Goal: Information Seeking & Learning: Learn about a topic

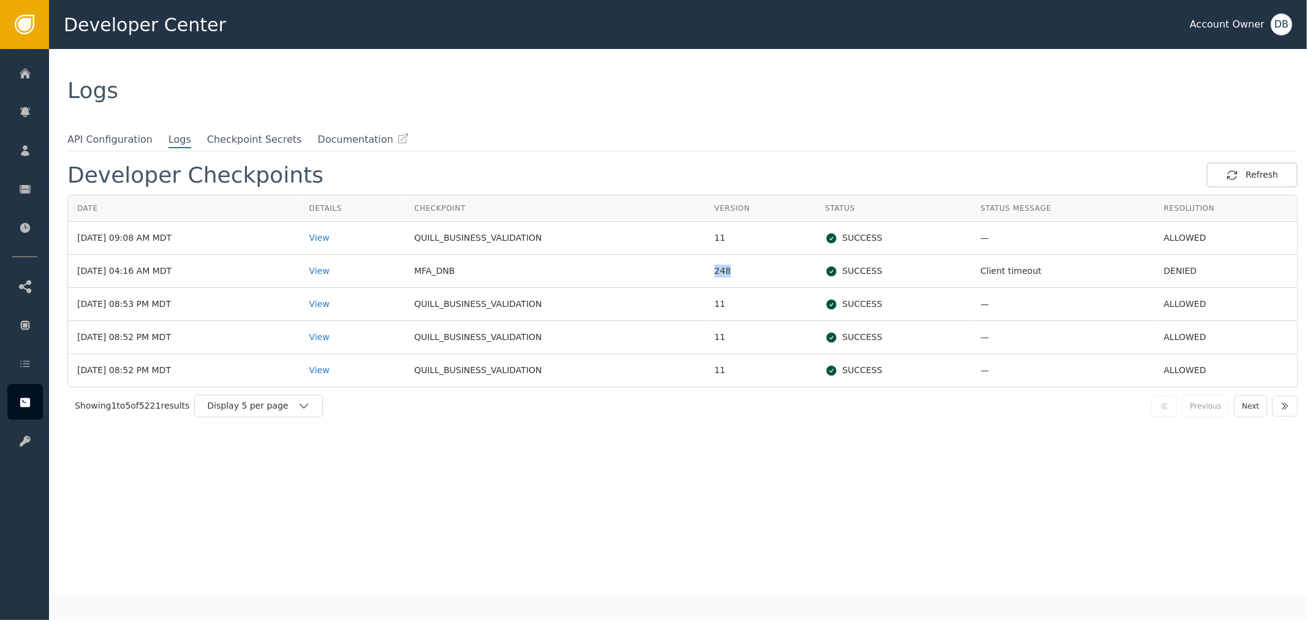
drag, startPoint x: 702, startPoint y: 268, endPoint x: 780, endPoint y: 279, distance: 78.6
click at [780, 279] on tr "[DATE] 04:16 AM MDT View MFA_DNB 248 SUCCESS Client timeout DENIED" at bounding box center [682, 271] width 1229 height 33
click at [769, 279] on td "248" at bounding box center [760, 271] width 111 height 33
click at [700, 485] on div "Developer Checkpoints Refresh Date Details Checkpoint Version Status Status Mes…" at bounding box center [682, 378] width 1231 height 433
click at [742, 292] on td "11" at bounding box center [760, 304] width 111 height 33
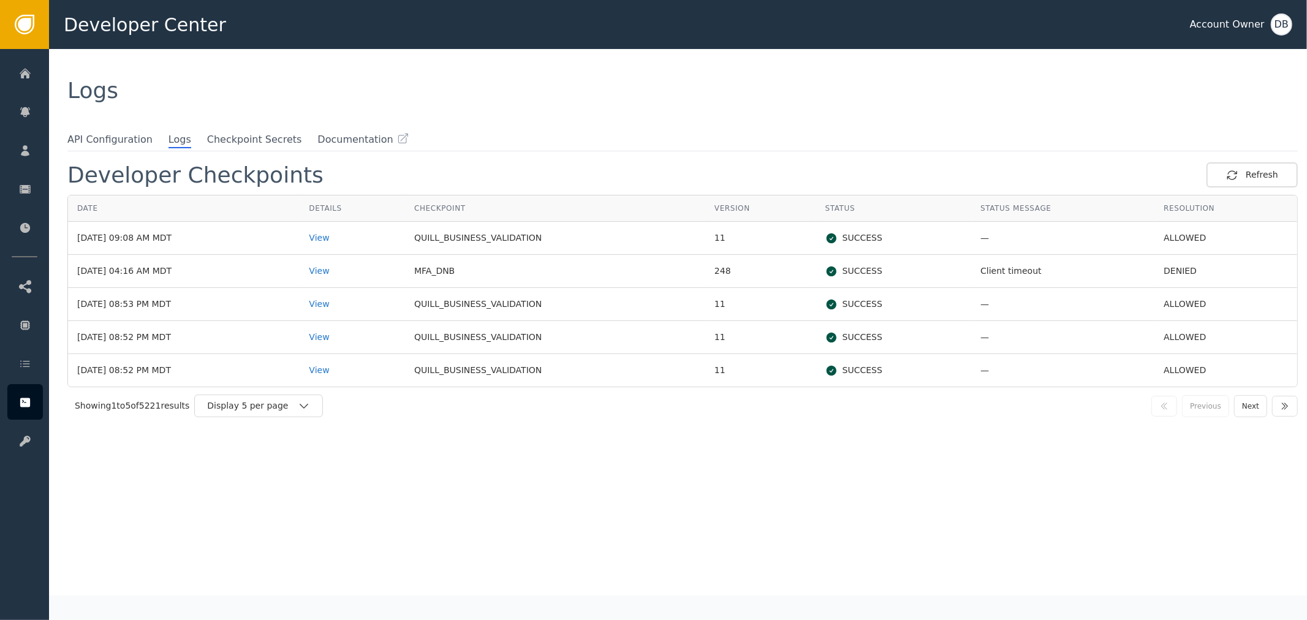
click at [715, 262] on td "248" at bounding box center [760, 271] width 111 height 33
click at [720, 279] on td "248" at bounding box center [760, 271] width 111 height 33
click at [645, 447] on div "Developer Checkpoints Refresh Date Details Checkpoint Version Status Status Mes…" at bounding box center [682, 378] width 1231 height 433
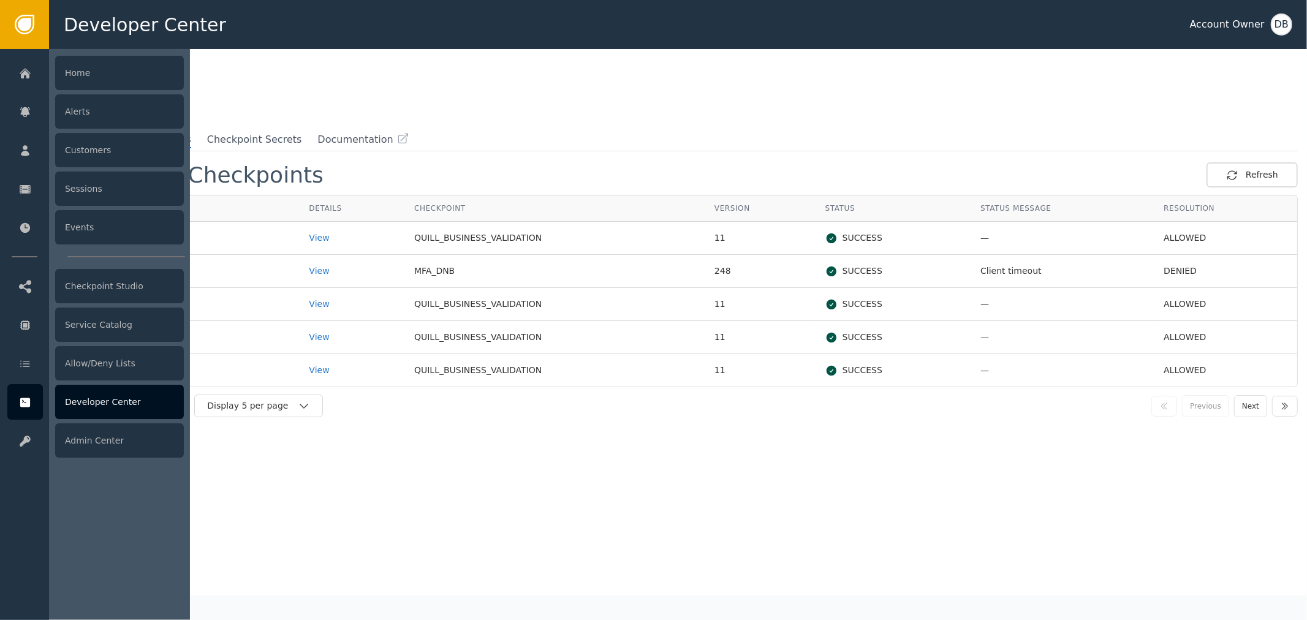
click at [127, 406] on div "Developer Center" at bounding box center [119, 402] width 129 height 34
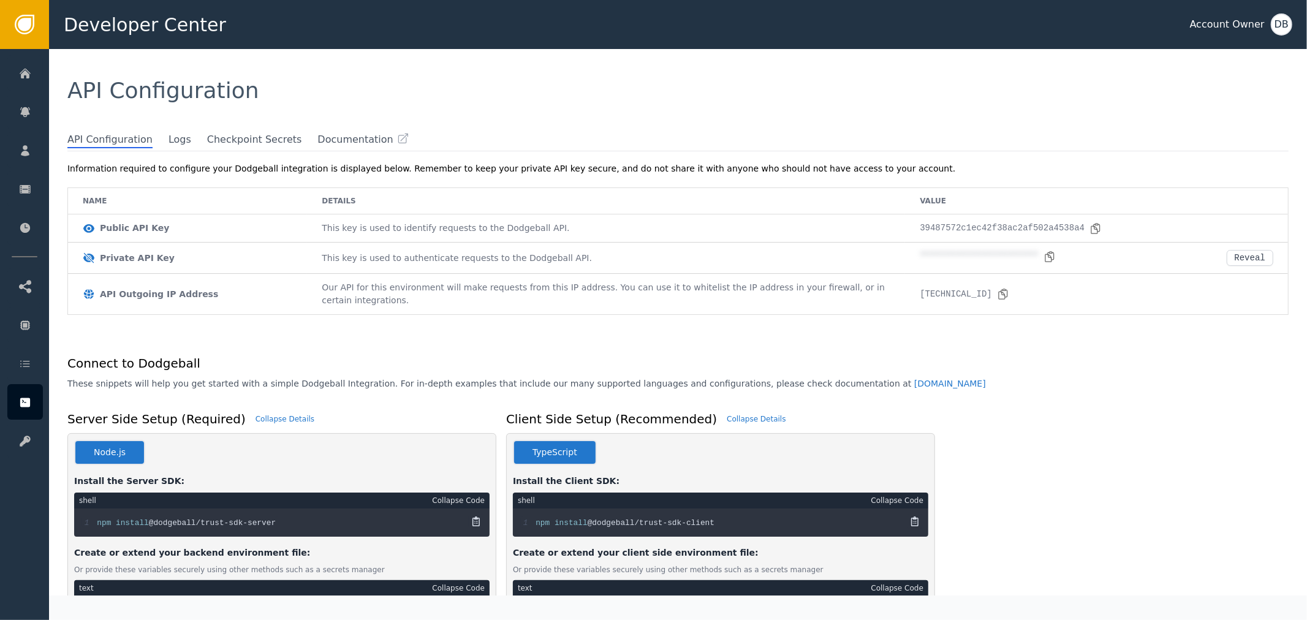
click at [273, 95] on div "API Configuration" at bounding box center [677, 91] width 1221 height 22
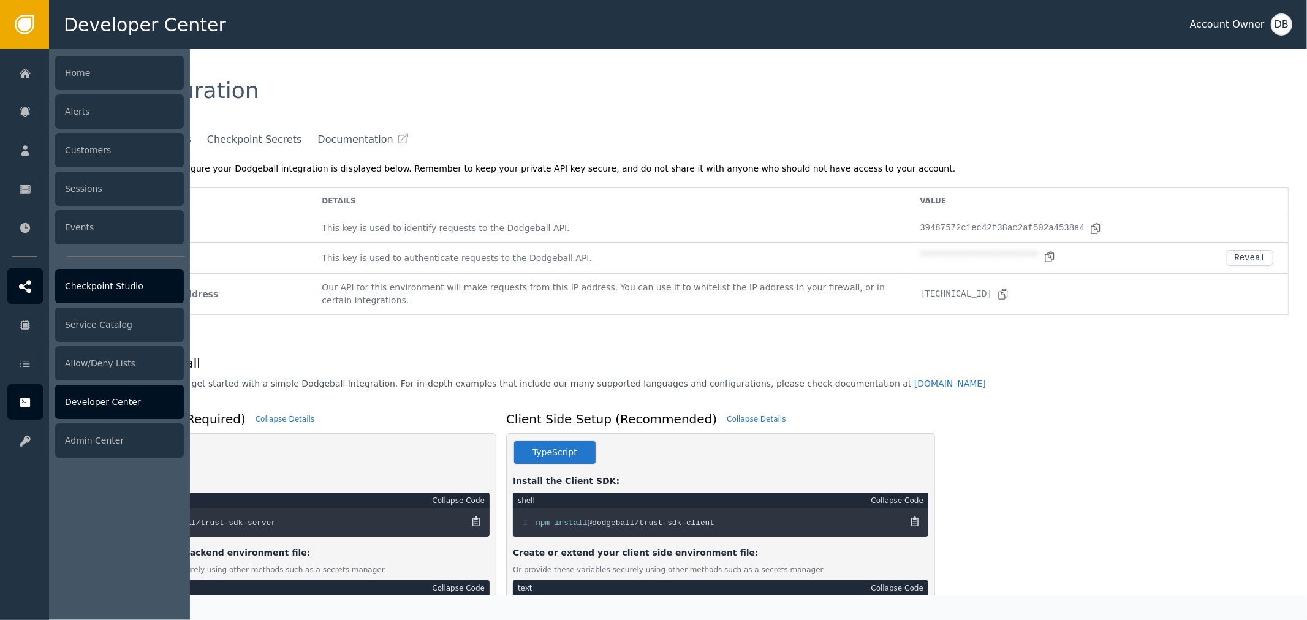
click at [35, 284] on div at bounding box center [25, 286] width 36 height 36
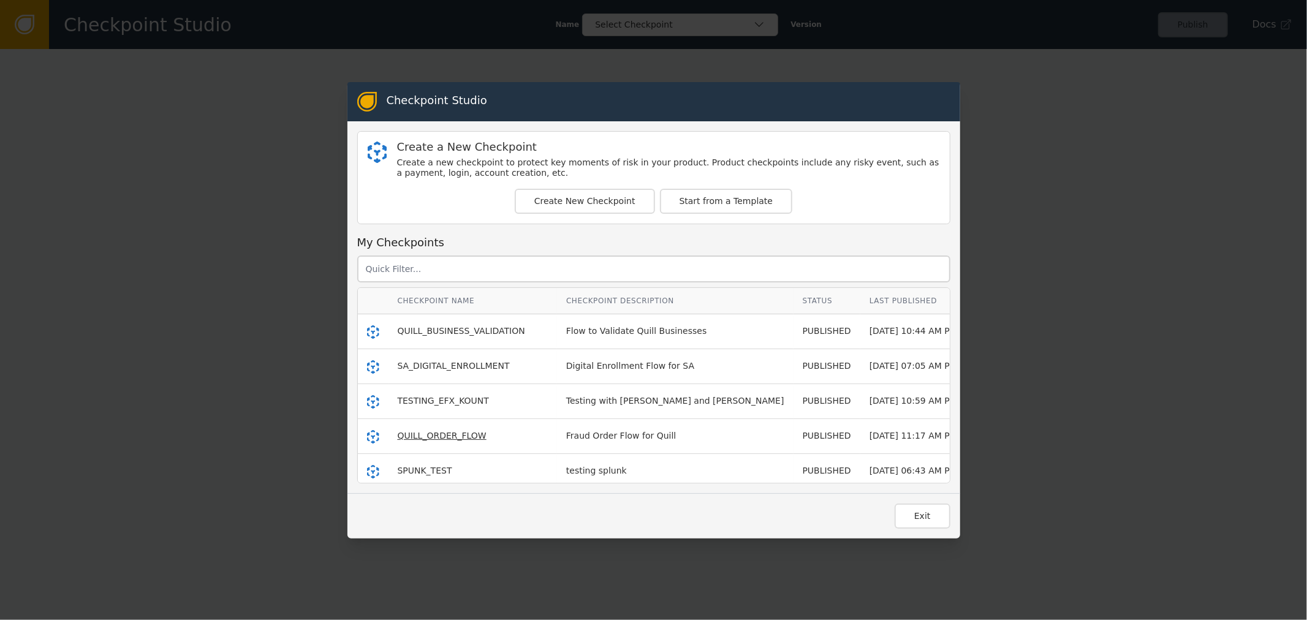
click at [461, 439] on span "QUILL_ORDER_FLOW" at bounding box center [442, 436] width 89 height 10
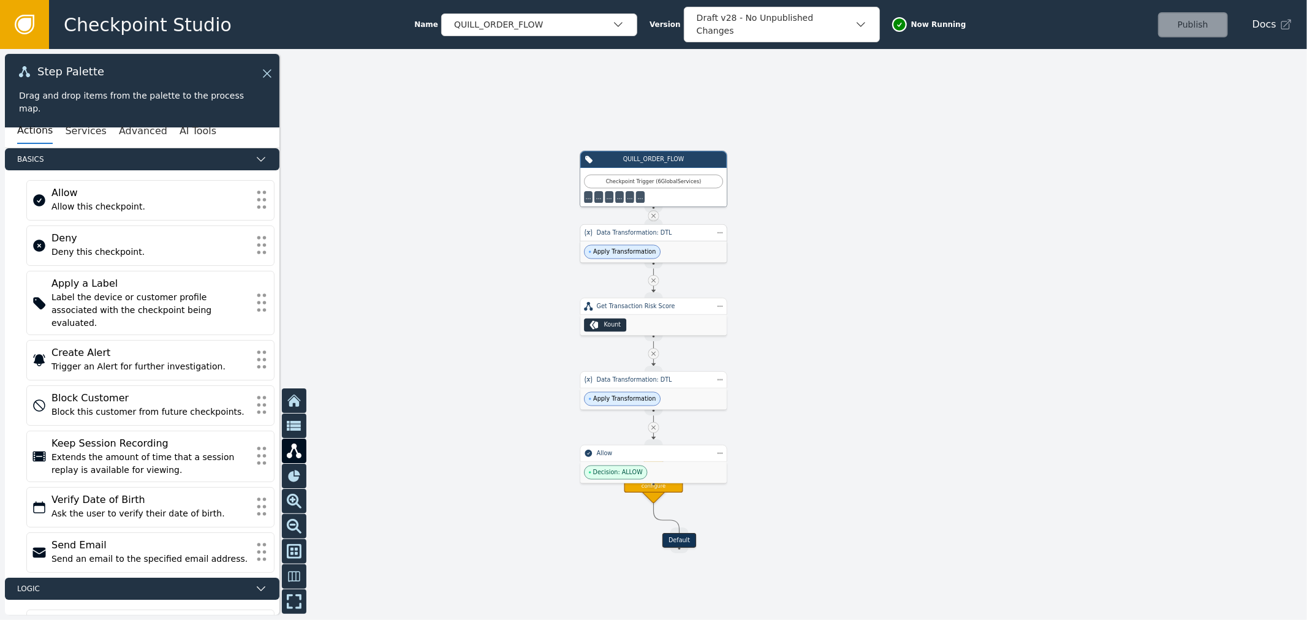
click at [648, 240] on div "Data Transformation: DTL" at bounding box center [653, 232] width 147 height 17
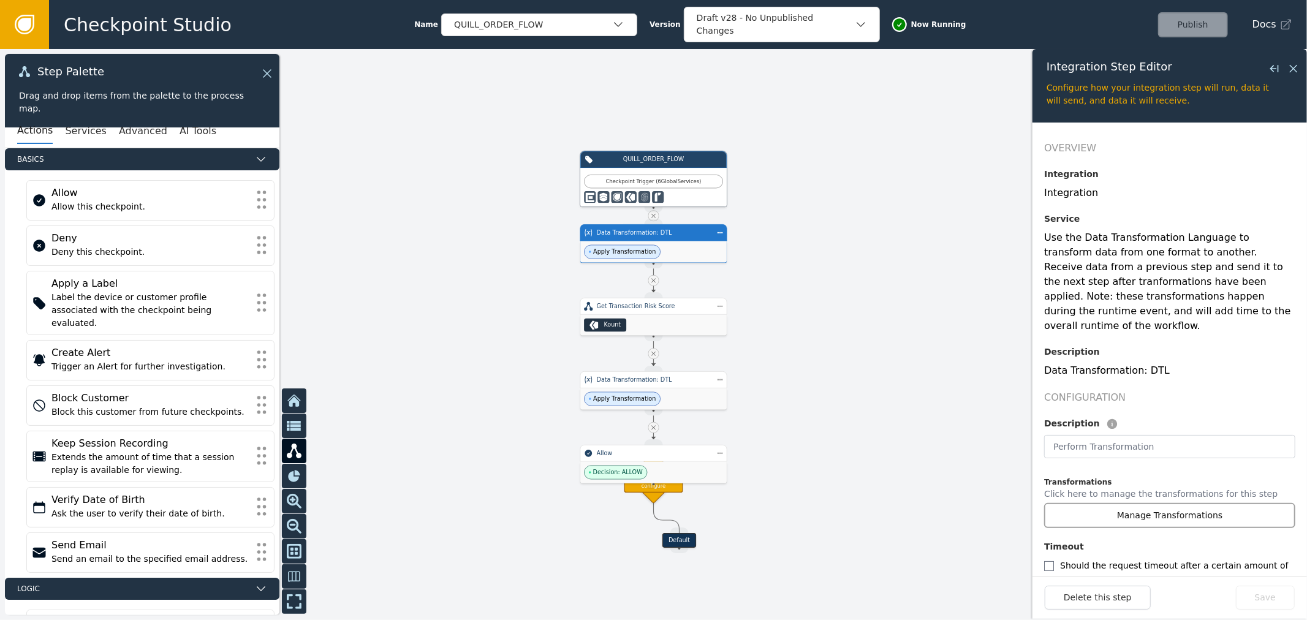
click at [1120, 503] on button "Manage Transformations" at bounding box center [1169, 515] width 251 height 25
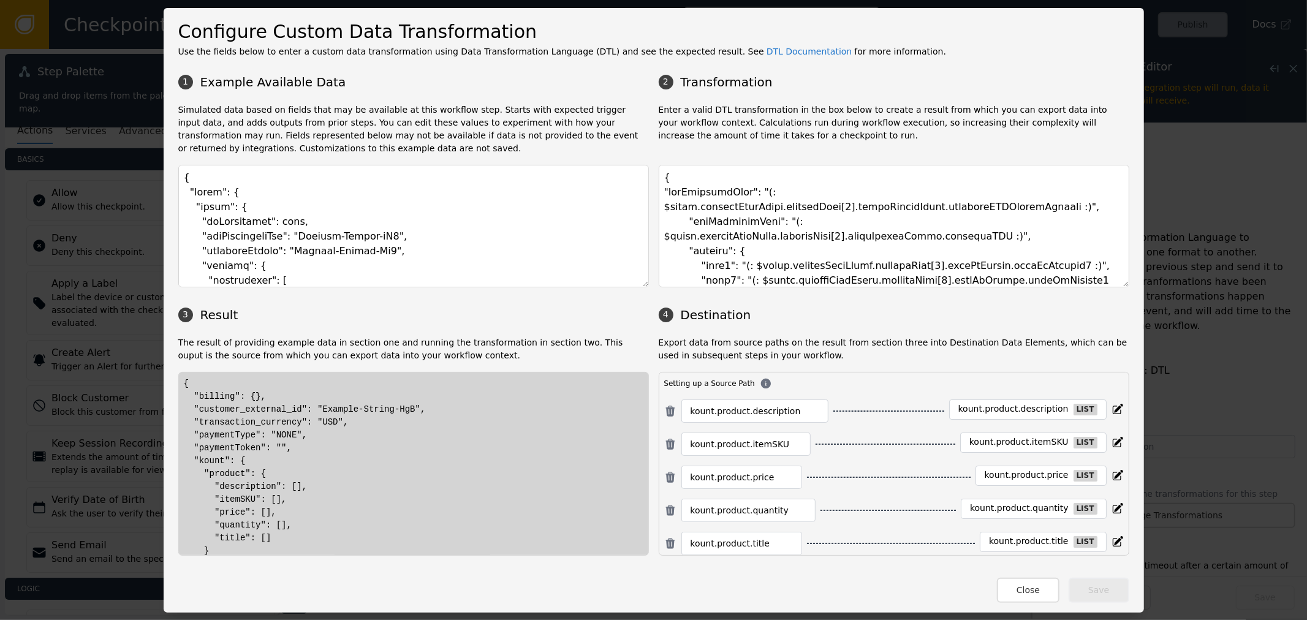
drag, startPoint x: 1116, startPoint y: 283, endPoint x: 1110, endPoint y: 423, distance: 139.8
click at [1113, 441] on div "1 Example Available Data 2 Transformation Simulated data based on fields that m…" at bounding box center [653, 312] width 951 height 488
click at [1051, 256] on textarea at bounding box center [894, 226] width 471 height 123
click at [746, 198] on textarea at bounding box center [894, 226] width 471 height 123
click at [758, 185] on textarea at bounding box center [894, 226] width 471 height 123
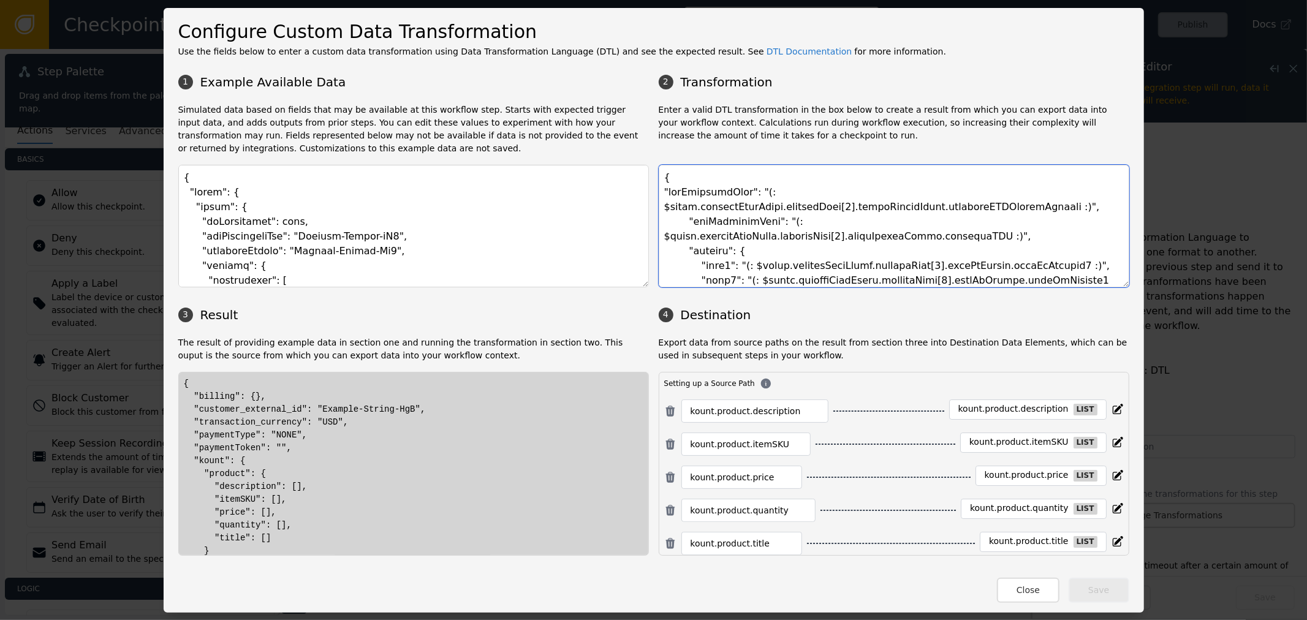
click at [875, 239] on textarea at bounding box center [894, 226] width 471 height 123
click at [1003, 224] on textarea at bounding box center [894, 226] width 471 height 123
click at [685, 184] on textarea at bounding box center [894, 226] width 471 height 123
click at [776, 197] on textarea at bounding box center [894, 226] width 471 height 123
click at [1031, 208] on textarea at bounding box center [894, 226] width 471 height 123
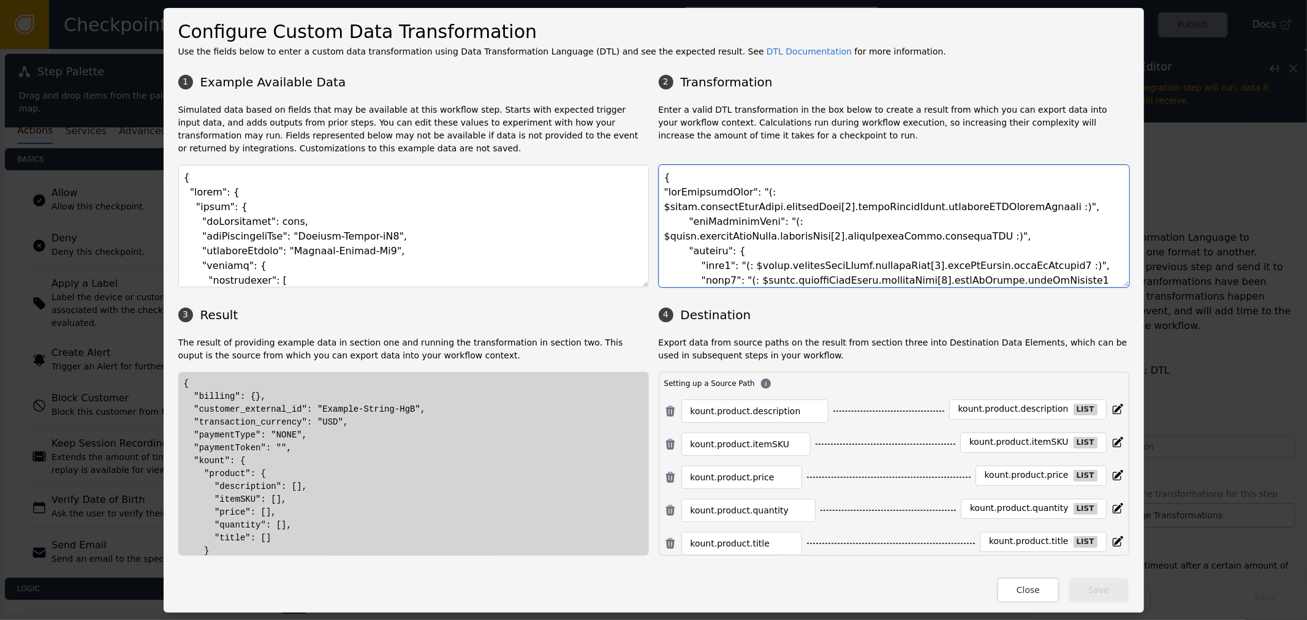
click at [920, 250] on textarea at bounding box center [894, 226] width 471 height 123
click at [1030, 228] on textarea at bounding box center [894, 226] width 471 height 123
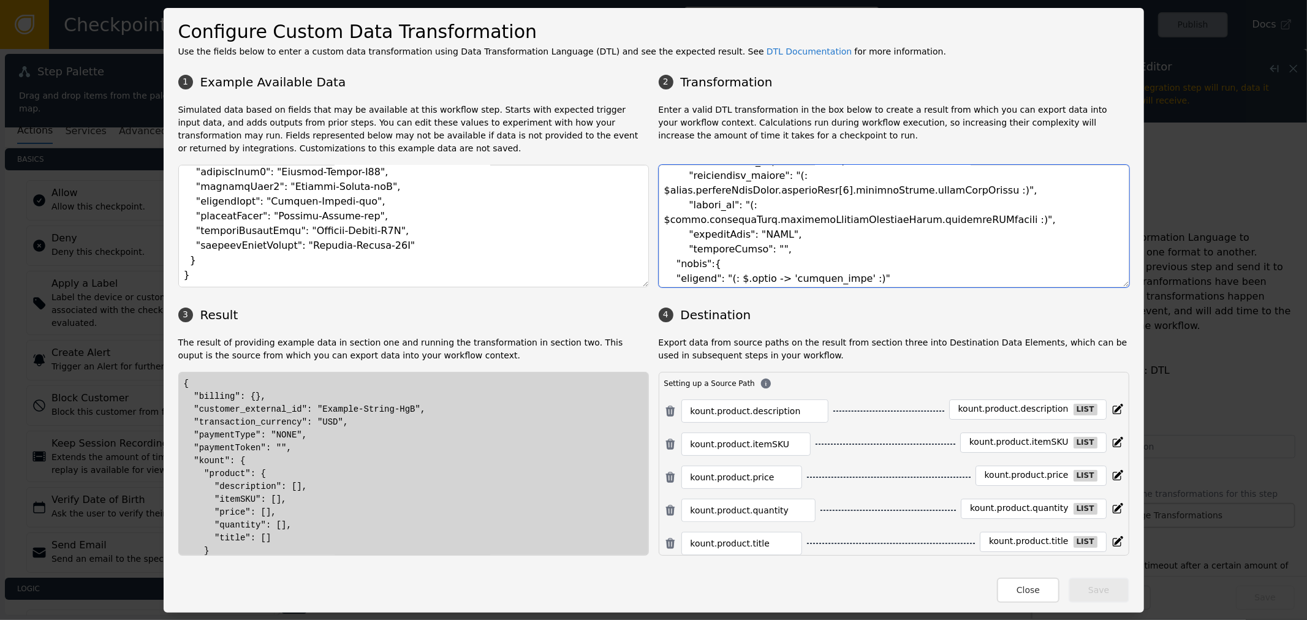
scroll to position [408, 0]
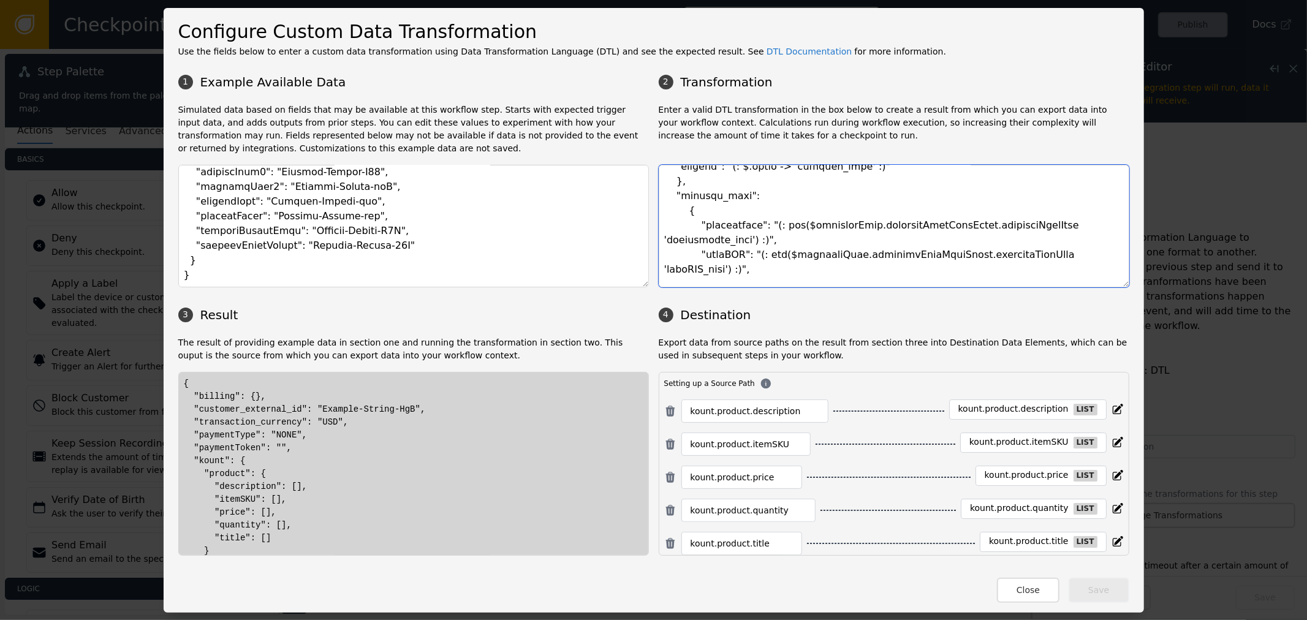
drag, startPoint x: 1120, startPoint y: 280, endPoint x: 1114, endPoint y: 374, distance: 93.9
click at [1114, 374] on div "1 Example Available Data 2 Transformation Simulated data based on fields that m…" at bounding box center [653, 312] width 951 height 488
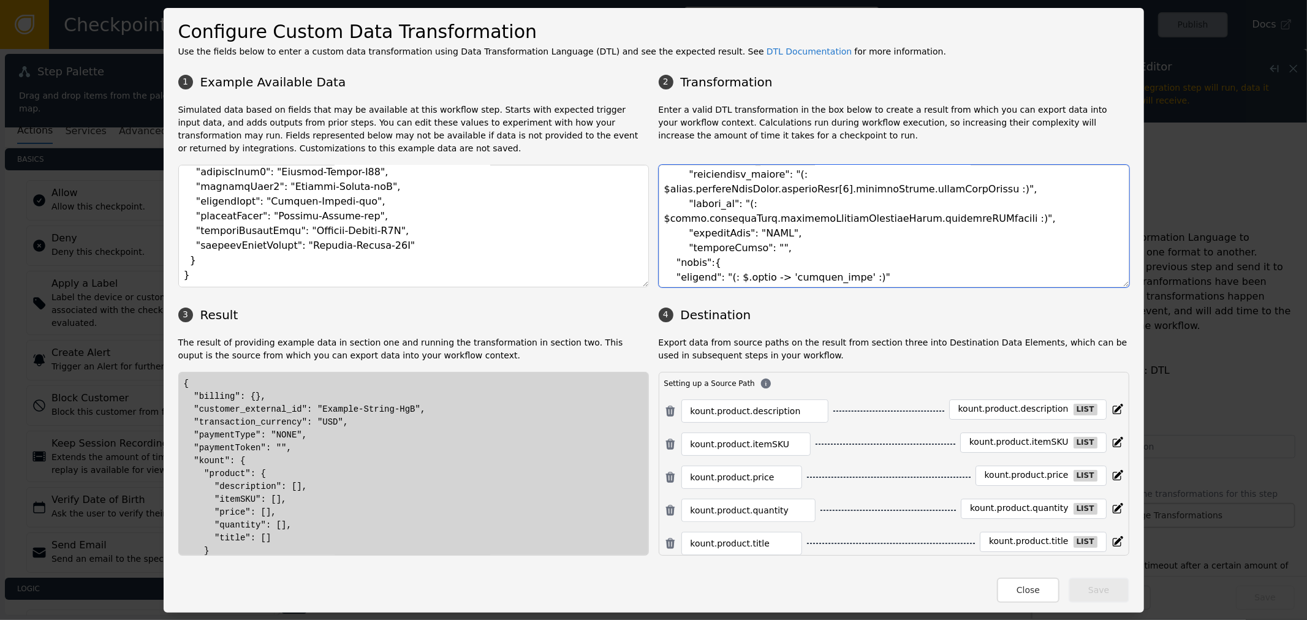
scroll to position [272, 0]
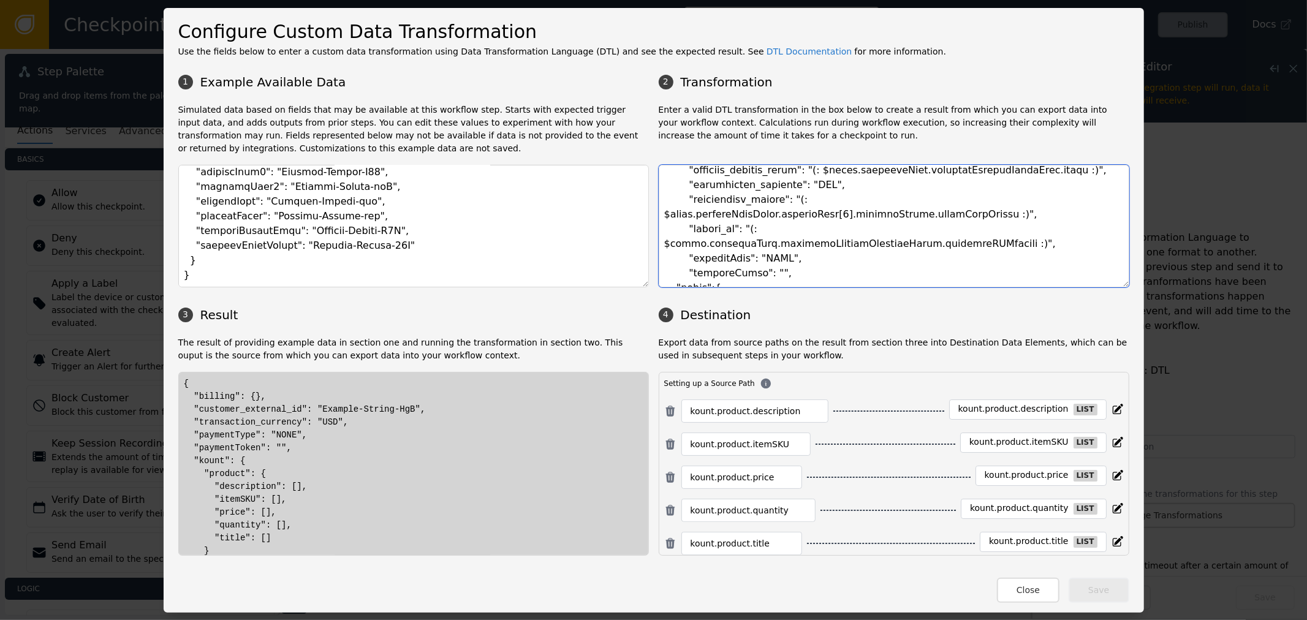
click at [799, 213] on textarea at bounding box center [894, 226] width 471 height 123
click at [746, 212] on textarea at bounding box center [894, 226] width 471 height 123
click at [745, 212] on textarea at bounding box center [894, 226] width 471 height 123
click at [871, 247] on textarea at bounding box center [894, 226] width 471 height 123
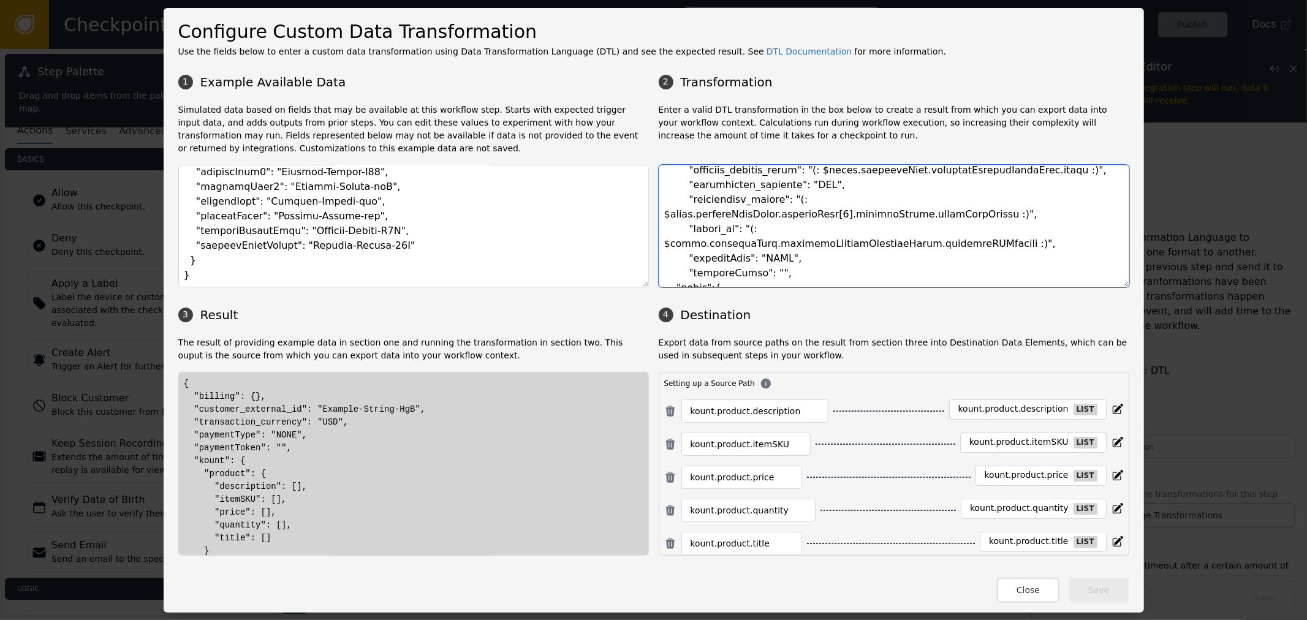
click at [791, 222] on textarea at bounding box center [894, 226] width 471 height 123
click at [848, 219] on textarea at bounding box center [894, 226] width 471 height 123
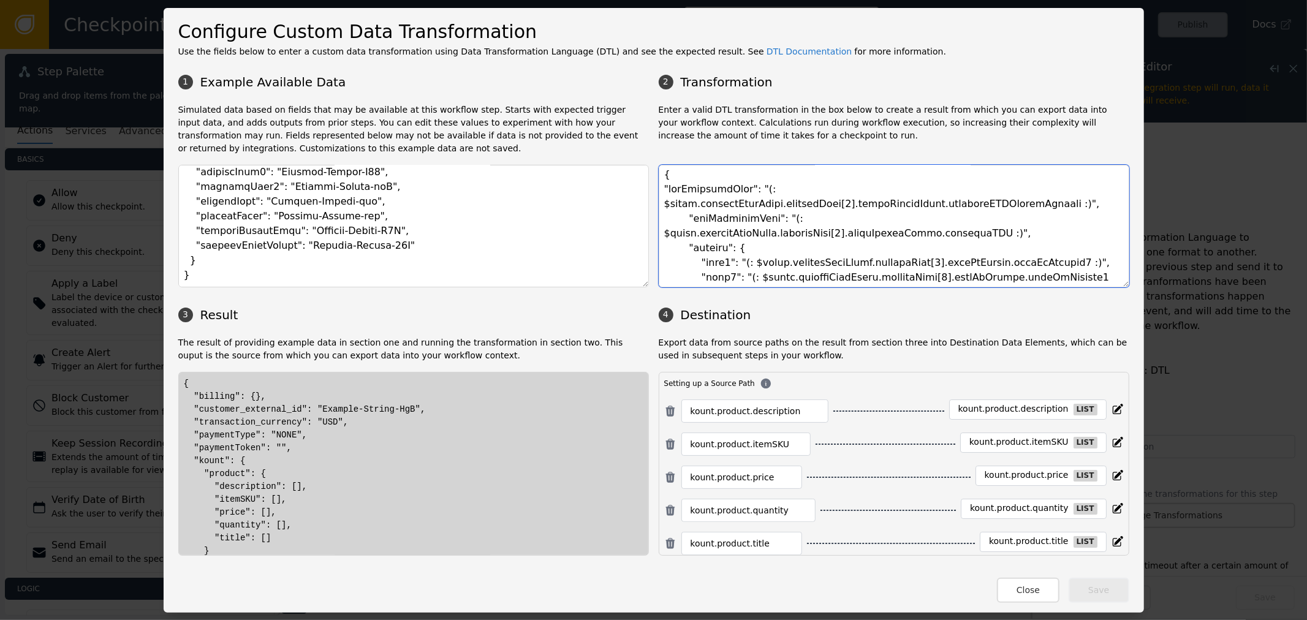
scroll to position [0, 0]
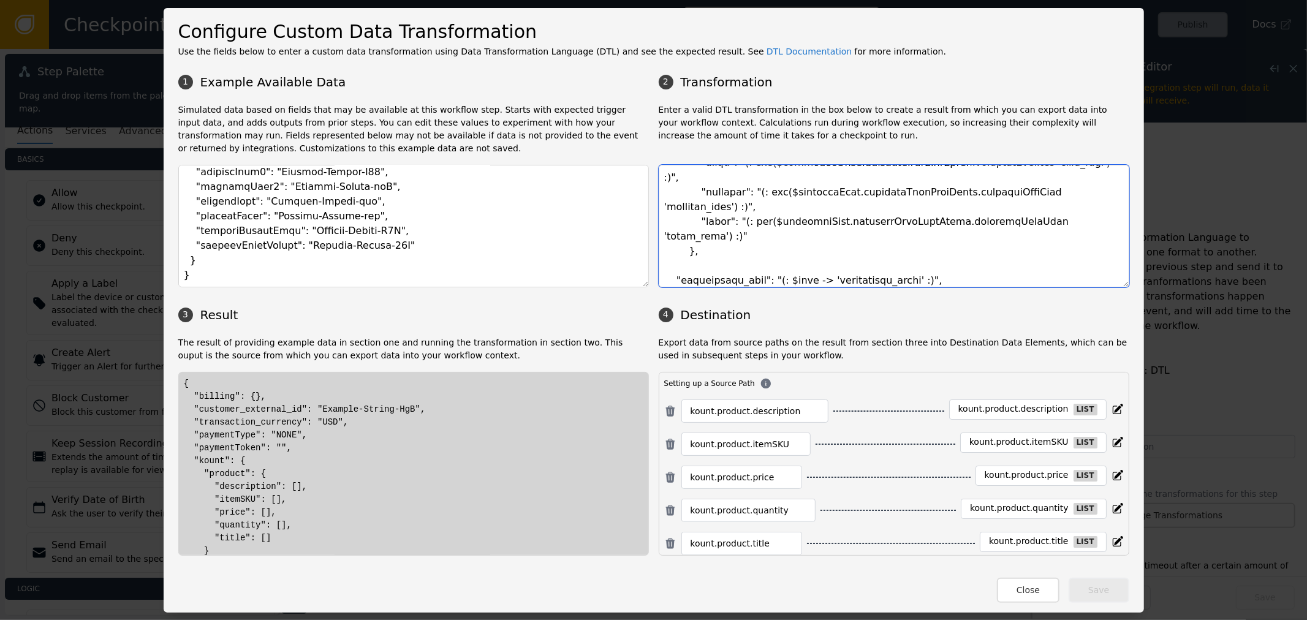
drag, startPoint x: 1119, startPoint y: 287, endPoint x: 1118, endPoint y: 297, distance: 9.8
click at [1118, 297] on div "1 Example Available Data 2 Transformation Simulated data based on fields that m…" at bounding box center [653, 312] width 951 height 488
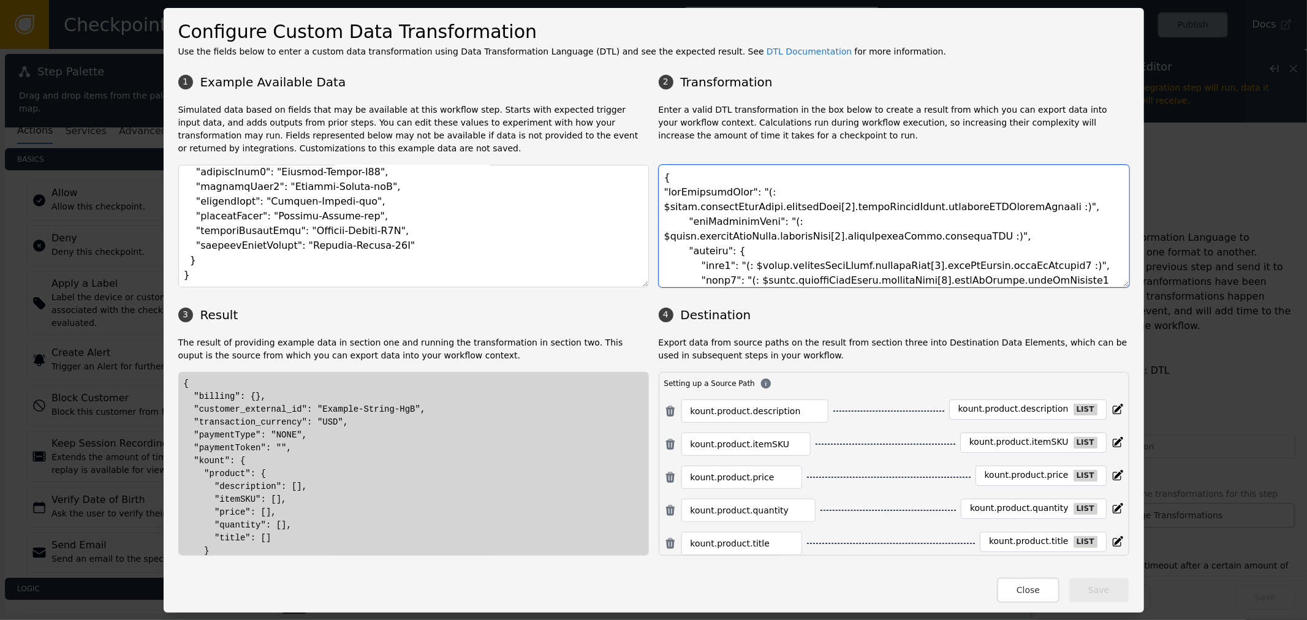
click at [943, 213] on textarea at bounding box center [894, 226] width 471 height 123
click at [865, 244] on textarea at bounding box center [894, 226] width 471 height 123
click at [751, 217] on textarea at bounding box center [894, 226] width 471 height 123
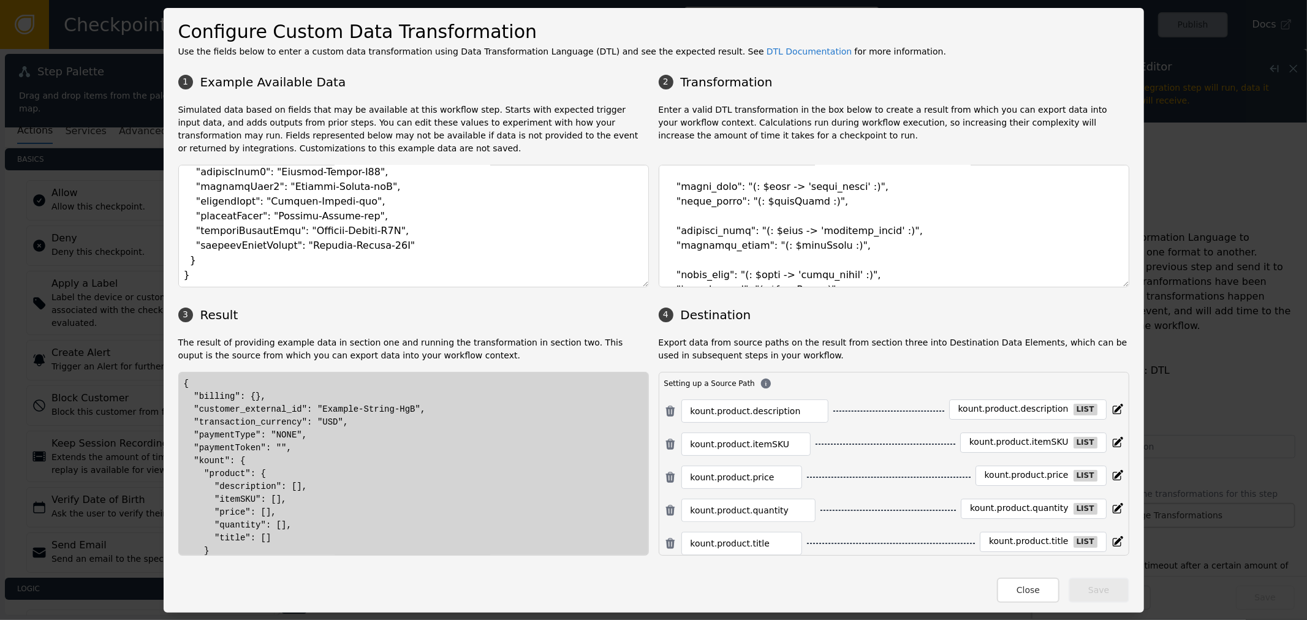
drag, startPoint x: 807, startPoint y: 389, endPoint x: 809, endPoint y: 371, distance: 18.5
click at [807, 386] on div "Setting up a Source Path" at bounding box center [894, 384] width 460 height 12
drag, startPoint x: 810, startPoint y: 351, endPoint x: 810, endPoint y: 338, distance: 12.9
click at [810, 346] on p "Export data from source paths on the result from section three into Destination…" at bounding box center [894, 349] width 471 height 26
click at [822, 357] on p "Export data from source paths on the result from section three into Destination…" at bounding box center [894, 349] width 471 height 26
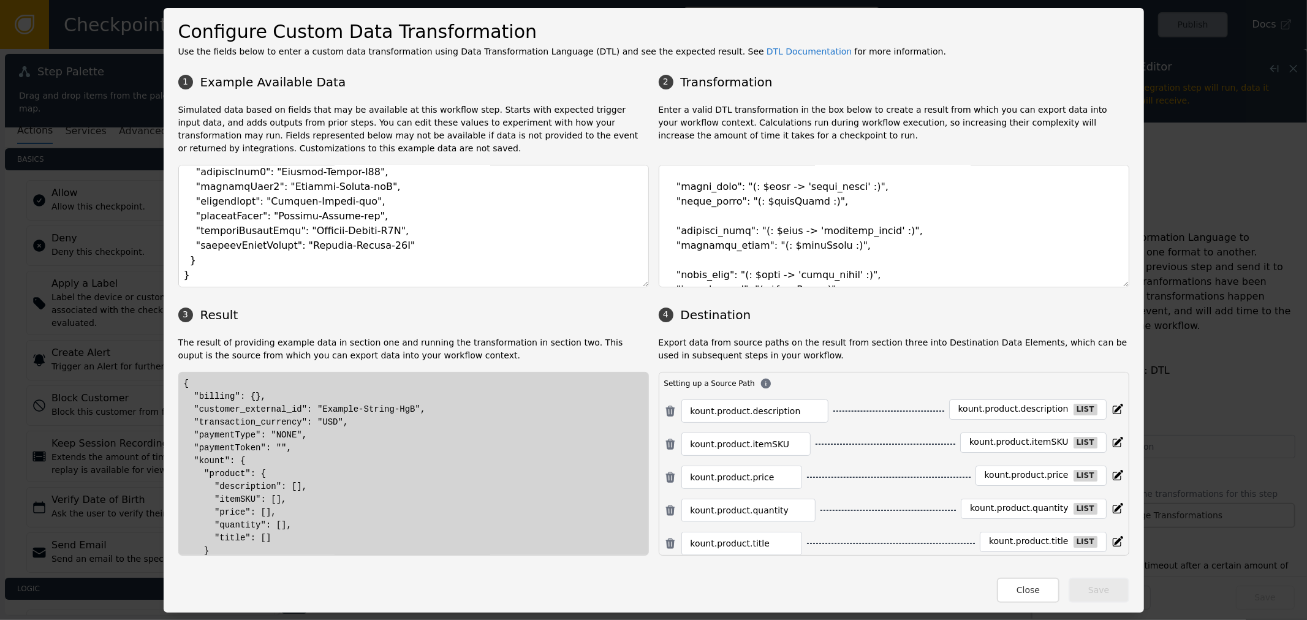
click at [535, 126] on p "Simulated data based on fields that may be available at this workflow step. Sta…" at bounding box center [413, 129] width 471 height 51
click at [767, 53] on link "DTL Documentation" at bounding box center [810, 52] width 86 height 10
click at [906, 322] on h3 "4 Destination" at bounding box center [894, 315] width 471 height 18
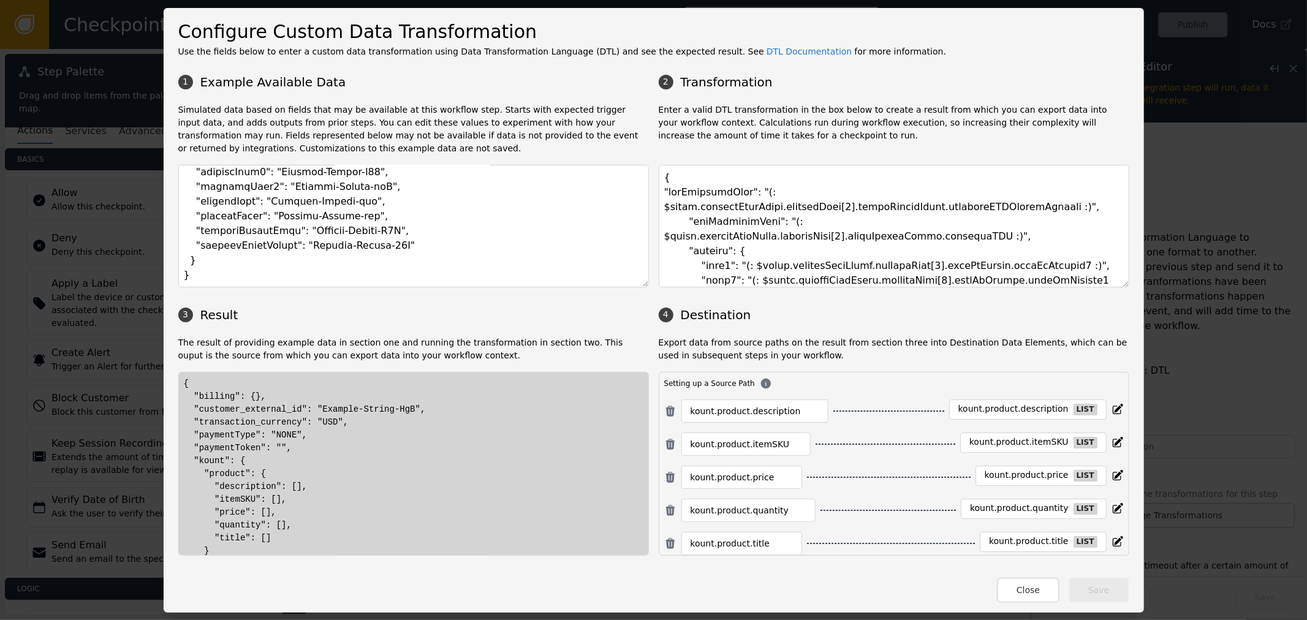
drag, startPoint x: 930, startPoint y: 255, endPoint x: 927, endPoint y: 237, distance: 18.1
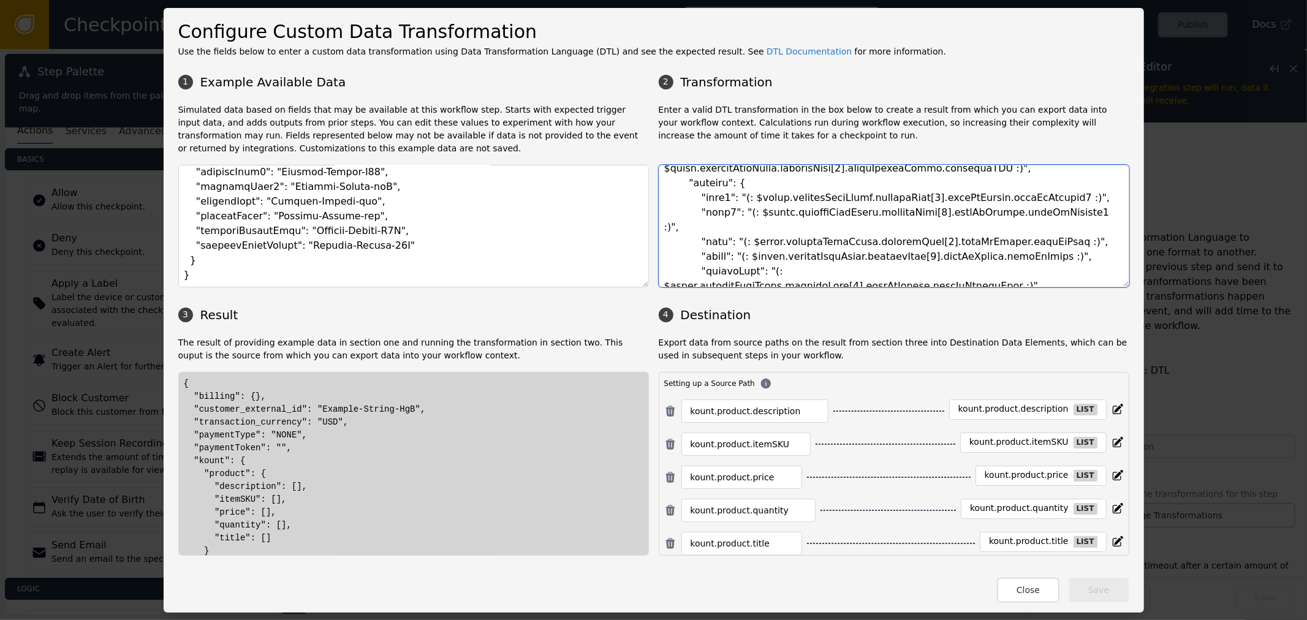
drag, startPoint x: 927, startPoint y: 237, endPoint x: 924, endPoint y: 227, distance: 10.7
click at [924, 227] on textarea at bounding box center [894, 226] width 471 height 123
click at [804, 199] on textarea at bounding box center [894, 226] width 471 height 123
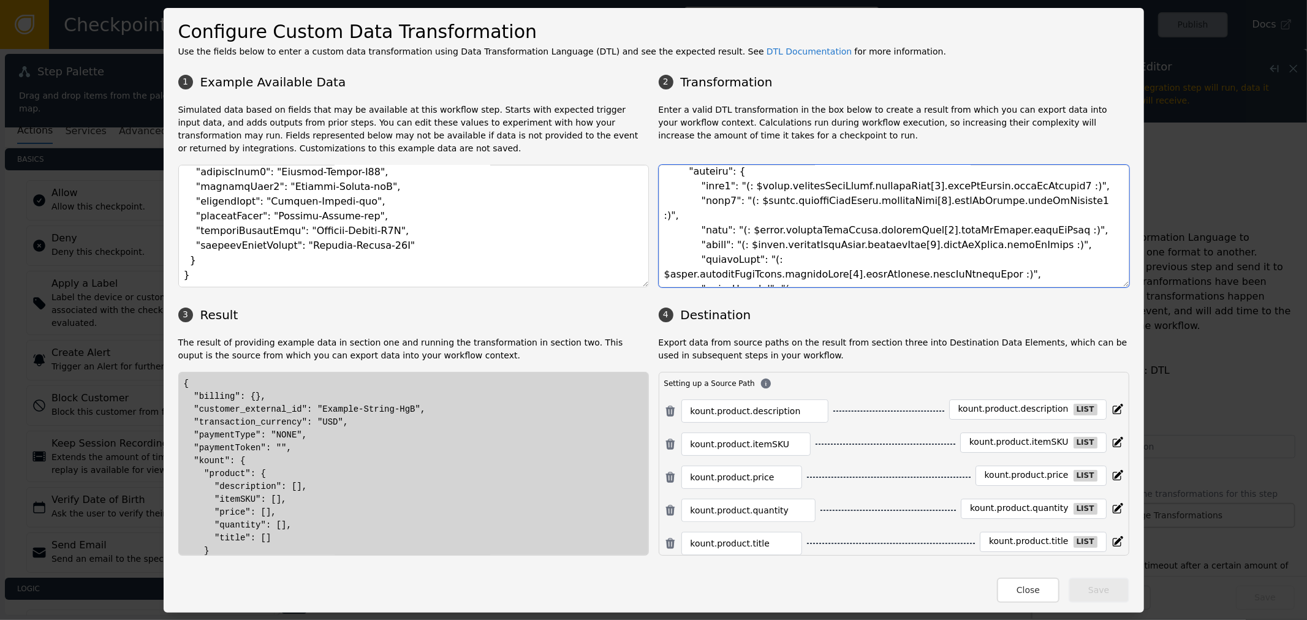
scroll to position [68, 0]
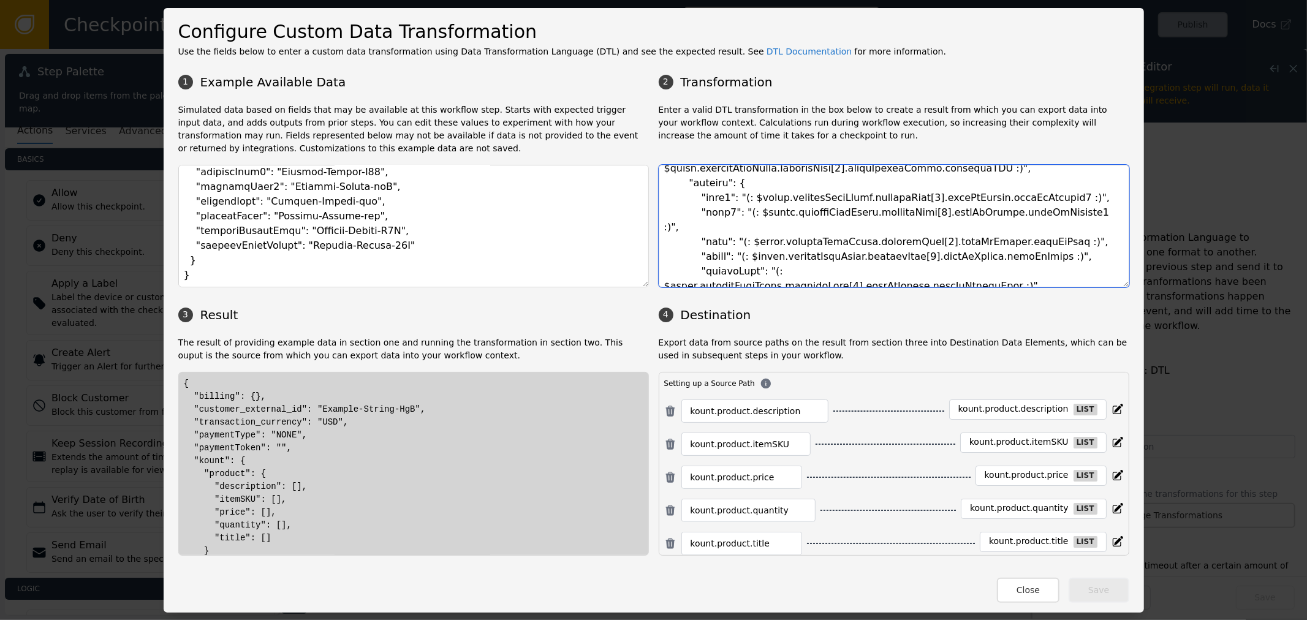
click at [810, 179] on textarea at bounding box center [894, 226] width 471 height 123
click at [789, 179] on textarea at bounding box center [894, 226] width 471 height 123
drag, startPoint x: 738, startPoint y: 186, endPoint x: 843, endPoint y: 186, distance: 104.2
click at [802, 187] on textarea at bounding box center [894, 226] width 471 height 123
click at [853, 277] on textarea at bounding box center [894, 226] width 471 height 123
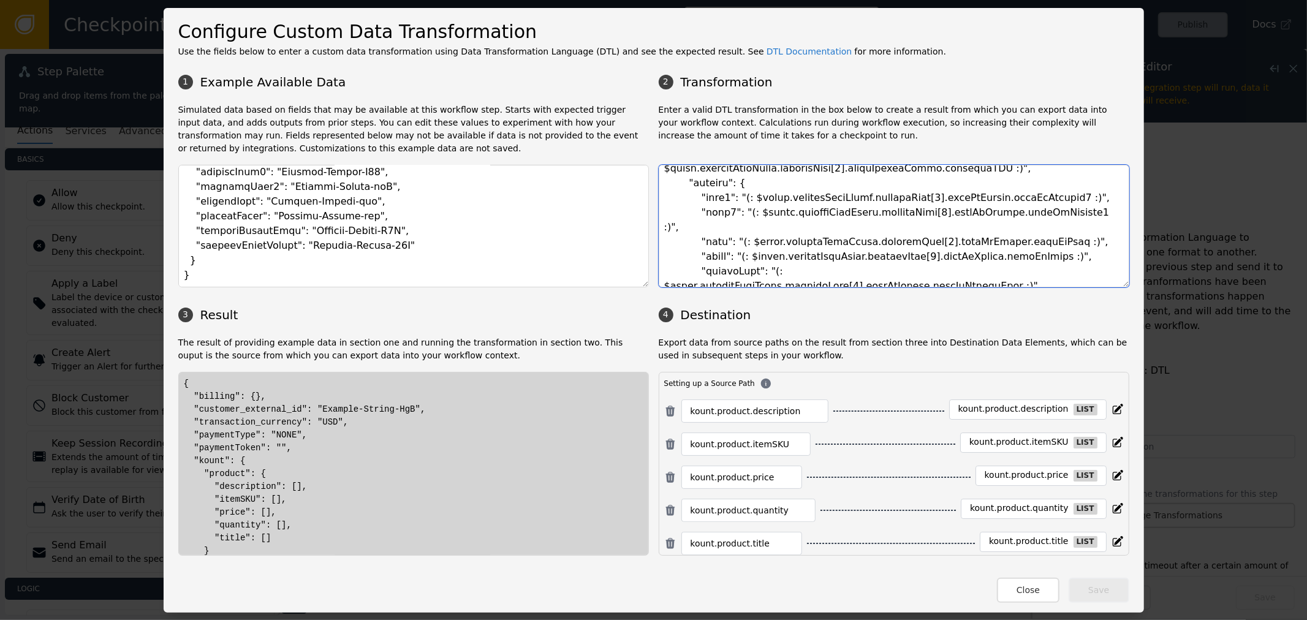
drag, startPoint x: 1119, startPoint y: 278, endPoint x: 1086, endPoint y: 319, distance: 52.3
click at [1102, 317] on div "1 Example Available Data 2 Transformation Simulated data based on fields that m…" at bounding box center [653, 312] width 951 height 488
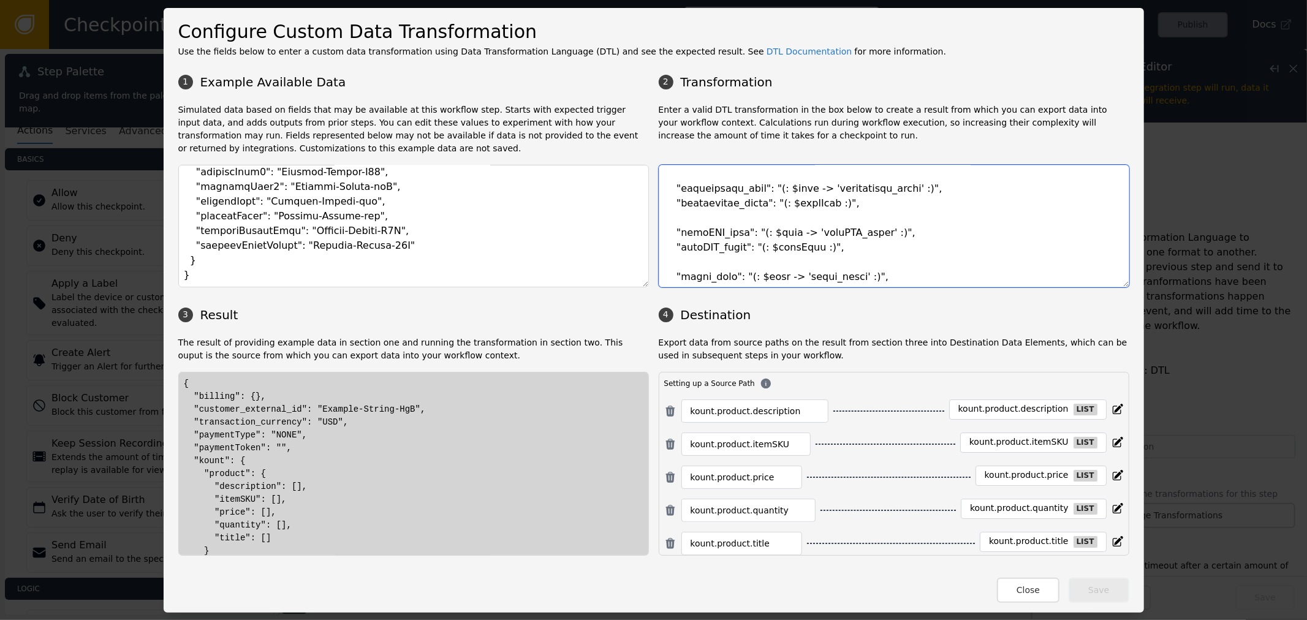
scroll to position [726, 0]
drag, startPoint x: 658, startPoint y: 175, endPoint x: 848, endPoint y: 266, distance: 210.2
click at [848, 266] on textarea at bounding box center [894, 226] width 471 height 123
click at [854, 250] on textarea at bounding box center [894, 226] width 471 height 123
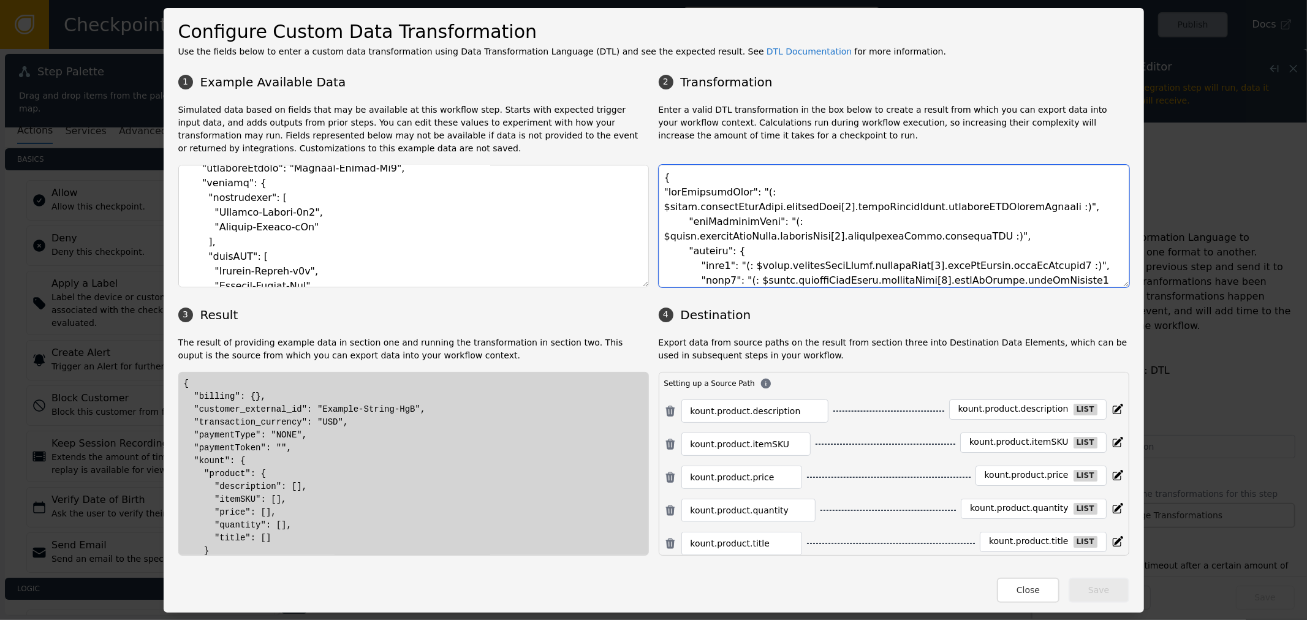
scroll to position [0, 0]
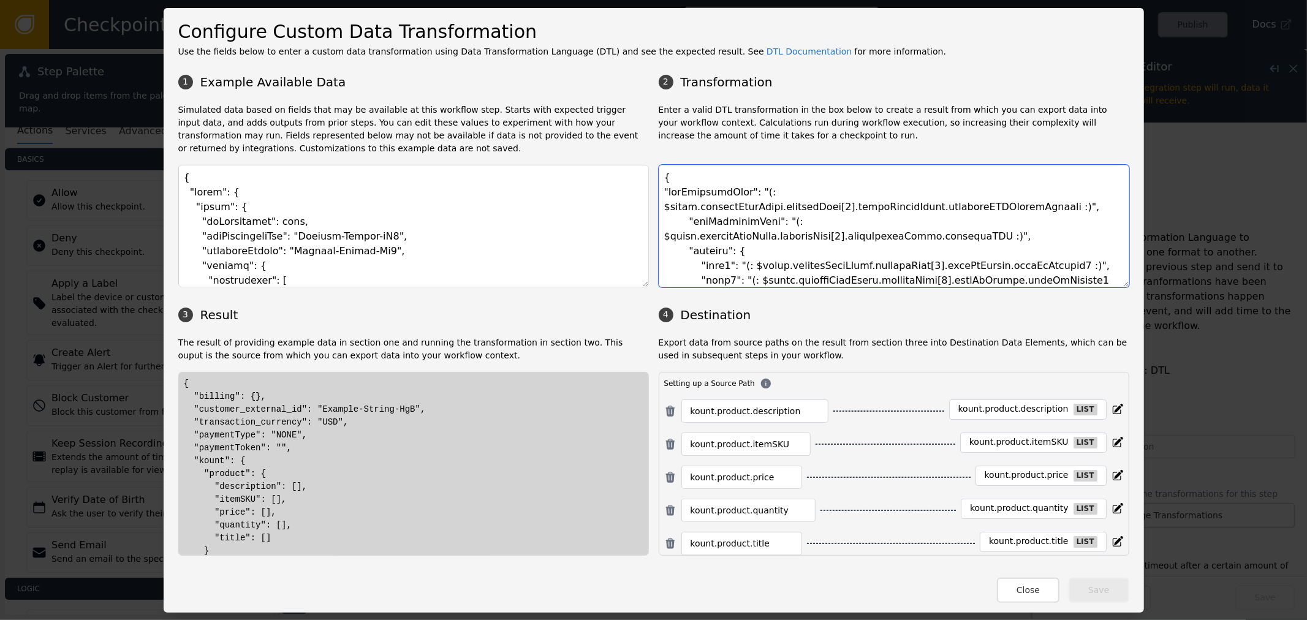
click at [848, 178] on textarea at bounding box center [894, 226] width 471 height 123
click at [856, 219] on textarea at bounding box center [894, 226] width 471 height 123
click at [856, 221] on textarea at bounding box center [894, 226] width 471 height 123
click at [909, 201] on textarea at bounding box center [894, 226] width 471 height 123
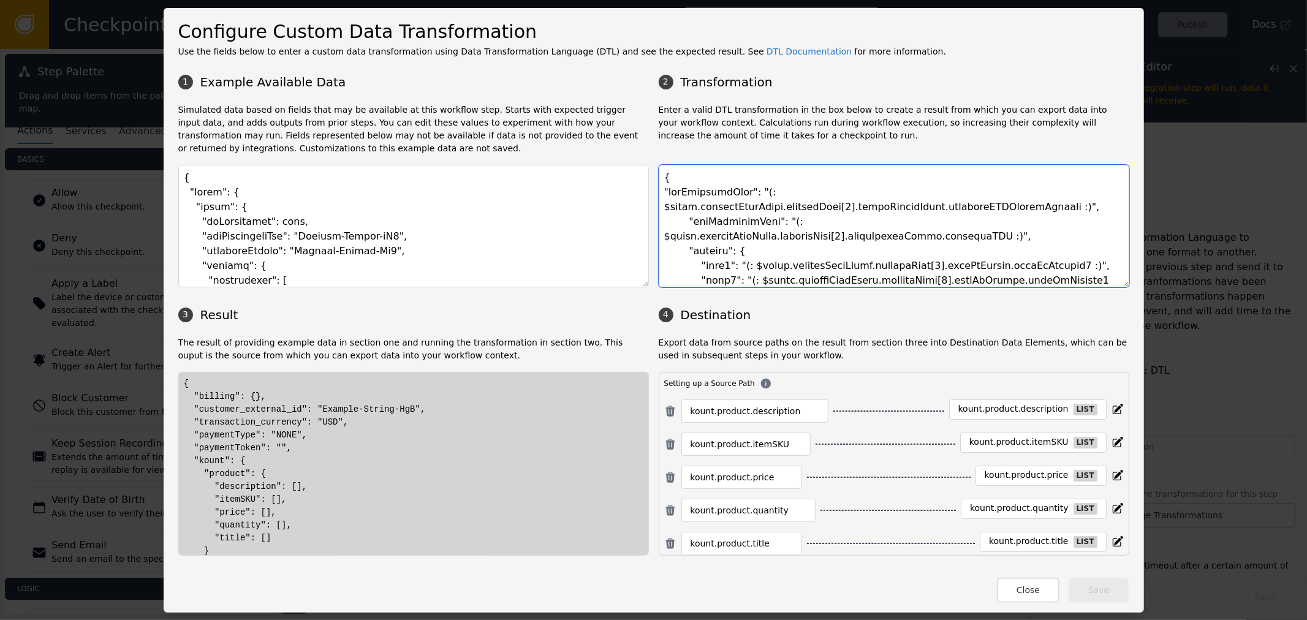
drag, startPoint x: 893, startPoint y: 188, endPoint x: 898, endPoint y: 213, distance: 25.6
click at [898, 213] on textarea at bounding box center [894, 226] width 471 height 123
click at [903, 164] on div "1 Example Available Data 2 Transformation Simulated data based on fields that m…" at bounding box center [653, 312] width 951 height 488
drag, startPoint x: 911, startPoint y: 193, endPoint x: 911, endPoint y: 216, distance: 22.7
click at [911, 216] on textarea at bounding box center [894, 226] width 471 height 123
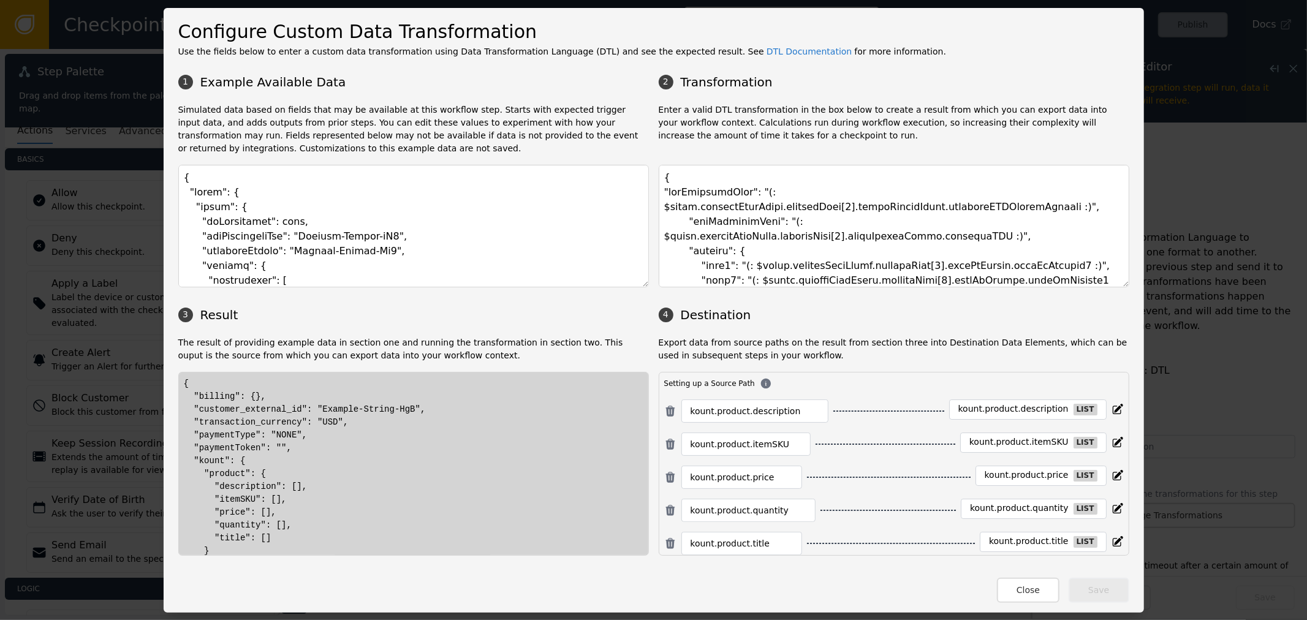
click at [912, 162] on div "1 Example Available Data 2 Transformation Simulated data based on fields that m…" at bounding box center [653, 312] width 951 height 488
click at [854, 102] on div "1 Example Available Data 2 Transformation Simulated data based on fields that m…" at bounding box center [653, 312] width 951 height 488
click at [979, 184] on textarea at bounding box center [894, 226] width 471 height 123
click at [907, 113] on p "Enter a valid DTL transformation in the box below to create a result from which…" at bounding box center [894, 129] width 471 height 51
click at [756, 235] on textarea at bounding box center [894, 226] width 471 height 123
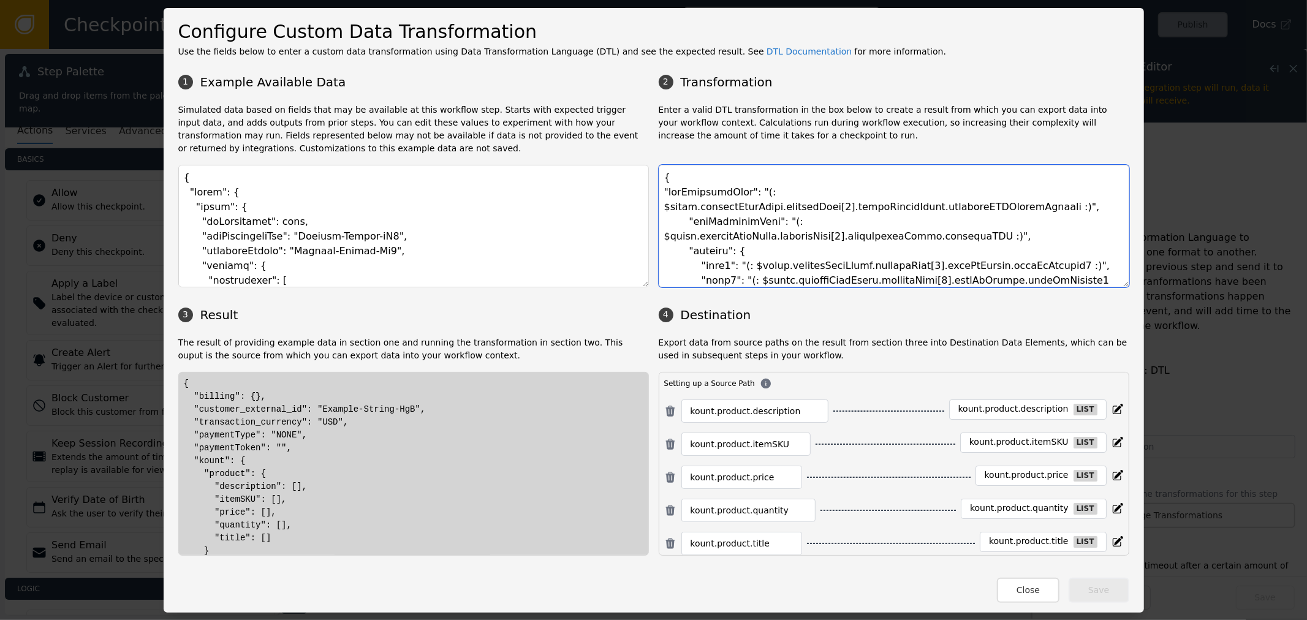
click at [889, 264] on textarea at bounding box center [894, 226] width 471 height 123
click at [1031, 267] on textarea at bounding box center [894, 226] width 471 height 123
drag, startPoint x: 846, startPoint y: 243, endPoint x: 794, endPoint y: 248, distance: 52.3
click at [794, 248] on textarea at bounding box center [894, 226] width 471 height 123
click at [969, 257] on textarea at bounding box center [894, 226] width 471 height 123
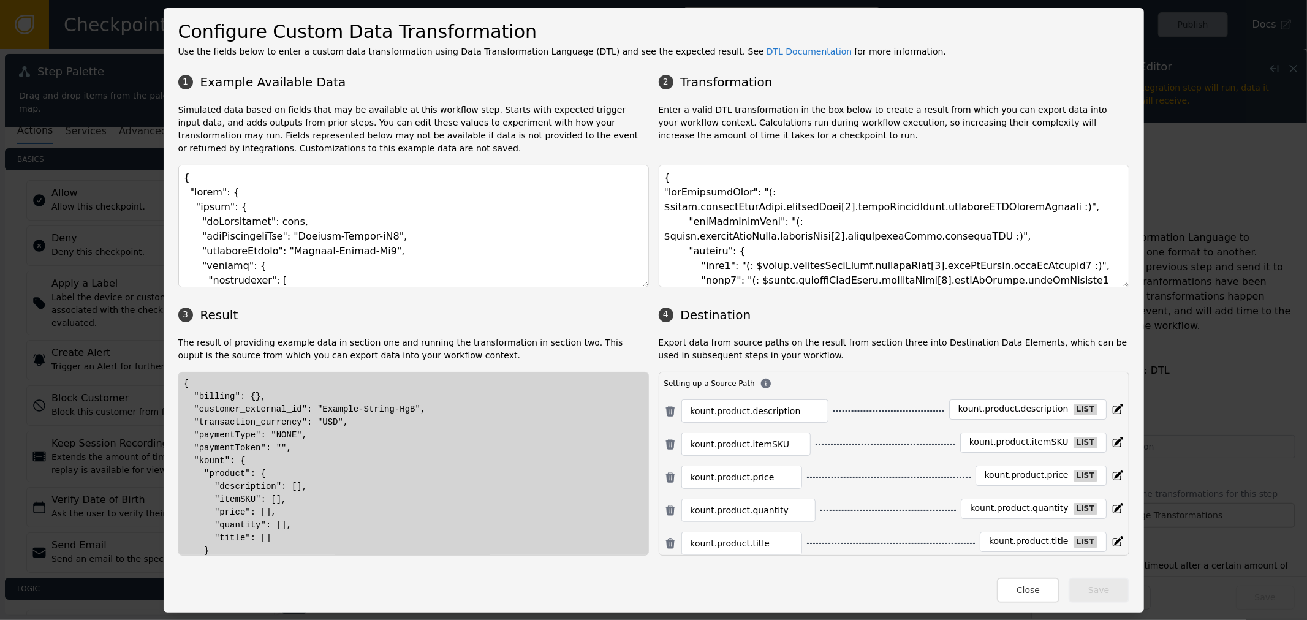
drag, startPoint x: 1038, startPoint y: 583, endPoint x: 947, endPoint y: 503, distance: 121.6
click at [1039, 583] on button "Close" at bounding box center [1028, 590] width 63 height 25
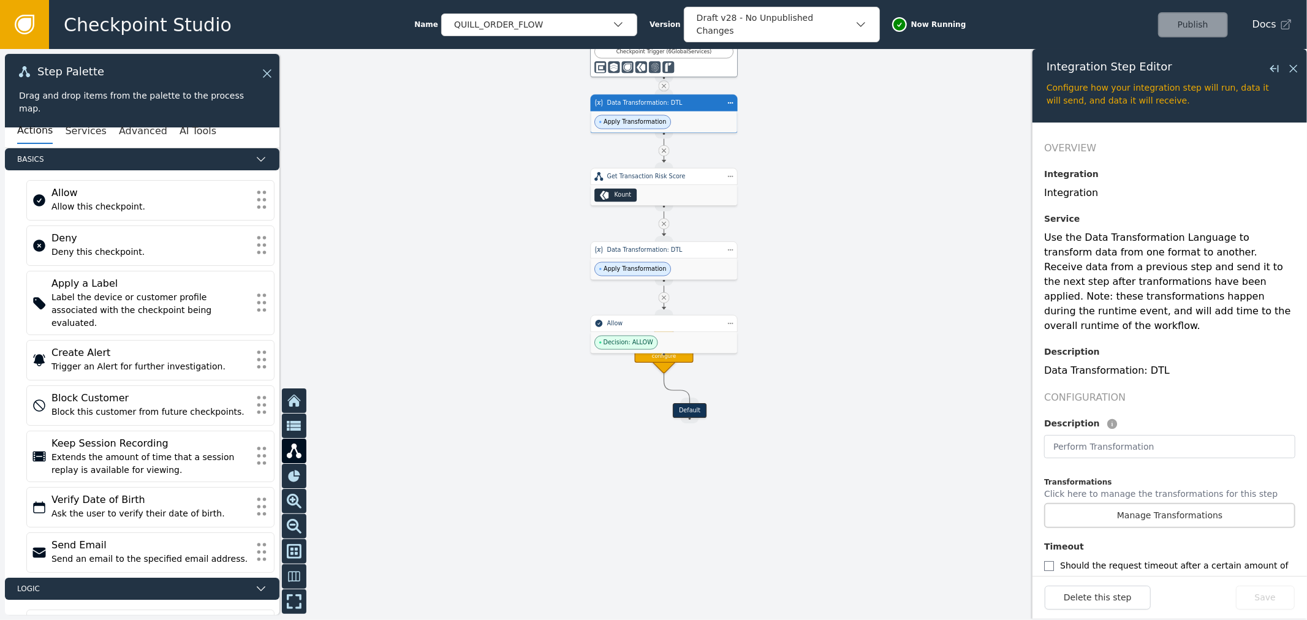
click at [873, 314] on div at bounding box center [653, 334] width 1307 height 571
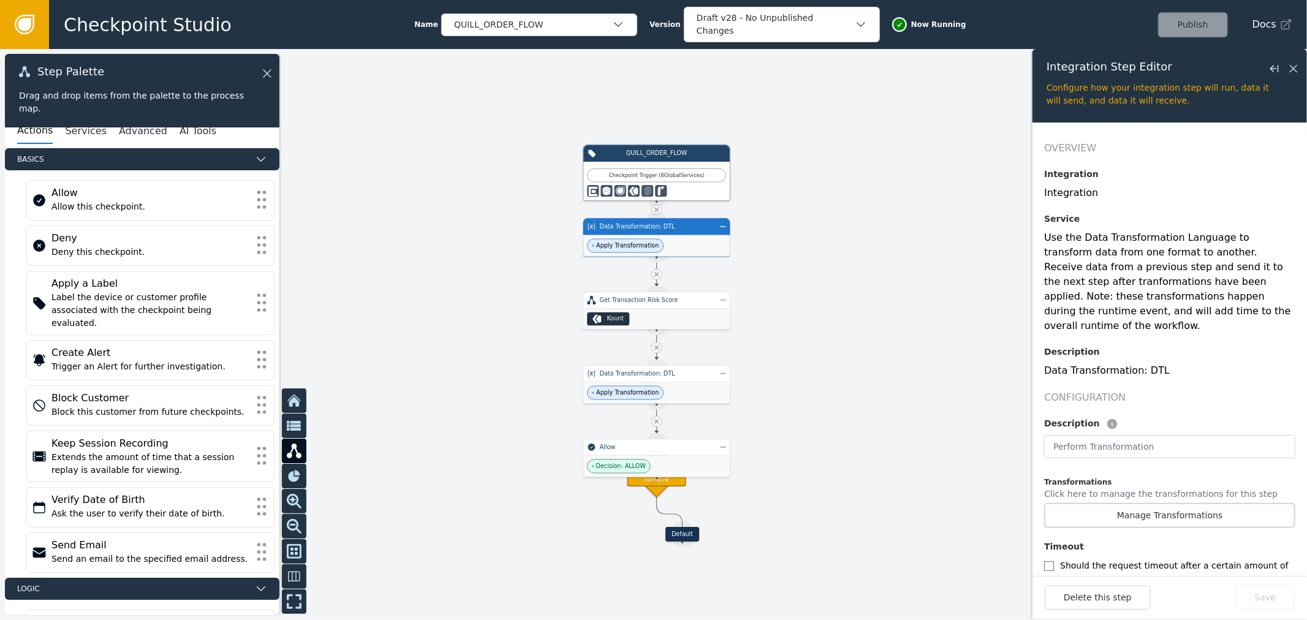
drag, startPoint x: 856, startPoint y: 350, endPoint x: 853, endPoint y: 371, distance: 21.0
click at [853, 371] on div at bounding box center [653, 334] width 1307 height 571
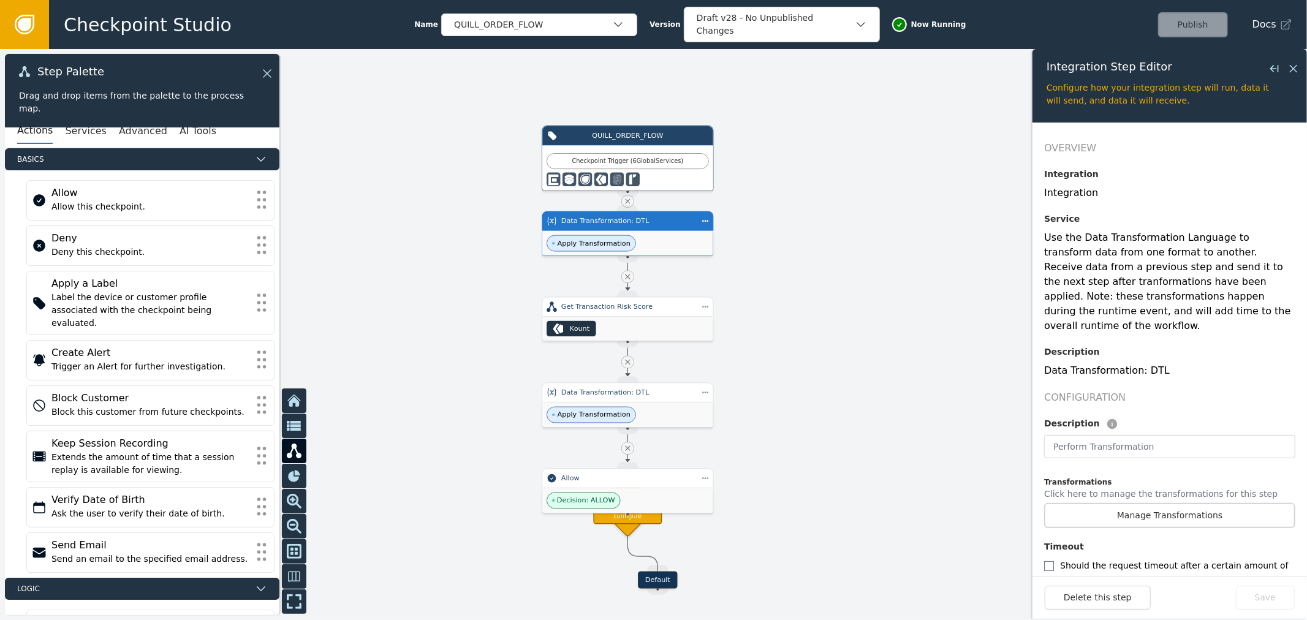
click at [881, 291] on div at bounding box center [653, 334] width 1307 height 571
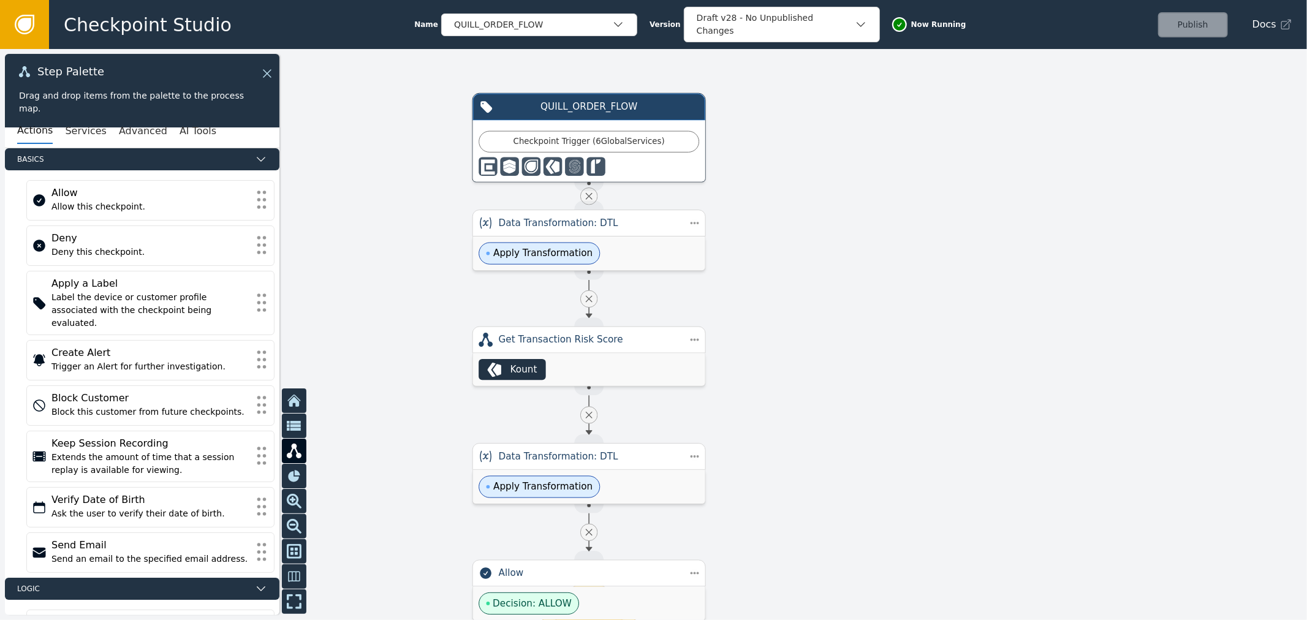
click at [804, 211] on div at bounding box center [653, 334] width 1307 height 571
click at [678, 390] on div at bounding box center [653, 334] width 1307 height 571
click at [638, 363] on div "Kount" at bounding box center [589, 370] width 232 height 32
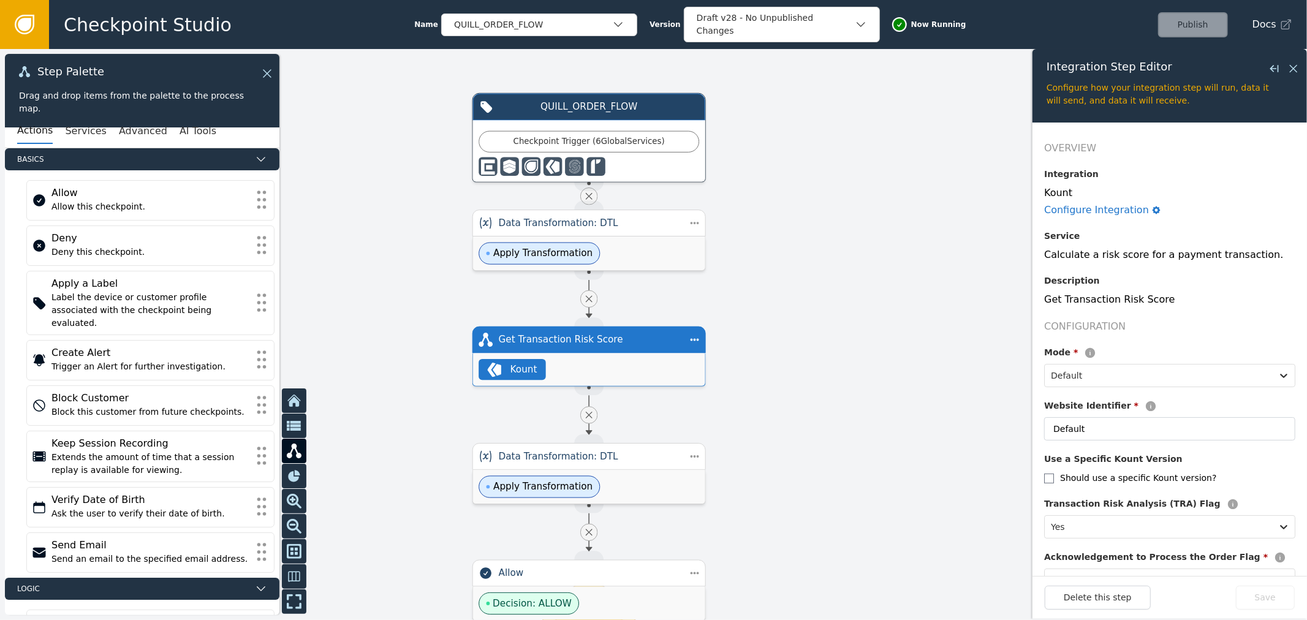
click at [795, 203] on div at bounding box center [653, 334] width 1307 height 571
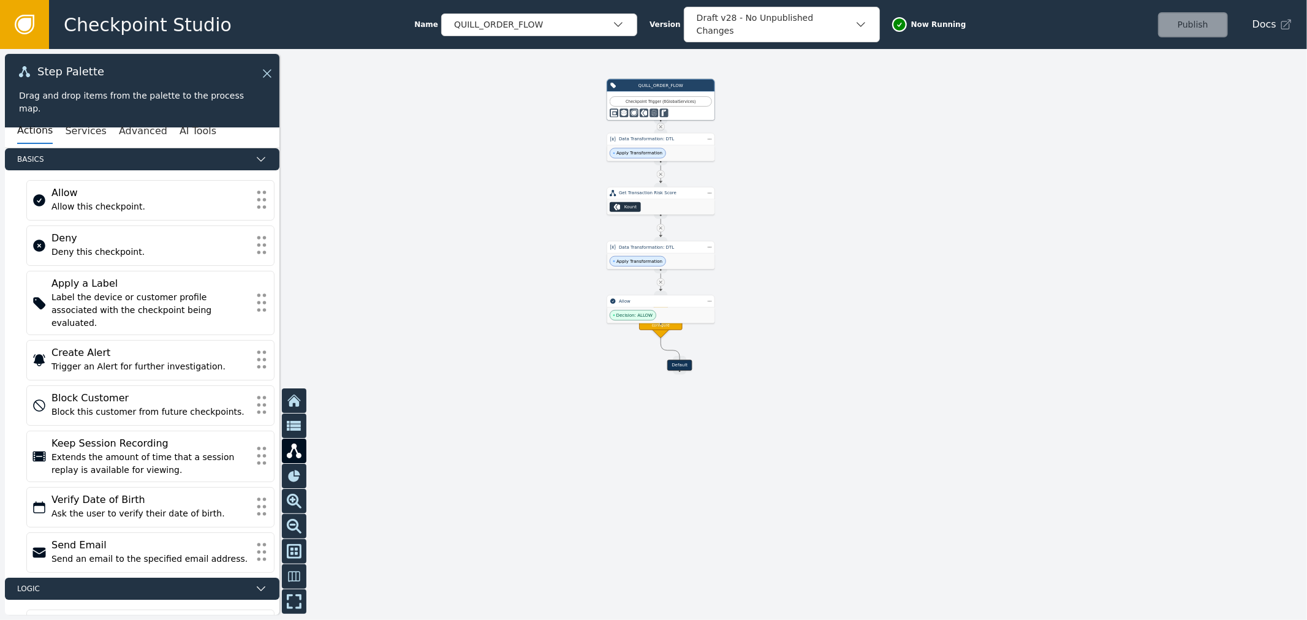
drag, startPoint x: 933, startPoint y: 355, endPoint x: 883, endPoint y: 162, distance: 199.5
click at [883, 162] on div at bounding box center [653, 334] width 1307 height 571
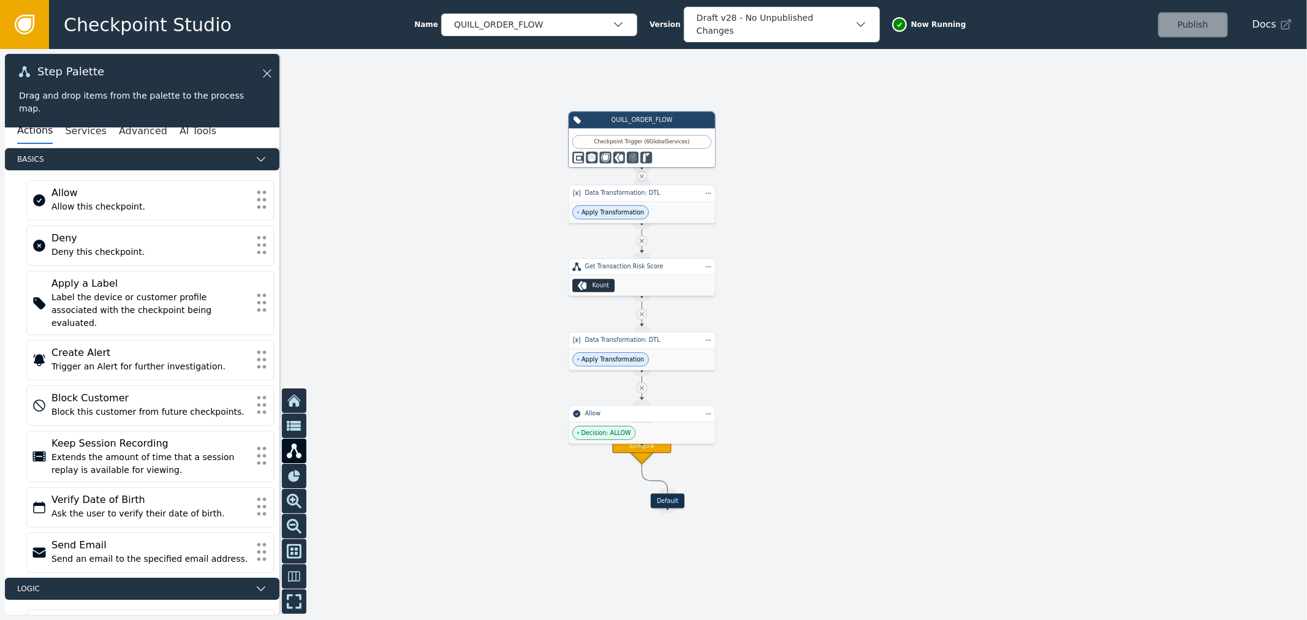
drag, startPoint x: 727, startPoint y: 87, endPoint x: 734, endPoint y: 161, distance: 73.9
click at [734, 161] on div at bounding box center [653, 334] width 1307 height 571
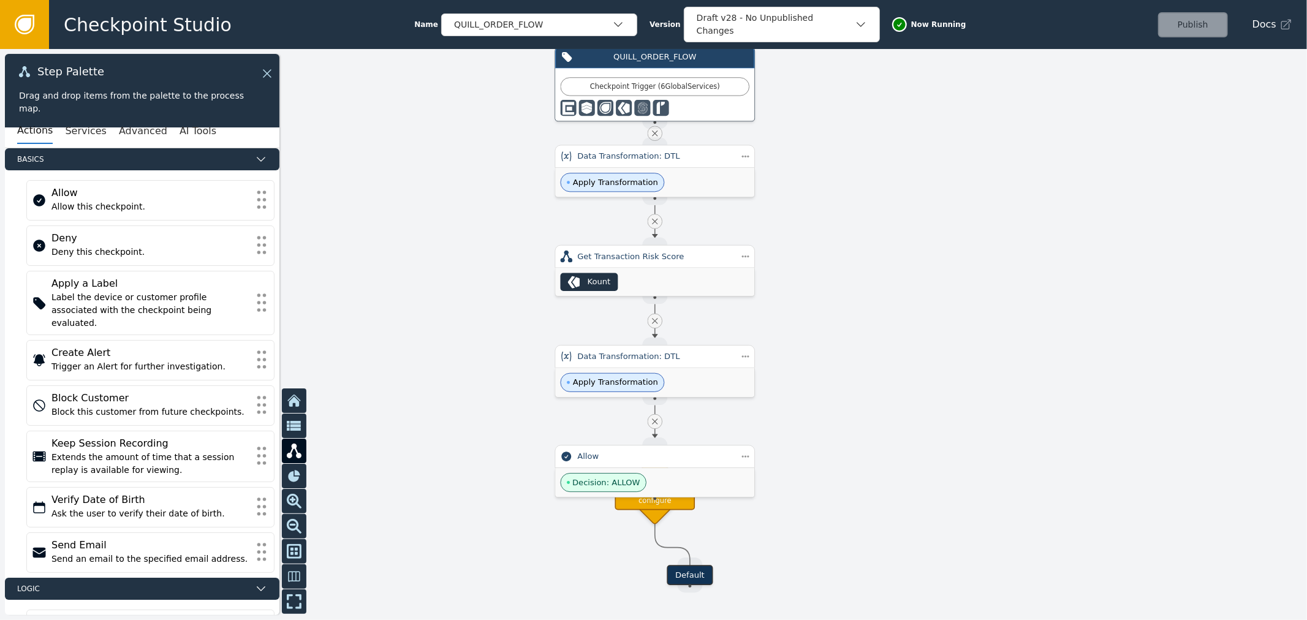
drag, startPoint x: 770, startPoint y: 219, endPoint x: 801, endPoint y: 158, distance: 68.5
click at [801, 158] on div at bounding box center [653, 334] width 1307 height 571
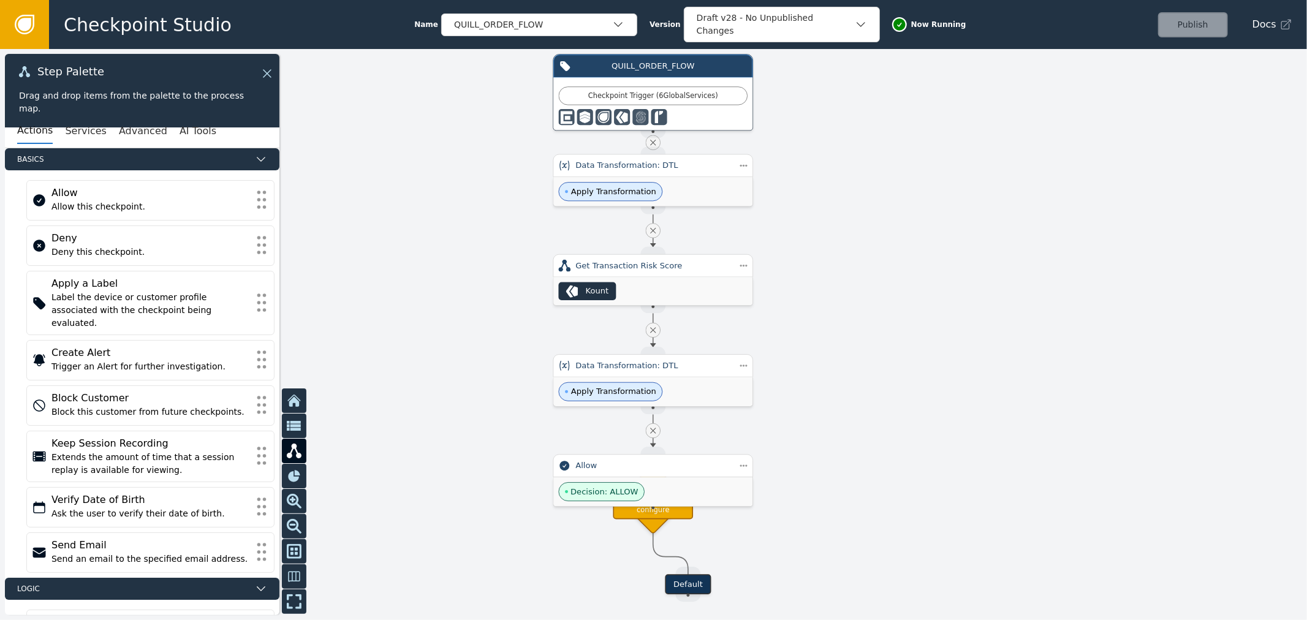
drag, startPoint x: 801, startPoint y: 158, endPoint x: 799, endPoint y: 167, distance: 9.4
click at [799, 167] on div at bounding box center [653, 334] width 1307 height 571
drag, startPoint x: 913, startPoint y: 17, endPoint x: 924, endPoint y: 23, distance: 12.6
click at [913, 18] on div "Now Running" at bounding box center [929, 24] width 74 height 15
click at [924, 23] on span "Now Running" at bounding box center [938, 24] width 55 height 11
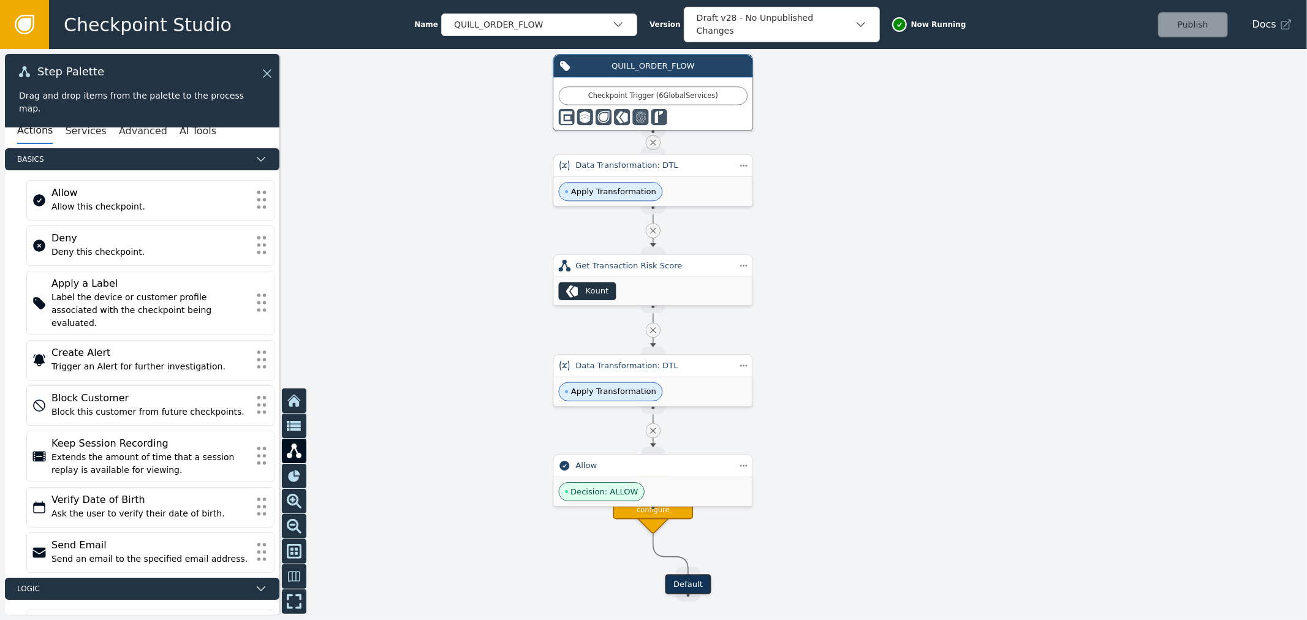
click at [661, 199] on div "Apply Transformation" at bounding box center [652, 191] width 199 height 29
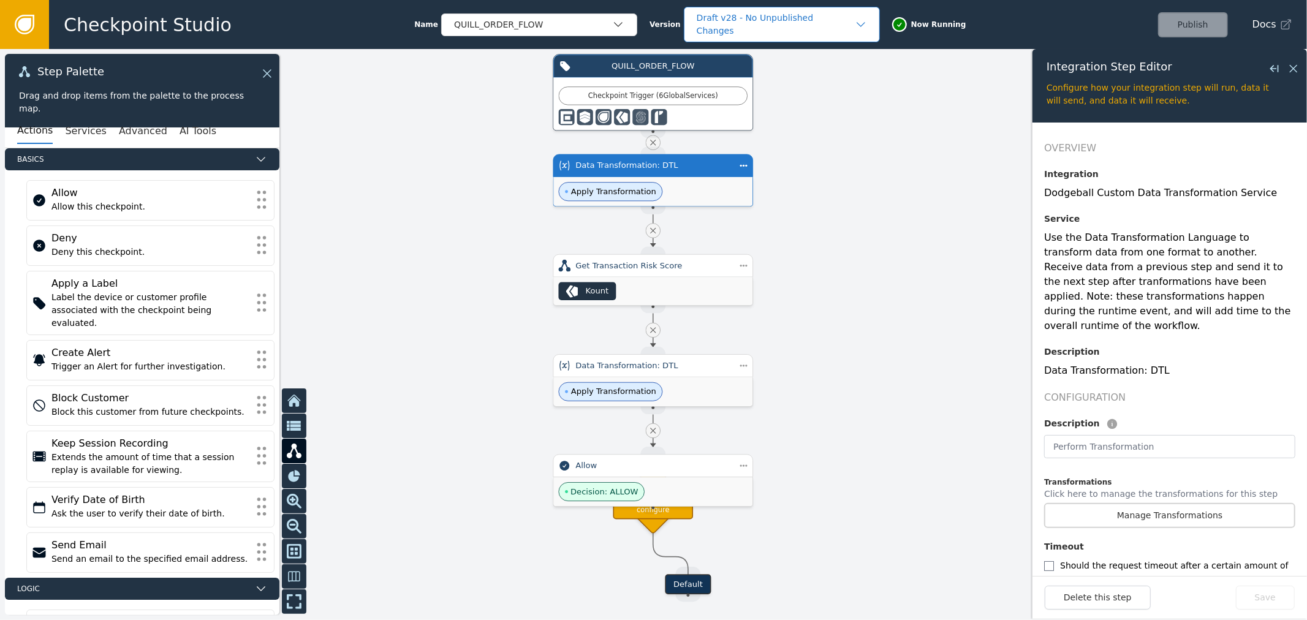
drag, startPoint x: 890, startPoint y: 332, endPoint x: 854, endPoint y: 23, distance: 311.6
click at [854, 1] on div "Checkpoint Studio Name QUILL_ORDER_FLOW Version Draft v28 - No Unpublished Chan…" at bounding box center [653, 0] width 1307 height 1
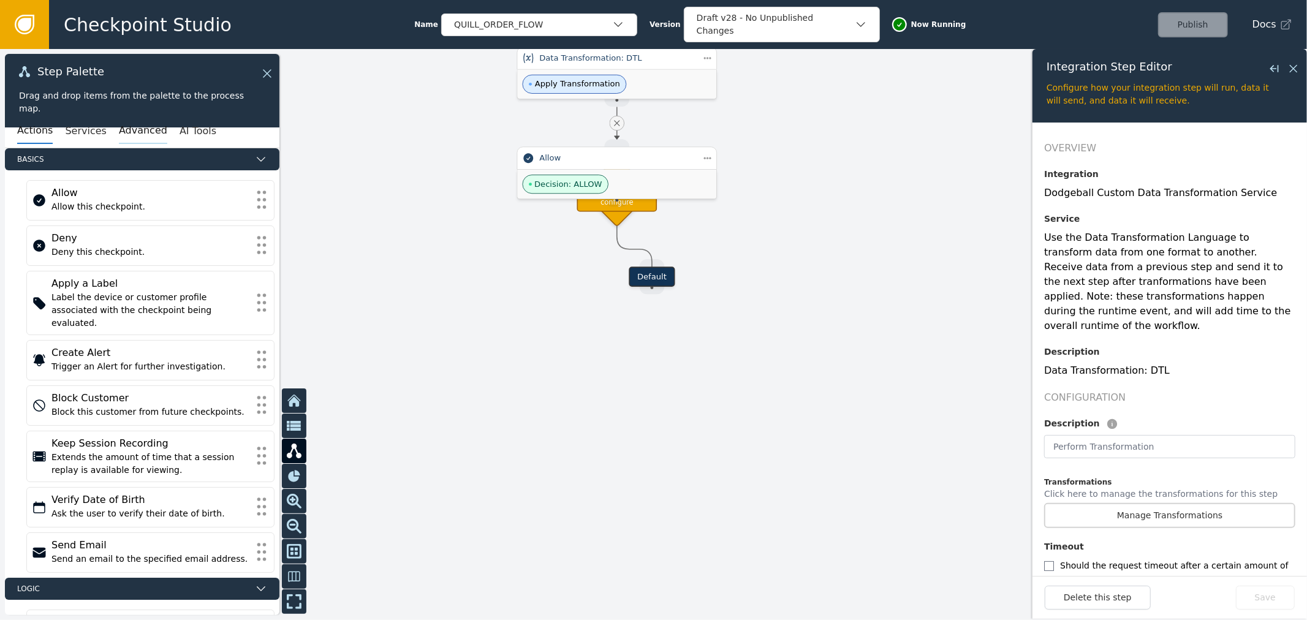
click at [137, 123] on button "Advanced" at bounding box center [143, 131] width 48 height 26
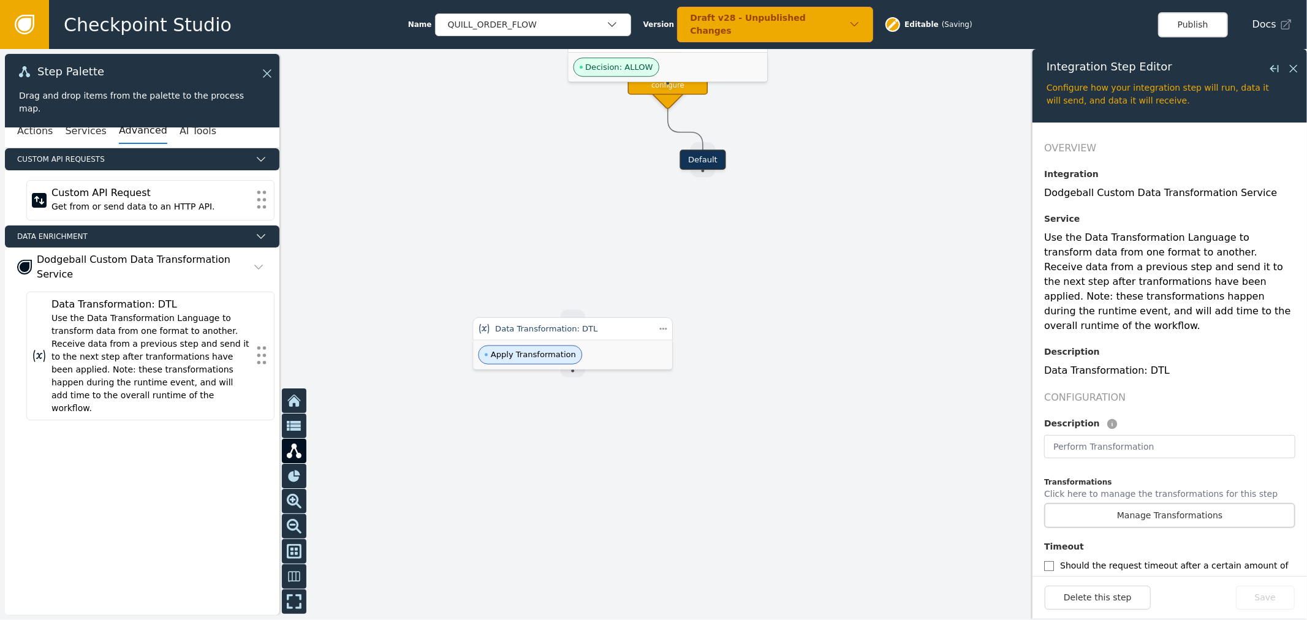
drag, startPoint x: 808, startPoint y: 347, endPoint x: 825, endPoint y: 280, distance: 69.6
click at [856, 280] on div at bounding box center [653, 334] width 1307 height 571
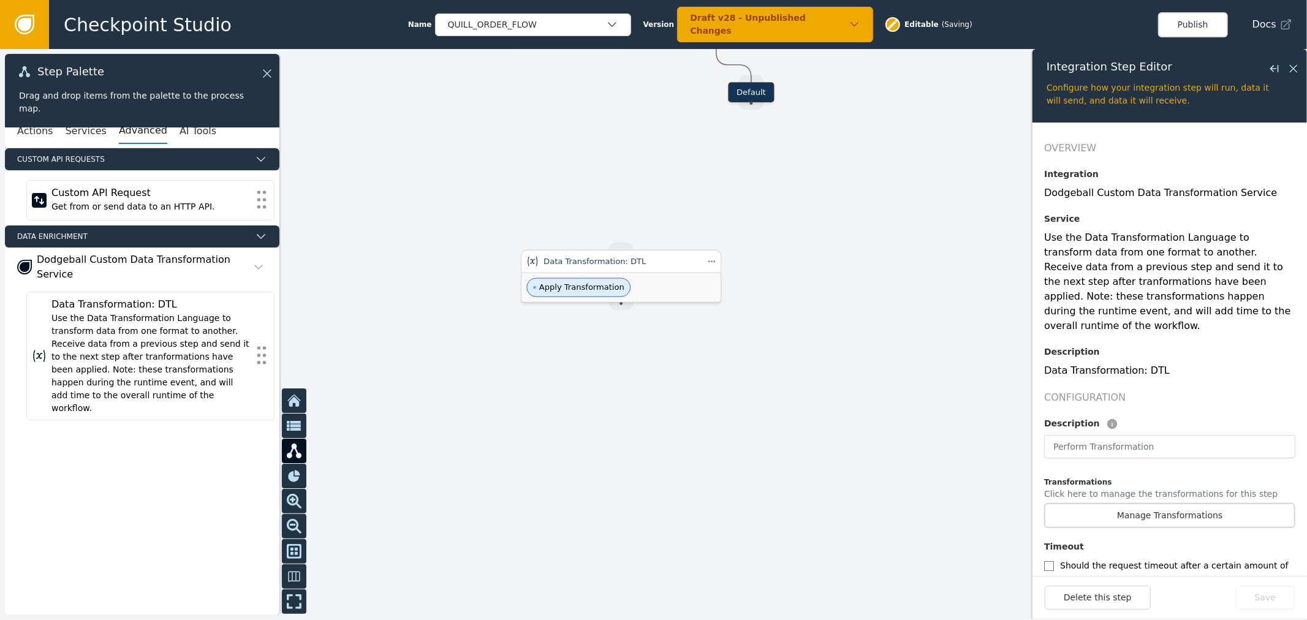
click at [648, 258] on div "Data Transformation: DTL" at bounding box center [621, 262] width 155 height 12
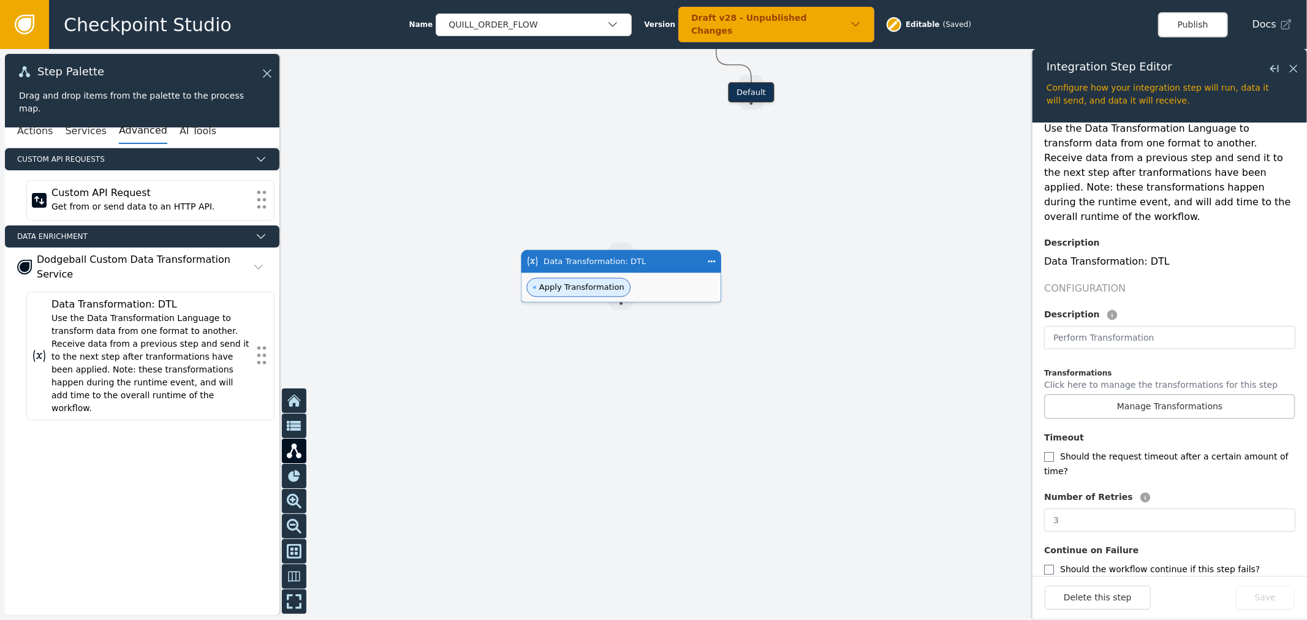
scroll to position [110, 0]
click at [1192, 393] on button "Manage Transformations" at bounding box center [1169, 405] width 251 height 25
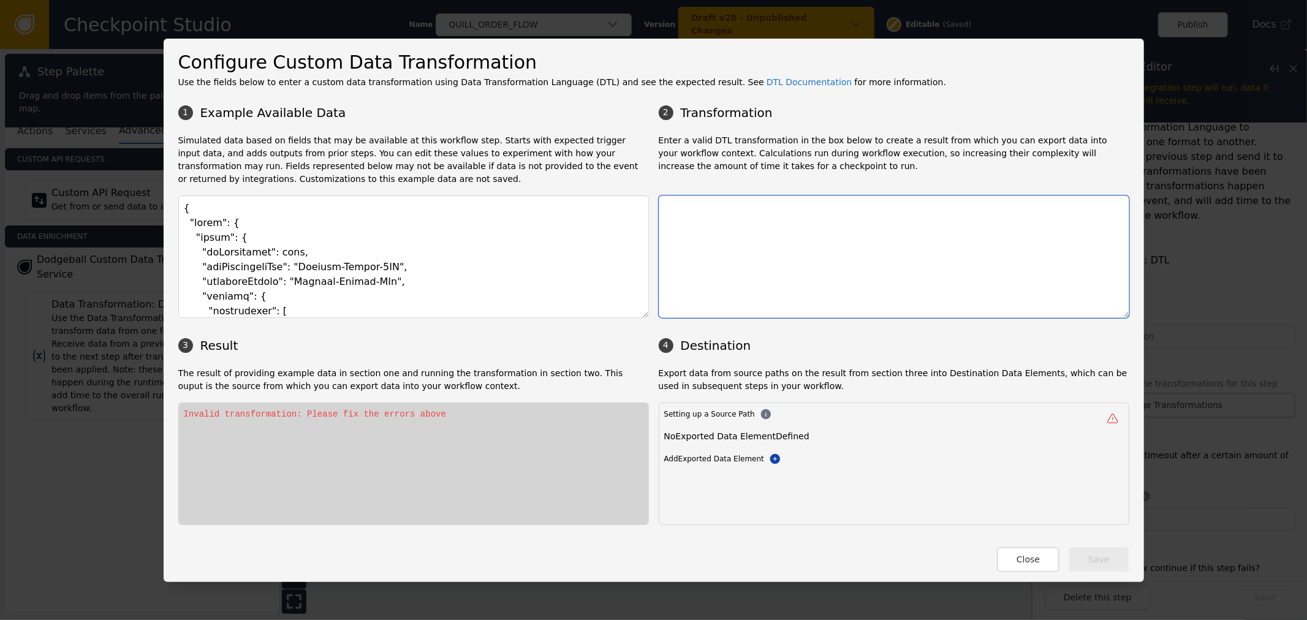
click at [740, 271] on textarea at bounding box center [894, 257] width 471 height 123
paste textarea "{ "output": "(: join(values($.) ' ') -> reverse_it :)", "reverse_it": "(: rever…"
click at [870, 271] on textarea "{ "output": "(: join(values($.) ' ') -> reverse_it :)", "reverse_it": "(: rever…" at bounding box center [894, 257] width 471 height 123
type textarea "{ "output": "(: join(values($.) ' ') -> reverse_it :)", "reverse_it": "(: rever…"
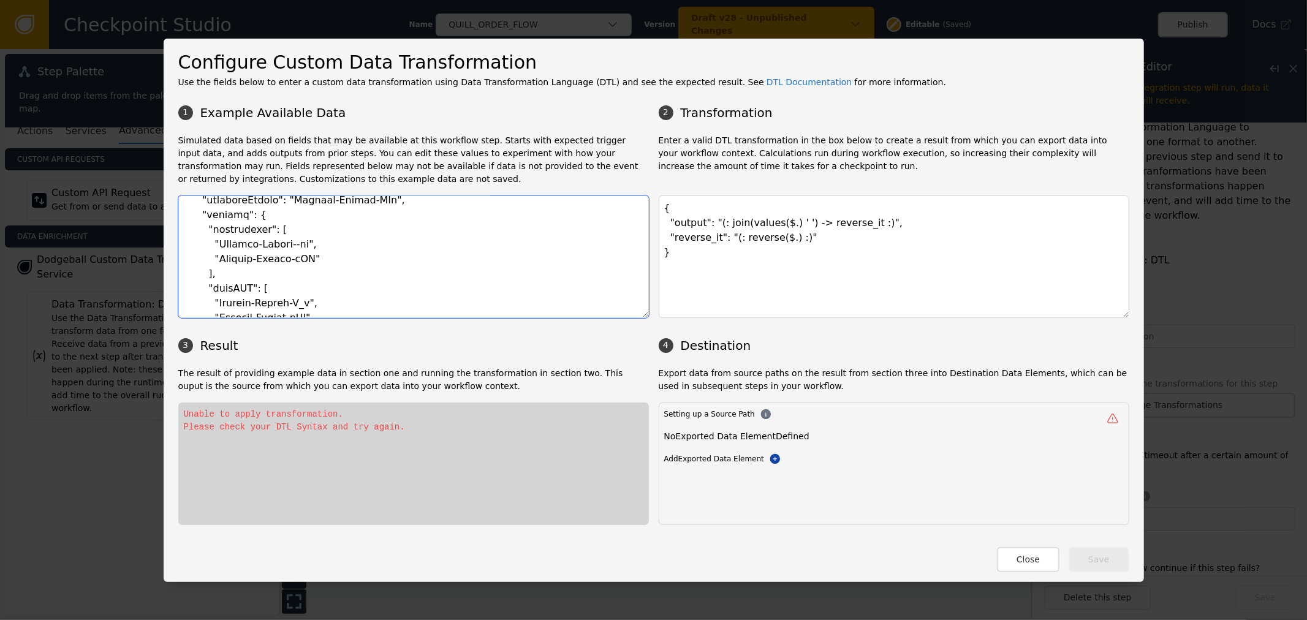
scroll to position [0, 0]
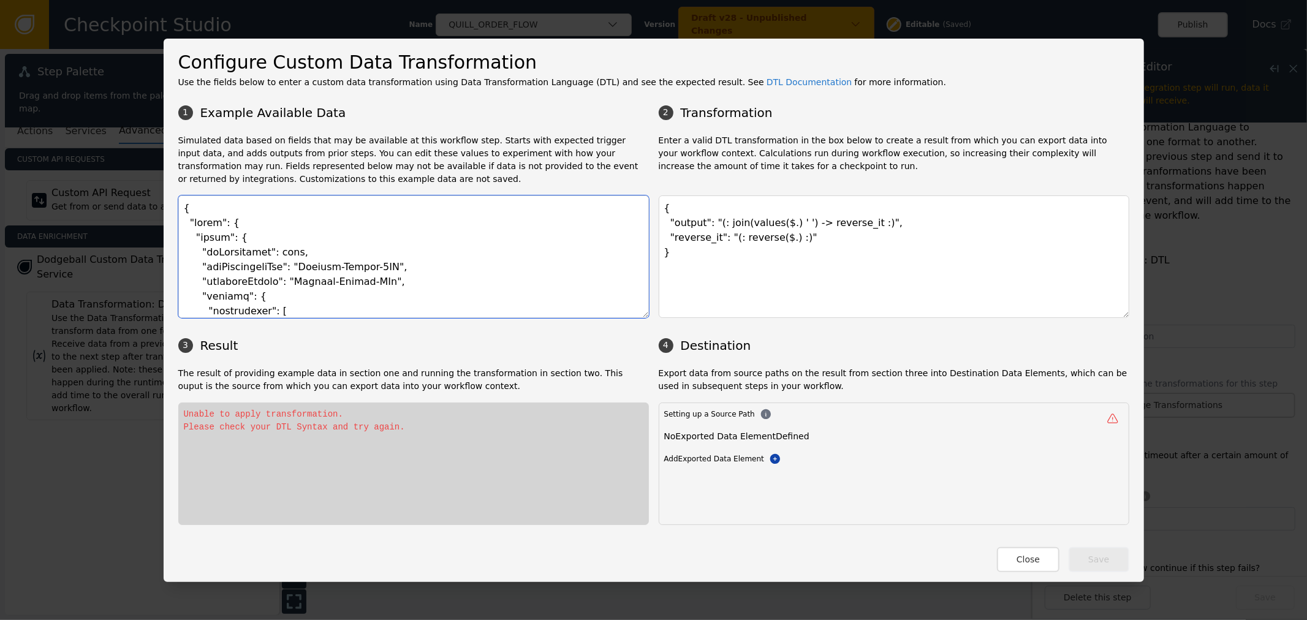
paste textarea "greeting": "Hello", "recipient": "World""
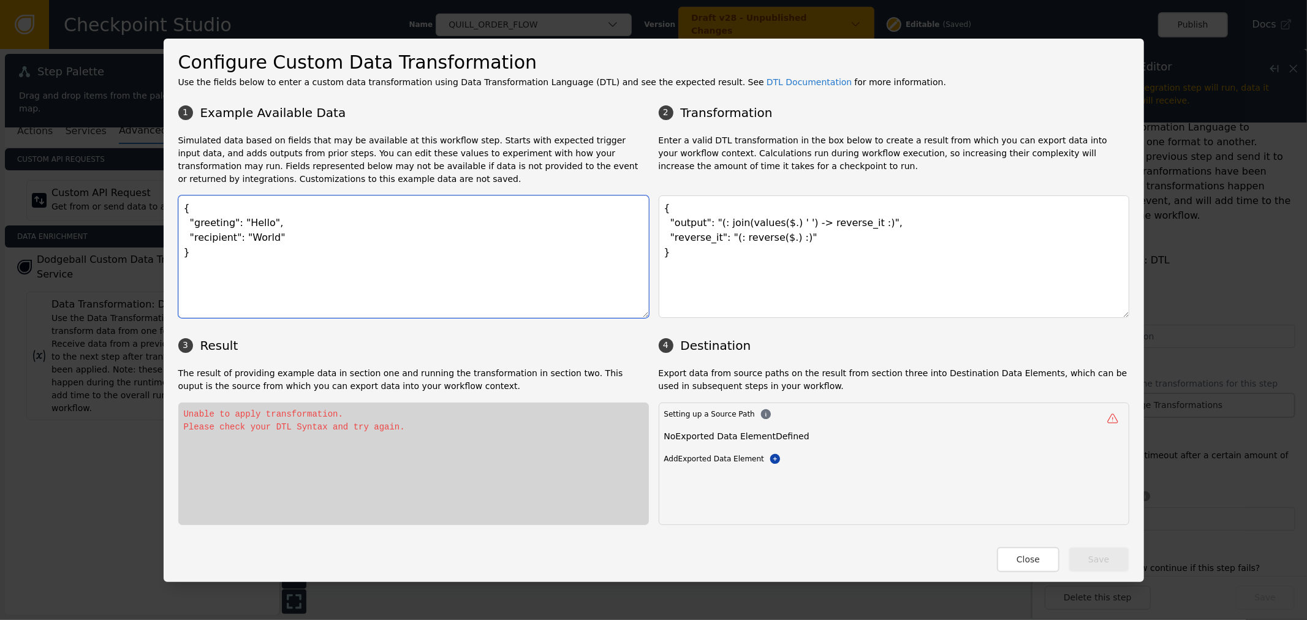
click at [323, 240] on textarea "{ "greeting": "Hello", "recipient": "World" }" at bounding box center [413, 257] width 471 height 123
click at [322, 218] on textarea "{ "greeting": "Hello", "recipient": "World" }" at bounding box center [413, 257] width 471 height 123
type textarea "{ "greeting": "Hello", "recipient": "World" }"
click at [867, 221] on textarea "{ "output": "(: join(values($.) ' ') -> reverse_it :)", "reverse_it": "(: rever…" at bounding box center [894, 257] width 471 height 123
click at [666, 231] on textarea "{ "output": "(: join(values($.) ' ') -> reverse_it :)", "reverse_it": "(: rever…" at bounding box center [894, 257] width 471 height 123
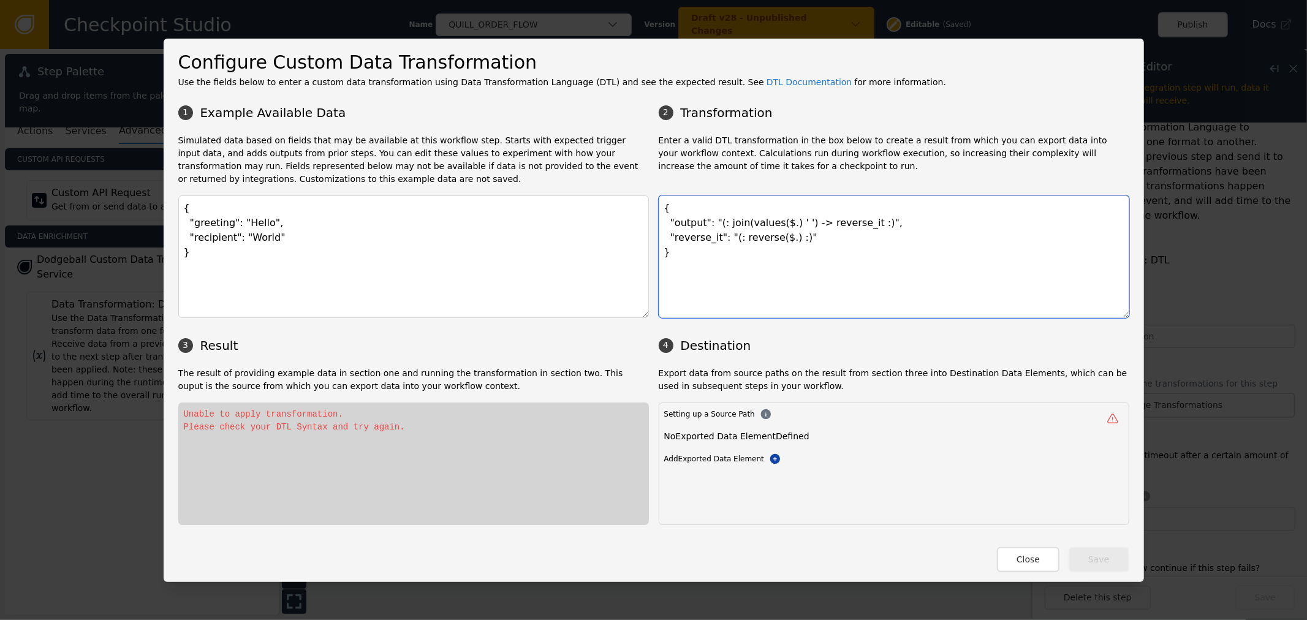
drag, startPoint x: 683, startPoint y: 222, endPoint x: 696, endPoint y: 222, distance: 12.9
click at [696, 222] on textarea "{ "output": "(: join(values($.) ' ') -> reverse_it :)", "reverse_it": "(: rever…" at bounding box center [894, 257] width 471 height 123
drag, startPoint x: 271, startPoint y: 419, endPoint x: 146, endPoint y: 403, distance: 126.6
click at [146, 403] on div "Configure Custom Data Transformation Use the fields below to enter a custom dat…" at bounding box center [653, 310] width 1307 height 620
drag, startPoint x: 766, startPoint y: 244, endPoint x: 781, endPoint y: 246, distance: 14.8
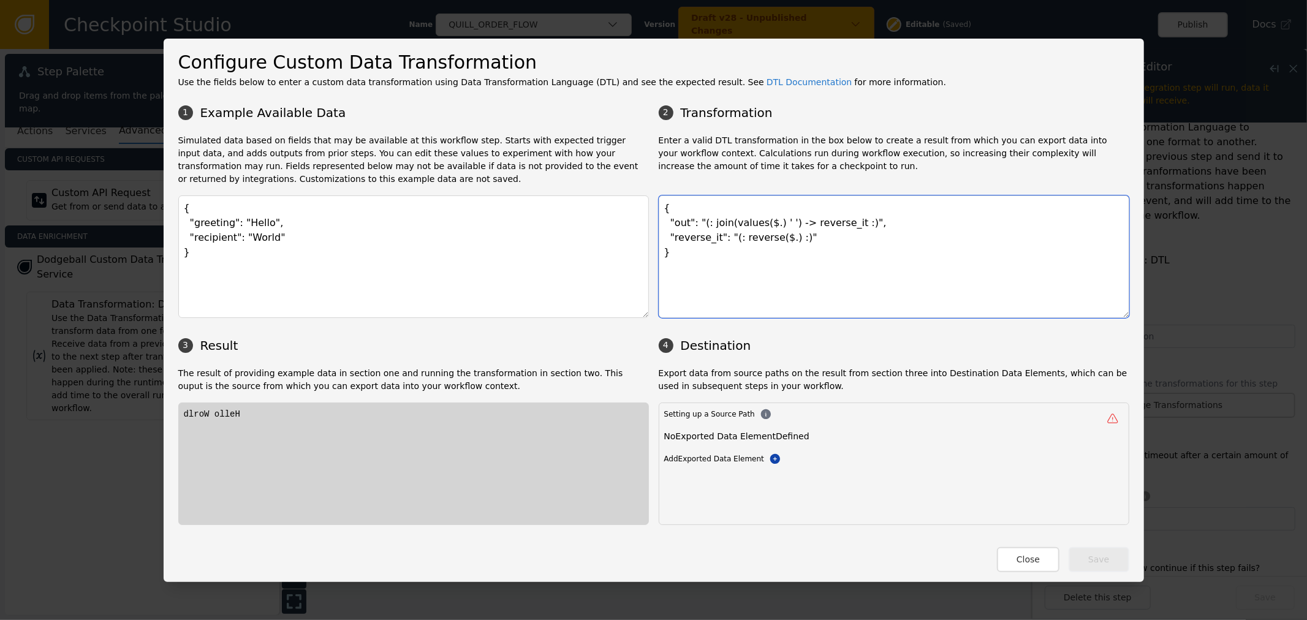
click at [767, 244] on textarea "{ "out": "(: join(values($.) ' ') -> reverse_it :)", "reverse_it": "(: reverse(…" at bounding box center [894, 257] width 471 height 123
click at [681, 227] on textarea "{ "out": "(: join(values($.) ' ') -> reverse_it :)", "reverse_it": "(: reverse(…" at bounding box center [894, 257] width 471 height 123
click at [685, 240] on textarea "{ "out": "(: join(values($.) ' ') -> reverse_it :)", "reverse_it": "(: reverse(…" at bounding box center [894, 257] width 471 height 123
click at [756, 230] on textarea "{ "out": "(: join(values($.) ' ') -> reverse_it :)", "reverse_it": "(: reverse(…" at bounding box center [894, 257] width 471 height 123
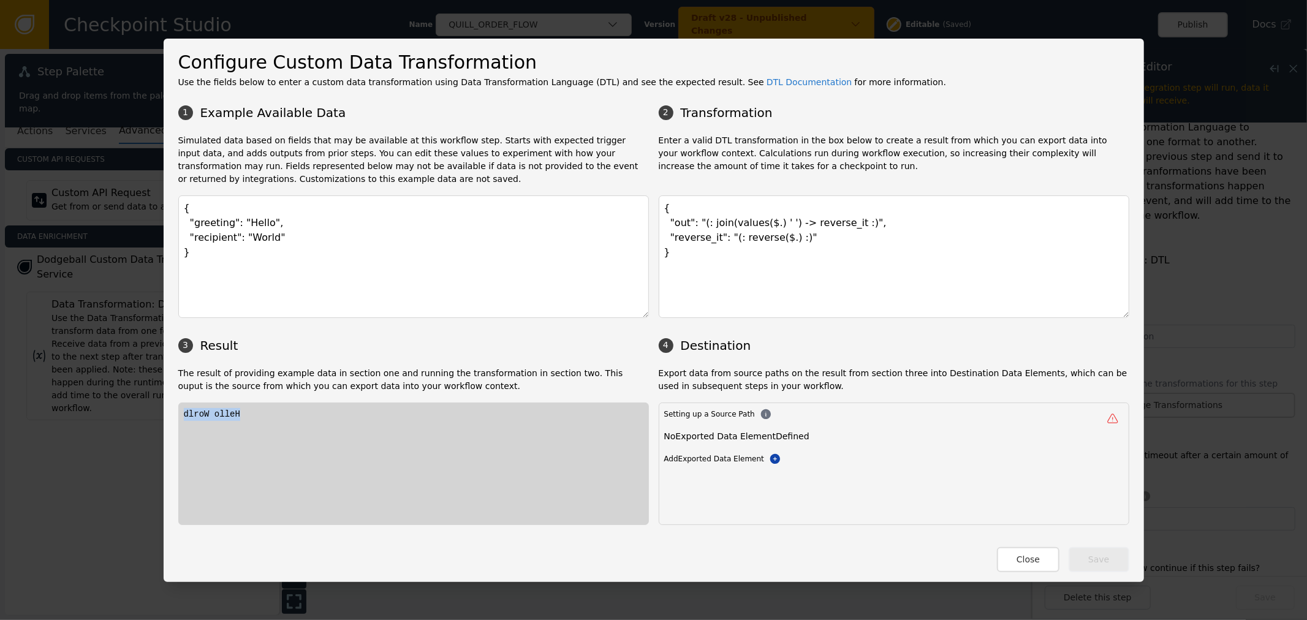
drag, startPoint x: 186, startPoint y: 413, endPoint x: 119, endPoint y: 406, distance: 67.1
click at [124, 406] on div "Configure Custom Data Transformation Use the fields below to enter a custom dat…" at bounding box center [653, 310] width 1307 height 620
click at [604, 219] on textarea "{ "greeting": "Hello", "recipient": "World" }" at bounding box center [413, 257] width 471 height 123
click at [791, 228] on textarea "{ "out": "(: join(values($.) ' ') -> reverse_it :)", "reverse_it": "(: reverse(…" at bounding box center [894, 257] width 471 height 123
click at [757, 241] on textarea "{ "out": "(: join(values($.) ' ') -> reverse_it :)", "reverse_it": "(: reverse(…" at bounding box center [894, 257] width 471 height 123
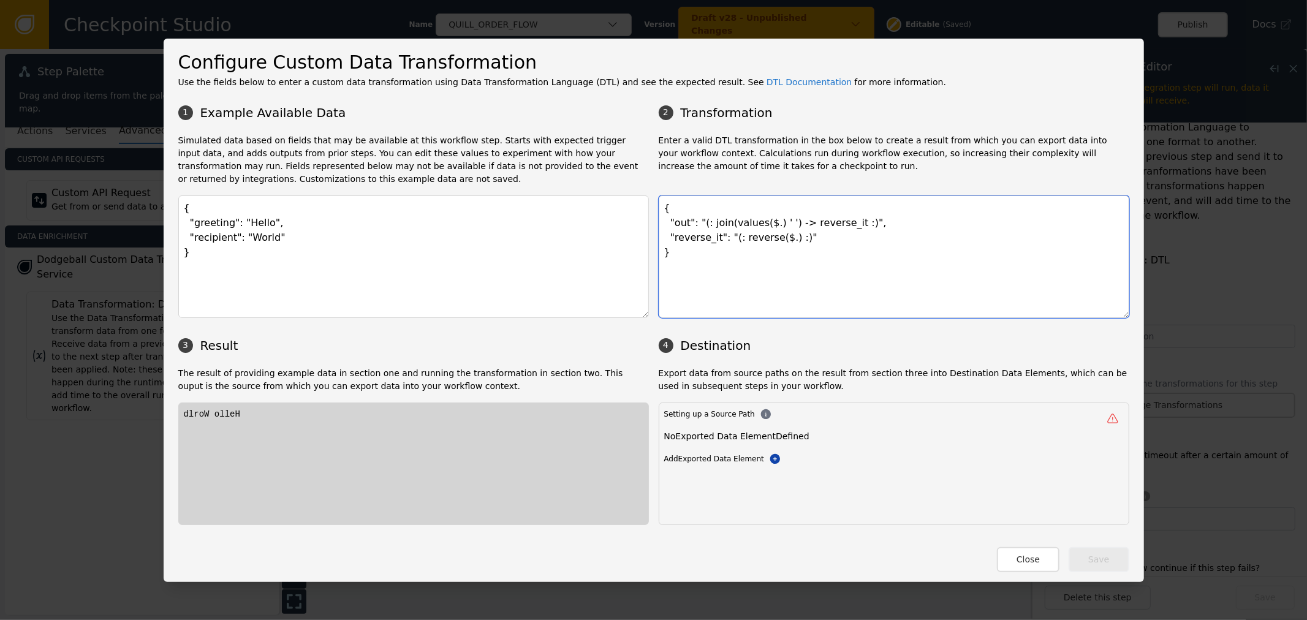
drag, startPoint x: 712, startPoint y: 241, endPoint x: 822, endPoint y: 246, distance: 110.4
click at [789, 241] on textarea "{ "out": "(: join(values($.) ' ') -> reverse_it :)", "reverse_it": "(: reverse(…" at bounding box center [894, 257] width 471 height 123
click at [822, 246] on textarea "{ "out": "(: join(values($.) ' ') -> reverse_it :)", "reverse_it": "(: reverse(…" at bounding box center [894, 257] width 471 height 123
click at [770, 245] on textarea "{ "out": "(: join(values($.) ' ') -> reverse_it :)", "reverse_it": "(: reverse(…" at bounding box center [894, 257] width 471 height 123
click at [340, 412] on div "dlroW olleH" at bounding box center [414, 414] width 460 height 13
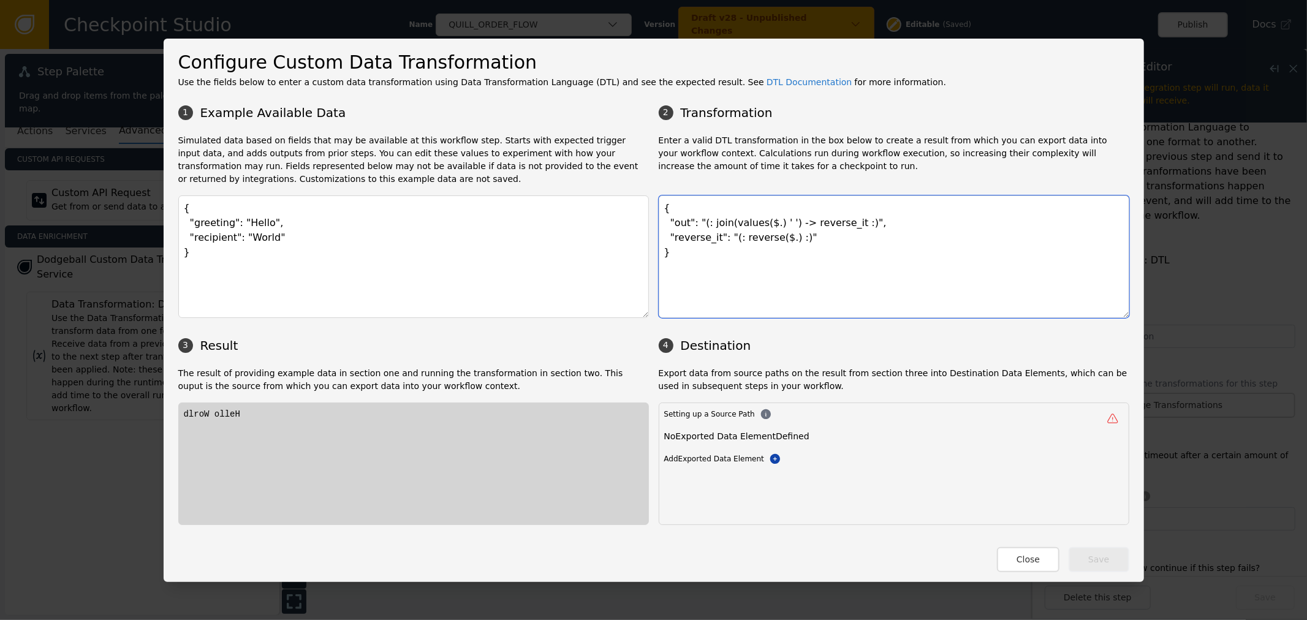
drag, startPoint x: 786, startPoint y: 243, endPoint x: 711, endPoint y: 238, distance: 75.0
click at [711, 238] on textarea "{ "out": "(: join(values($.) ' ') -> reverse_it :)", "reverse_it": "(: reverse(…" at bounding box center [894, 257] width 471 height 123
click at [719, 242] on textarea "{ "out": "(: join(values($.) ' ') -> reverse_it :)", "reverse_it": "(: reverse(…" at bounding box center [894, 257] width 471 height 123
drag, startPoint x: 718, startPoint y: 241, endPoint x: 788, endPoint y: 241, distance: 69.3
click at [788, 241] on textarea "{ "out": "(: join(values($.) ' ') -> reverse_it :)", "reverse_it": "(: reverse(…" at bounding box center [894, 257] width 471 height 123
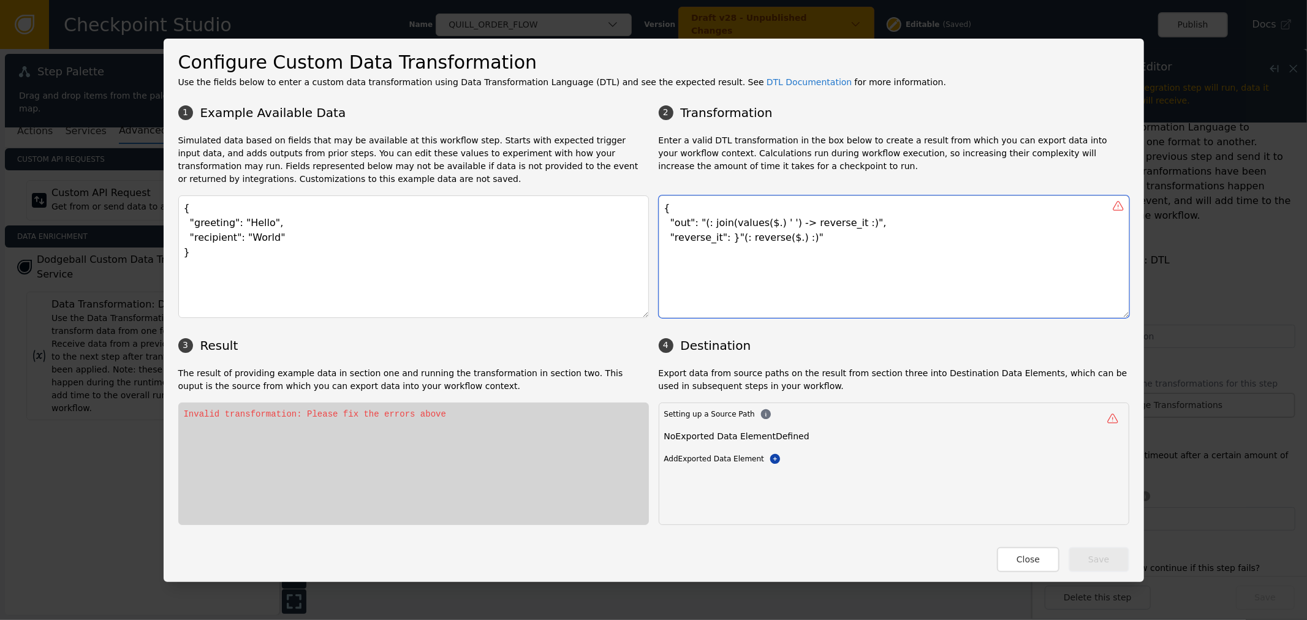
click at [793, 244] on textarea "{ "out": "(: join(values($.) ' ') -> reverse_it :)", "reverse_it": }"(: reverse…" at bounding box center [894, 257] width 471 height 123
type textarea "{ "out": "(: join(values($.) ' ') -> reverse_it :)", "reverse_it": "(: reverse(…"
click at [808, 237] on textarea "{ "out": "(: join(values($.) ' ') -> reverse_it :)", "reverse_it": "(: reverse(…" at bounding box center [894, 257] width 471 height 123
drag, startPoint x: 810, startPoint y: 239, endPoint x: 664, endPoint y: 235, distance: 145.9
click at [664, 235] on textarea "{ "out": "(: join(values($.) ' ') -> reverse_it :)", "reverse_it": "(: reverse(…" at bounding box center [894, 257] width 471 height 123
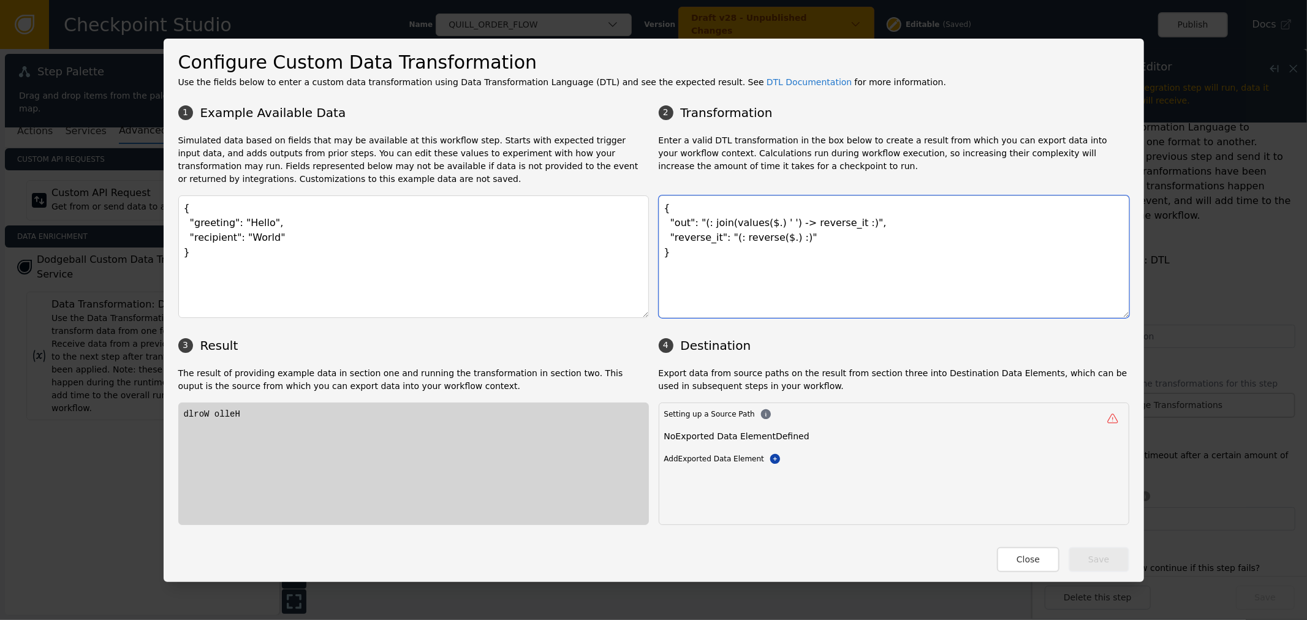
click at [871, 246] on textarea "{ "out": "(: join(values($.) ' ') -> reverse_it :)", "reverse_it": "(: reverse(…" at bounding box center [894, 257] width 471 height 123
click at [688, 222] on textarea "{ "out": "(: join(values($.) ' ') -> reverse_it :)", "reverse_it": "(: reverse(…" at bounding box center [894, 257] width 471 height 123
click at [798, 258] on textarea "{ "out": "(: join(values($.) ' ') -> reverse_it :)", "reverse_it": "(: reverse(…" at bounding box center [894, 257] width 471 height 123
drag, startPoint x: 820, startPoint y: 235, endPoint x: 713, endPoint y: 237, distance: 106.7
click at [713, 237] on textarea "{ "out": "(: join(values($.) ' ') -> reverse_it :)", "reverse_it": "(: reverse(…" at bounding box center [894, 257] width 471 height 123
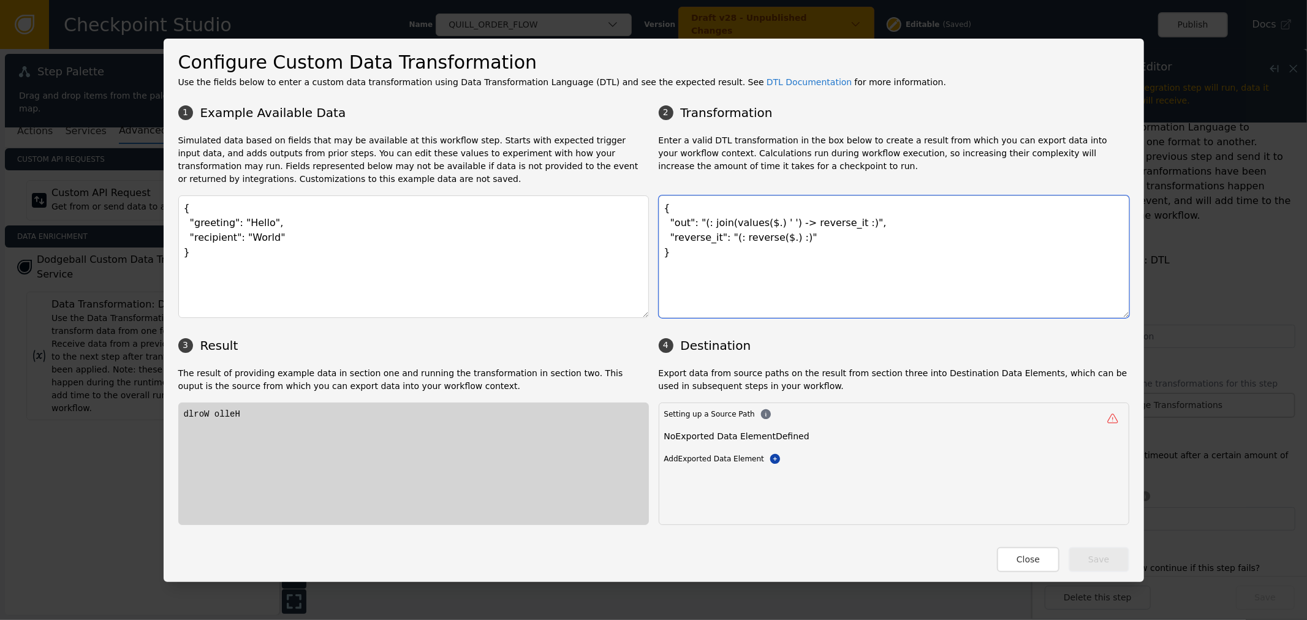
click at [733, 258] on textarea "{ "out": "(: join(values($.) ' ') -> reverse_it :)", "reverse_it": "(: reverse(…" at bounding box center [894, 257] width 471 height 123
click at [699, 238] on textarea "{ "out": "(: join(values($.) ' ') -> reverse_it :)", "reverse_it": "(: reverse(…" at bounding box center [894, 257] width 471 height 123
click at [672, 224] on textarea "{ "out": "(: join(values($.) ' ') -> reverse_it :)", "reverse_it": "(: reverse(…" at bounding box center [894, 257] width 471 height 123
click at [694, 234] on textarea "{ "out": "(: join(values($.) ' ') -> reverse_it :)", "reverse_it": "(: reverse(…" at bounding box center [894, 257] width 471 height 123
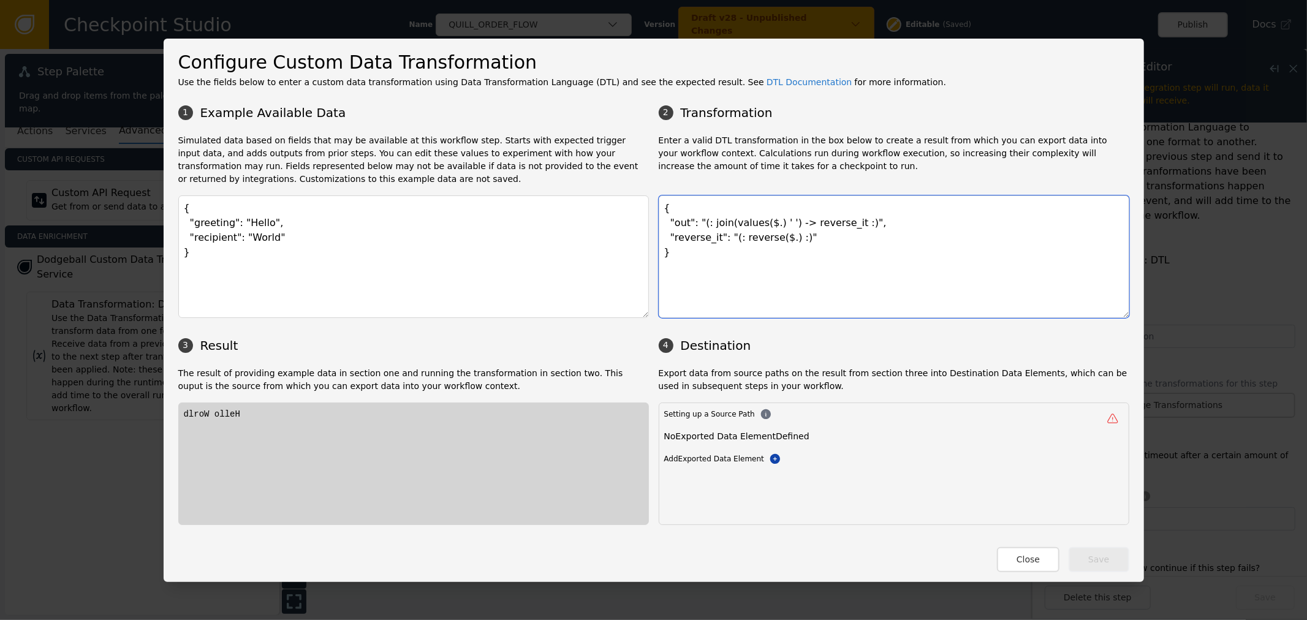
click at [694, 234] on textarea "{ "out": "(: join(values($.) ' ') -> reverse_it :)", "reverse_it": "(: reverse(…" at bounding box center [894, 257] width 471 height 123
click at [694, 240] on textarea "{ "out": "(: join(values($.) ' ') -> reverse_it :)", "reverse_it": "(: reverse(…" at bounding box center [894, 257] width 471 height 123
click at [727, 237] on textarea "{ "out": "(: join(values($.) ' ') -> reverse_it :)", "reverse_it": "(: reverse(…" at bounding box center [894, 257] width 471 height 123
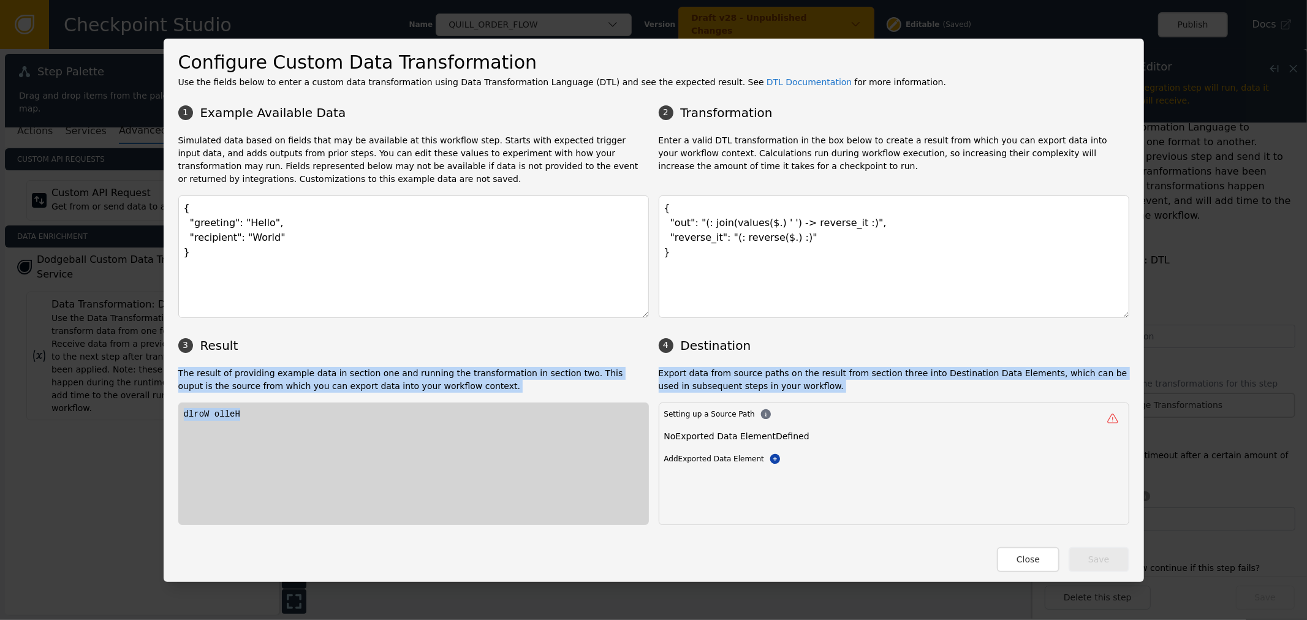
click at [148, 378] on div "Configure Custom Data Transformation Use the fields below to enter a custom dat…" at bounding box center [653, 310] width 1307 height 620
click at [204, 430] on div "dlroW olleH" at bounding box center [413, 464] width 471 height 123
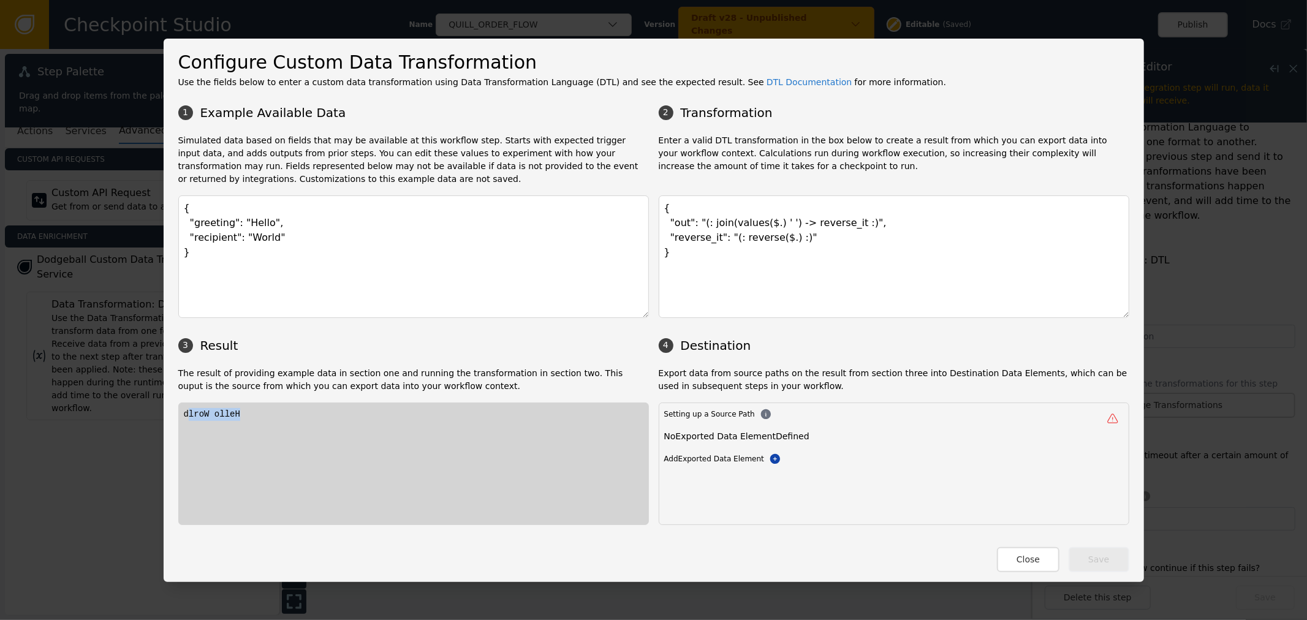
drag, startPoint x: 241, startPoint y: 409, endPoint x: 170, endPoint y: 411, distance: 71.1
click at [178, 411] on div "dlroW olleH" at bounding box center [413, 464] width 471 height 123
click at [444, 395] on div "1 Example Available Data 2 Transformation Simulated data based on fields that m…" at bounding box center [653, 312] width 951 height 427
click at [743, 242] on textarea "{ "out": "(: join(values($.) ' ') -> reverse_it :)", "reverse_it": "(: reverse(…" at bounding box center [894, 257] width 471 height 123
drag, startPoint x: 805, startPoint y: 242, endPoint x: 663, endPoint y: 235, distance: 142.4
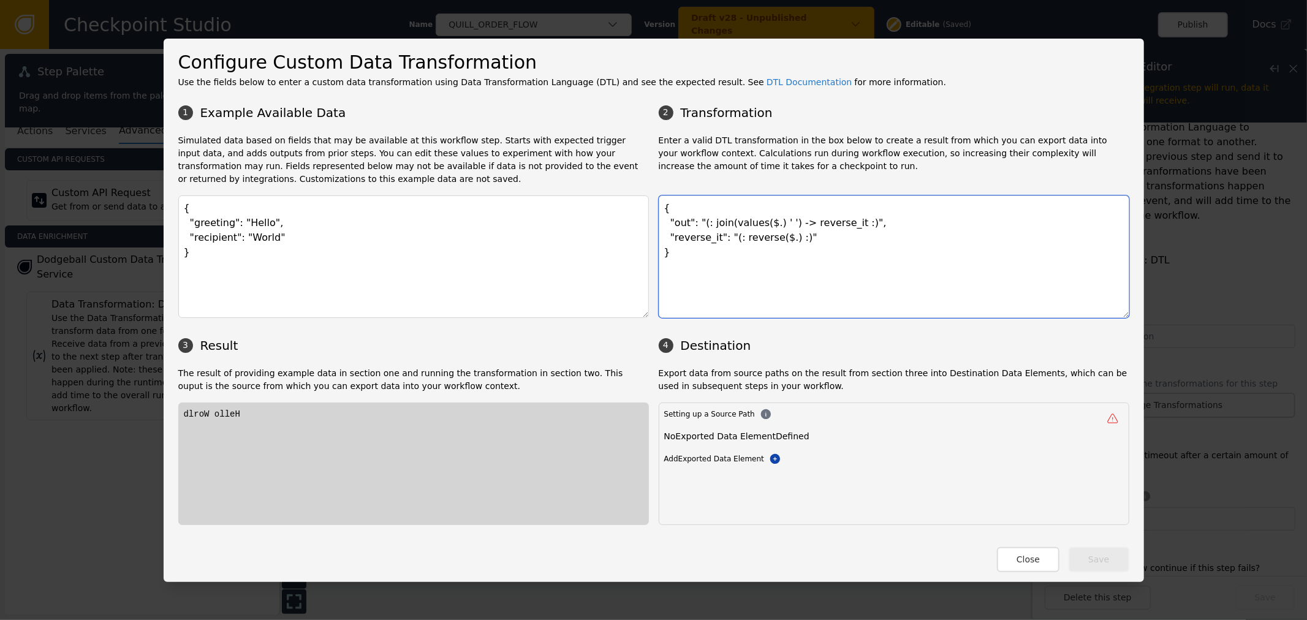
click at [663, 235] on textarea "{ "out": "(: join(values($.) ' ') -> reverse_it :)", "reverse_it": "(: reverse(…" at bounding box center [894, 257] width 471 height 123
click at [714, 240] on textarea "{ "out": "(: join(values($.) ' ') -> reverse_it :)", "reverse_it": "(: reverse(…" at bounding box center [894, 257] width 471 height 123
click at [724, 242] on textarea "{ "out": "(: join(values($.) ' ') -> reverse_it :)", "reverse_it": "(: reverse(…" at bounding box center [894, 257] width 471 height 123
drag, startPoint x: 720, startPoint y: 241, endPoint x: 728, endPoint y: 241, distance: 8.0
click at [728, 241] on textarea "{ "out": "(: join(values($.) ' ') -> reverse_it :)", "reverse_it": "(: reverse(…" at bounding box center [894, 257] width 471 height 123
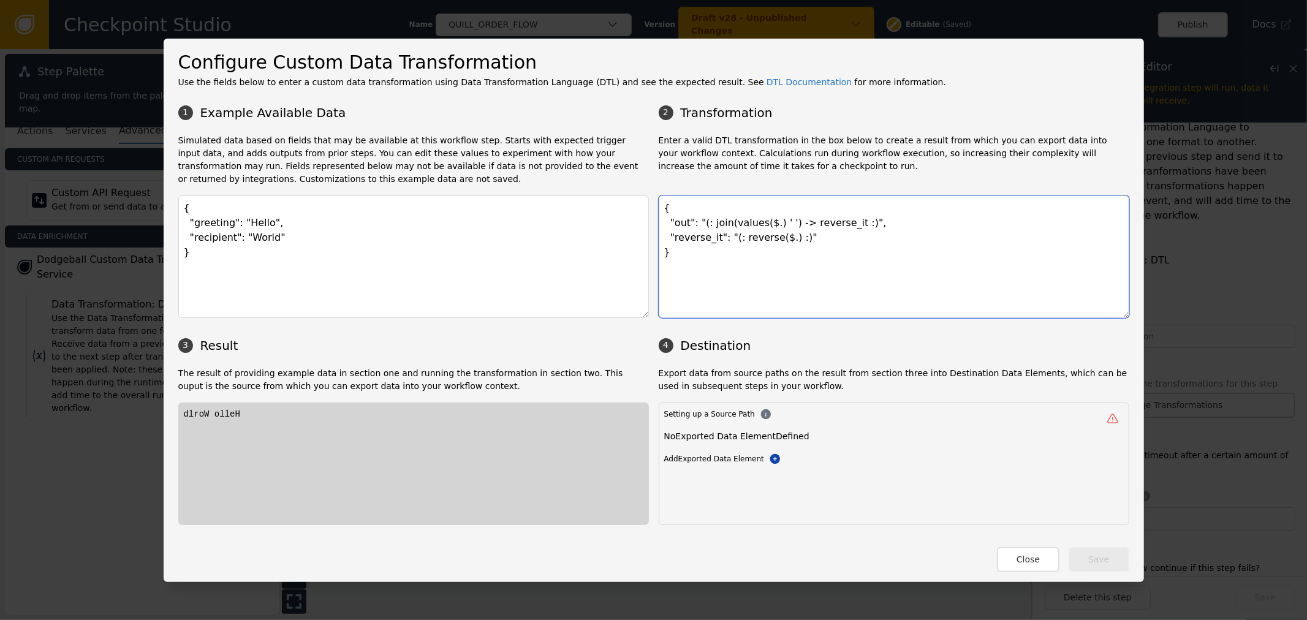
click at [781, 237] on textarea "{ "out": "(: join(values($.) ' ') -> reverse_it :)", "reverse_it": "(: reverse(…" at bounding box center [894, 257] width 471 height 123
click at [835, 259] on textarea "{ "out": "(: join(values($.) ' ') -> reverse_it :)", "reverse_it": "(: reverse(…" at bounding box center [894, 257] width 471 height 123
click at [1019, 560] on button "Close" at bounding box center [1028, 559] width 63 height 25
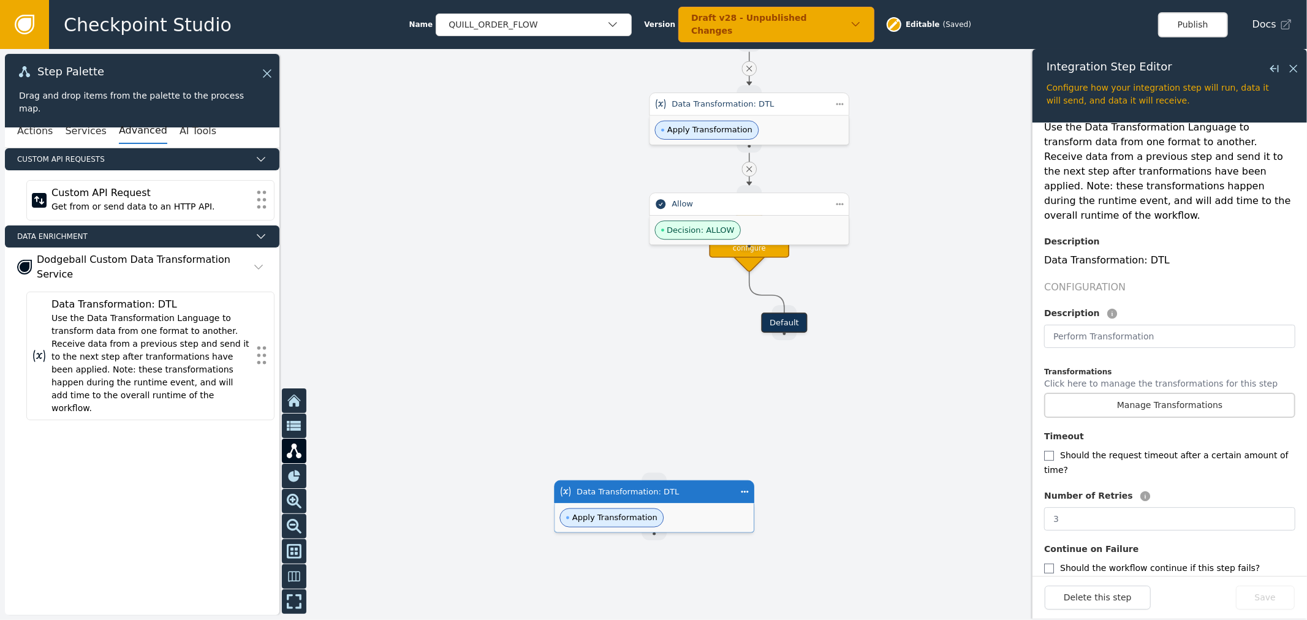
drag, startPoint x: 729, startPoint y: 200, endPoint x: 791, endPoint y: 492, distance: 298.7
click at [786, 492] on div at bounding box center [653, 334] width 1307 height 571
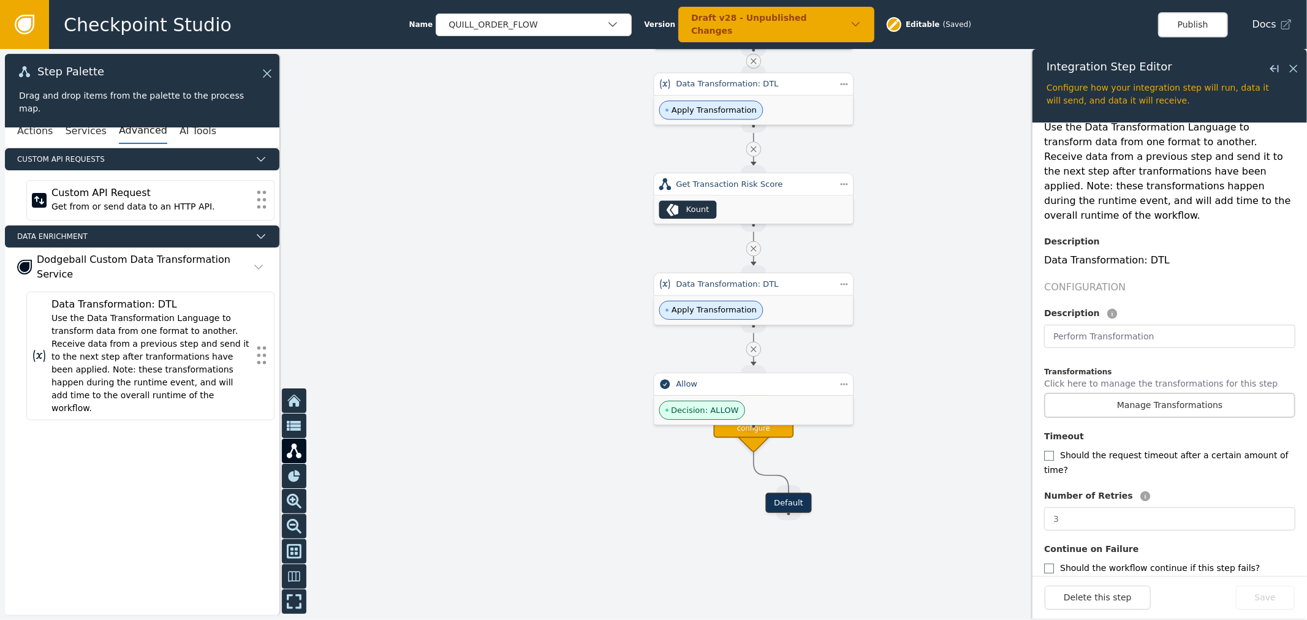
drag, startPoint x: 903, startPoint y: 88, endPoint x: 724, endPoint y: 404, distance: 363.4
click at [724, 404] on div at bounding box center [653, 334] width 1307 height 571
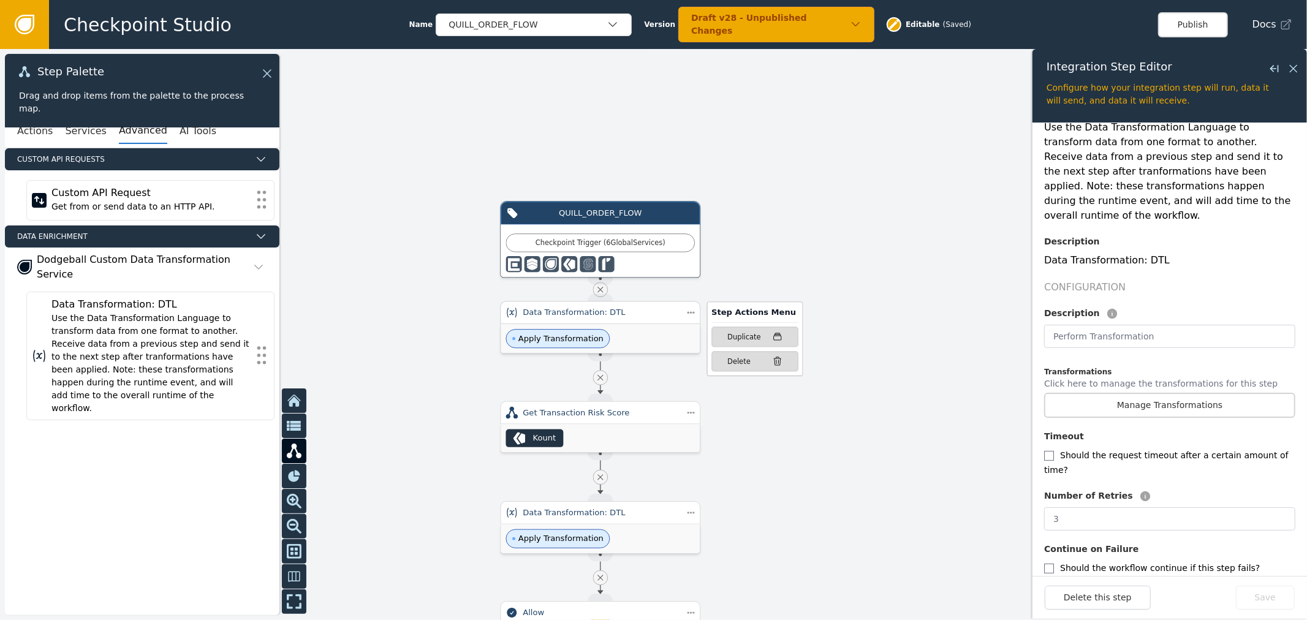
click at [630, 334] on div "Apply Transformation" at bounding box center [600, 338] width 199 height 29
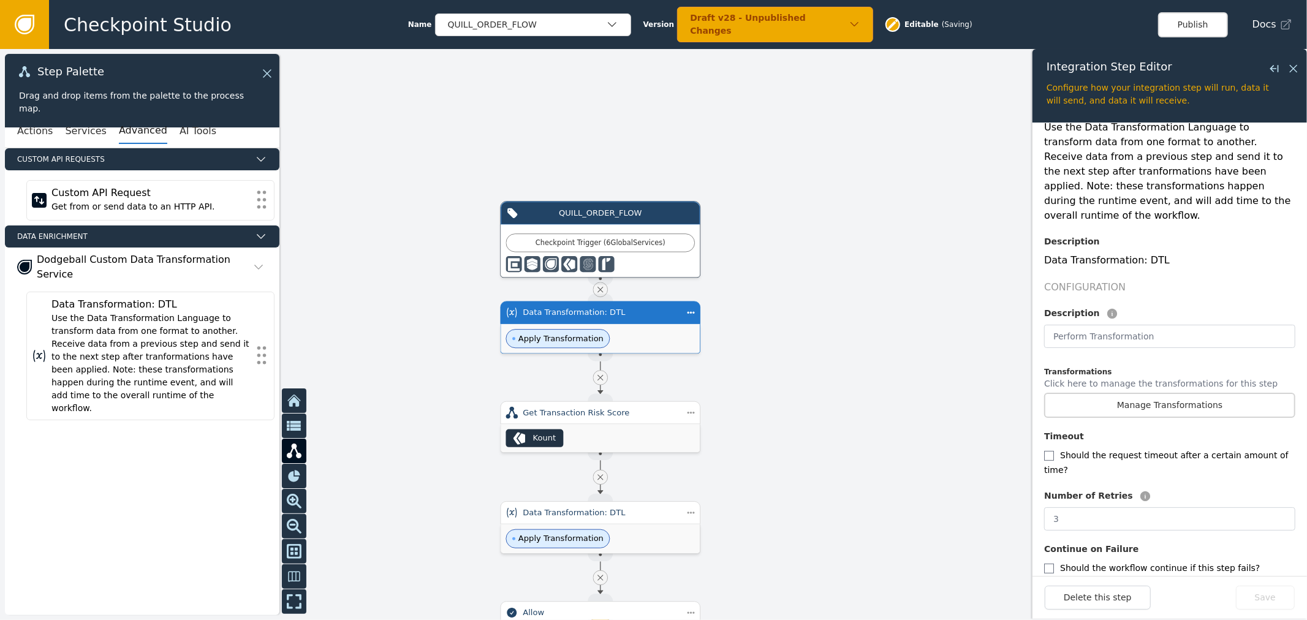
click at [1186, 378] on p "Click here to manage the transformations for this step" at bounding box center [1160, 385] width 233 height 15
click at [1186, 393] on button "Manage Transformations" at bounding box center [1169, 405] width 251 height 25
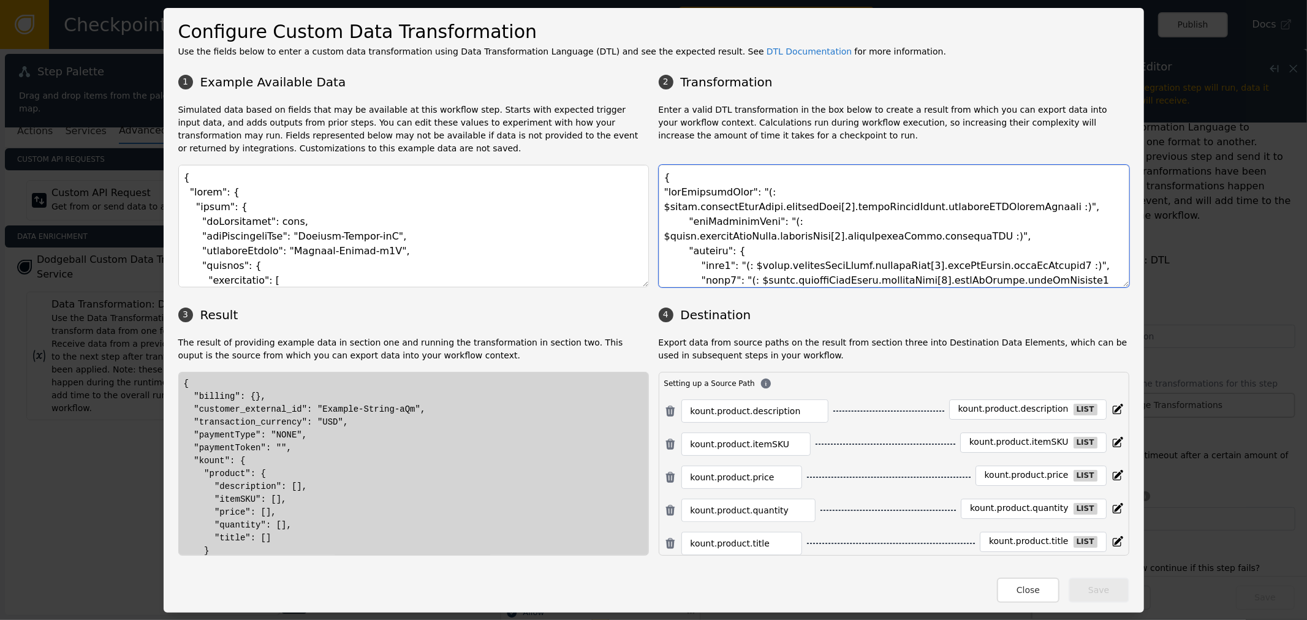
click at [700, 192] on textarea at bounding box center [894, 226] width 471 height 123
drag, startPoint x: 756, startPoint y: 189, endPoint x: 771, endPoint y: 191, distance: 15.5
click at [770, 191] on textarea at bounding box center [894, 226] width 471 height 123
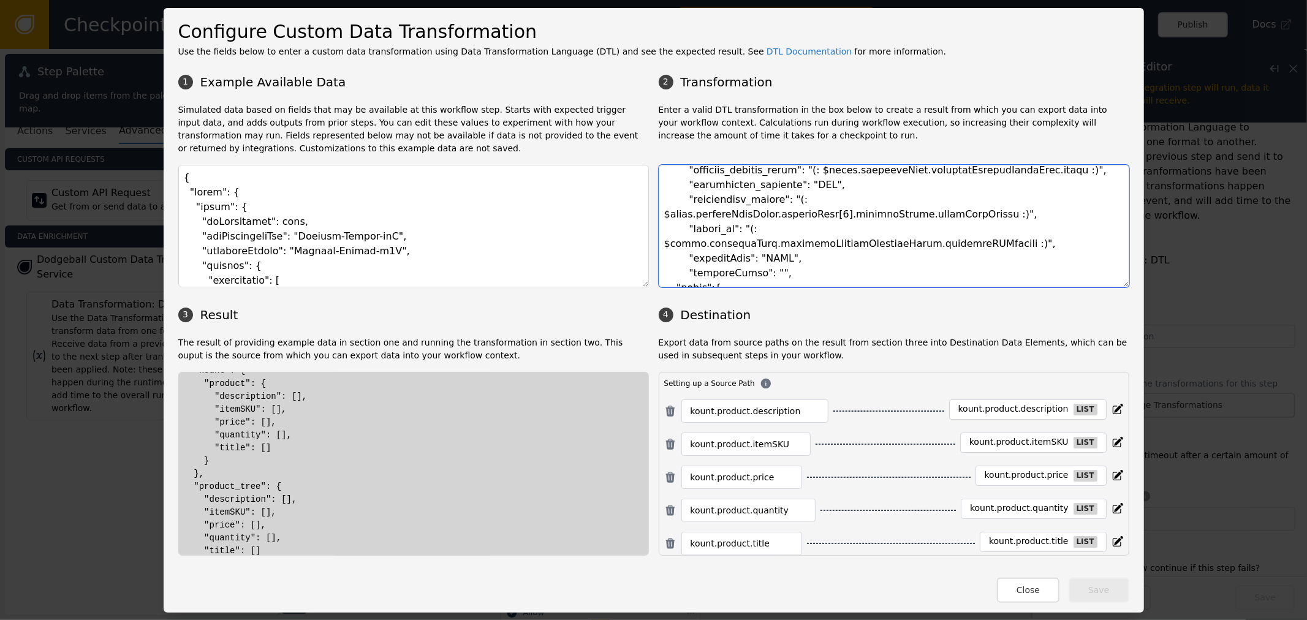
scroll to position [200, 0]
drag, startPoint x: 290, startPoint y: 501, endPoint x: 287, endPoint y: 493, distance: 8.8
click at [287, 493] on div "{ "billing": {}, "customer_external_id": "Example-String-aQm", "transaction_cur…" at bounding box center [414, 364] width 460 height 373
drag, startPoint x: 273, startPoint y: 420, endPoint x: 510, endPoint y: 354, distance: 246.1
click at [291, 401] on div "{ "billing": {}, "customer_external_id": "Example-String-aQm", "transaction_cur…" at bounding box center [414, 364] width 460 height 373
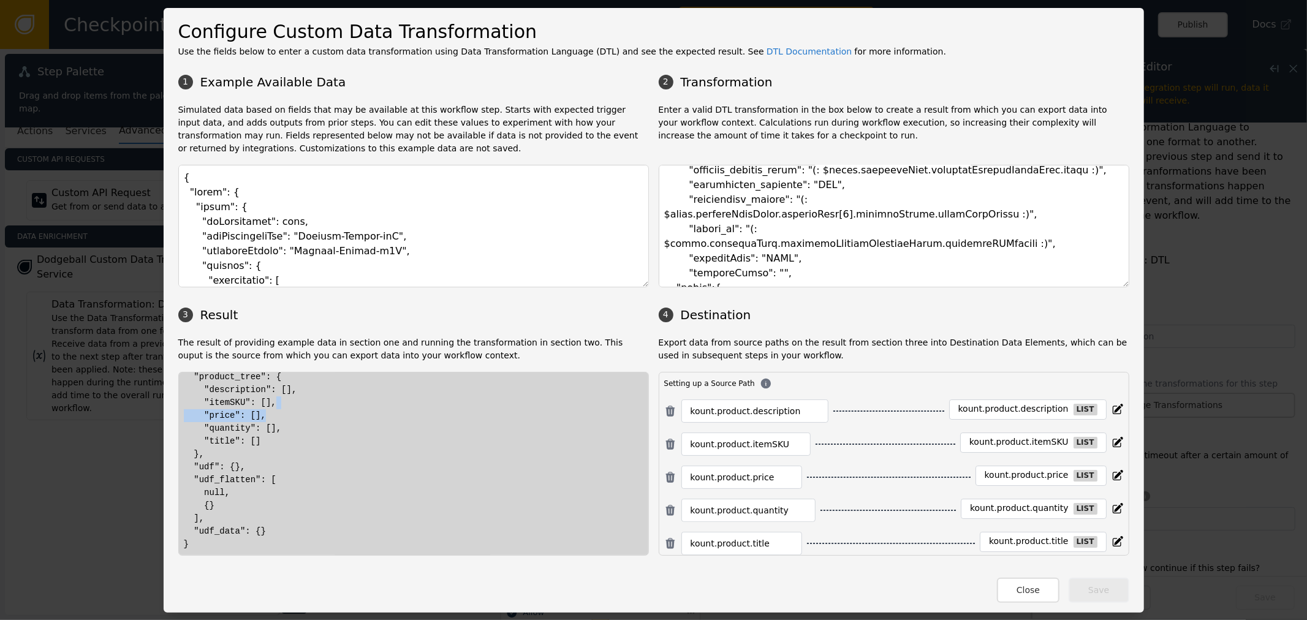
drag, startPoint x: 1119, startPoint y: 295, endPoint x: 1010, endPoint y: 393, distance: 146.7
click at [1102, 433] on div "1 Example Available Data 2 Transformation Simulated data based on fields that m…" at bounding box center [653, 312] width 951 height 488
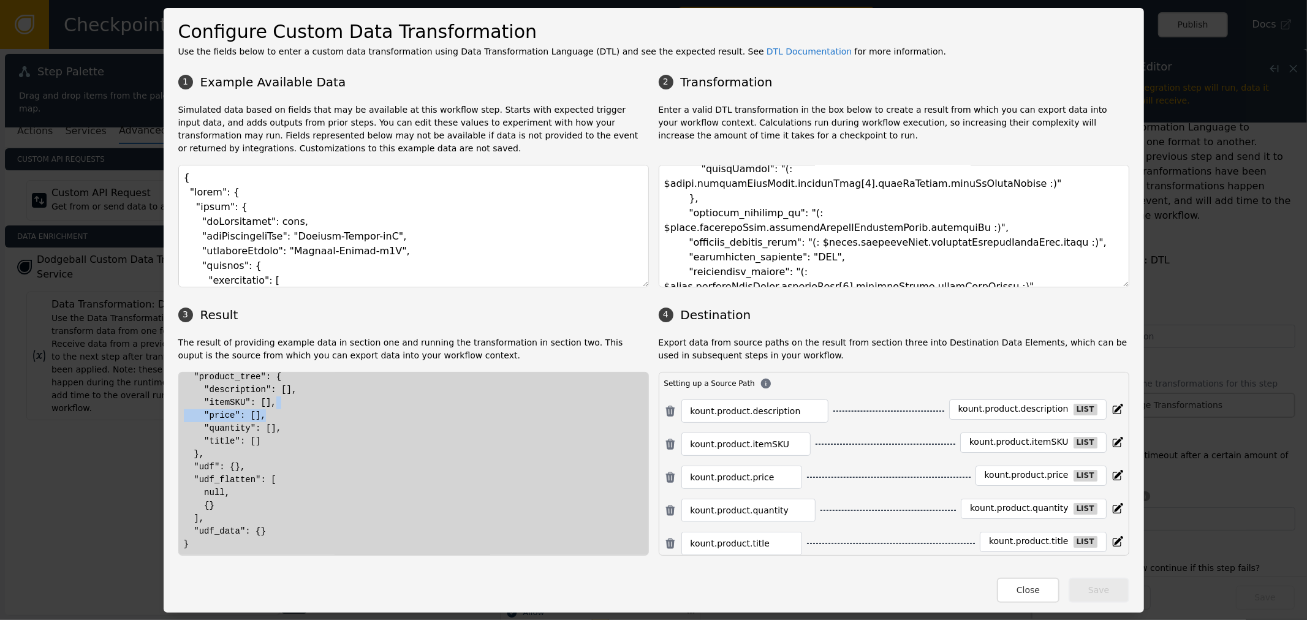
scroll to position [0, 0]
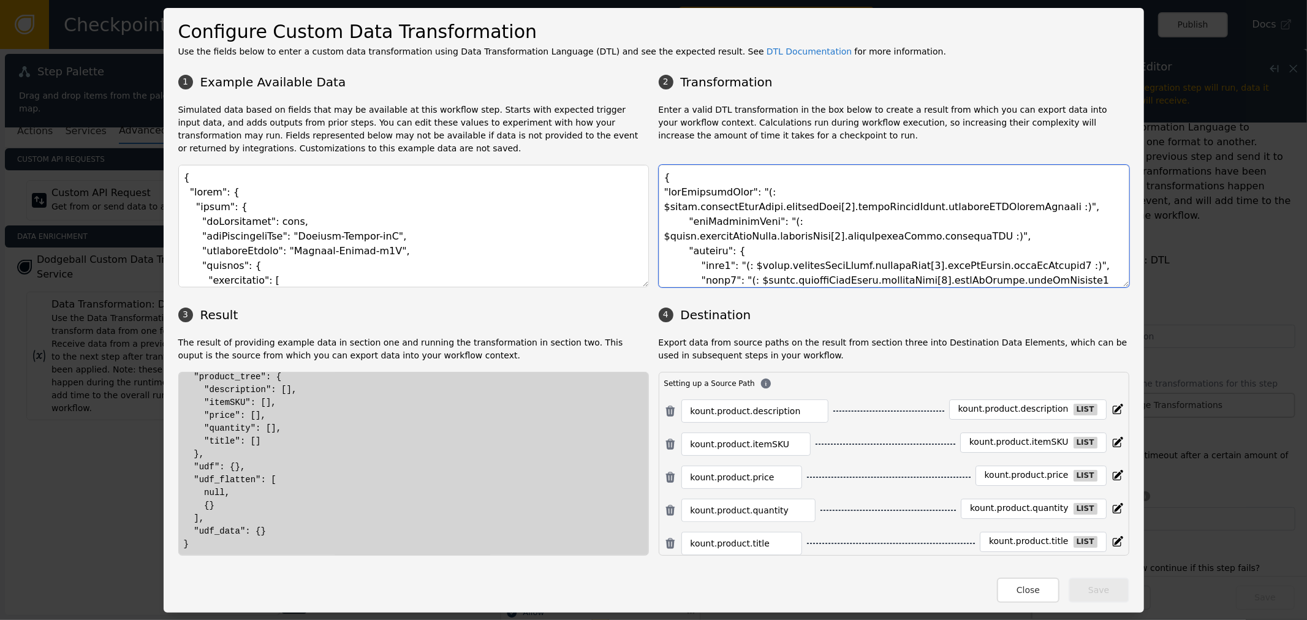
click at [732, 197] on textarea at bounding box center [894, 226] width 471 height 123
click at [788, 193] on textarea at bounding box center [894, 226] width 471 height 123
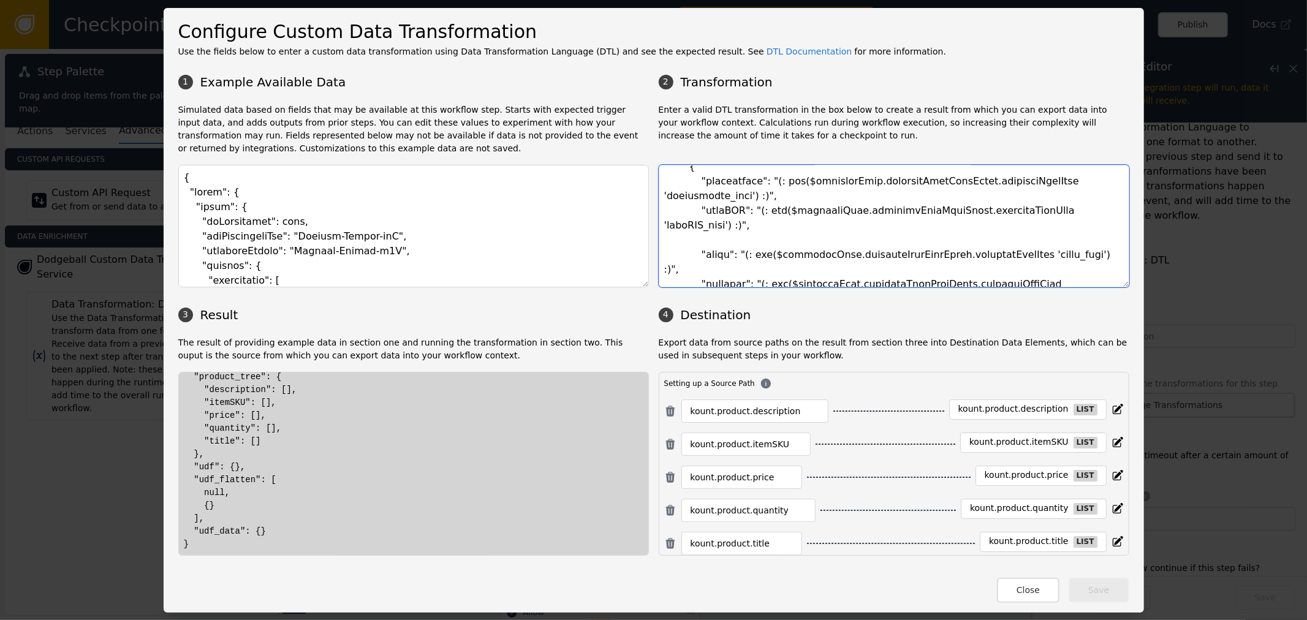
scroll to position [493, 0]
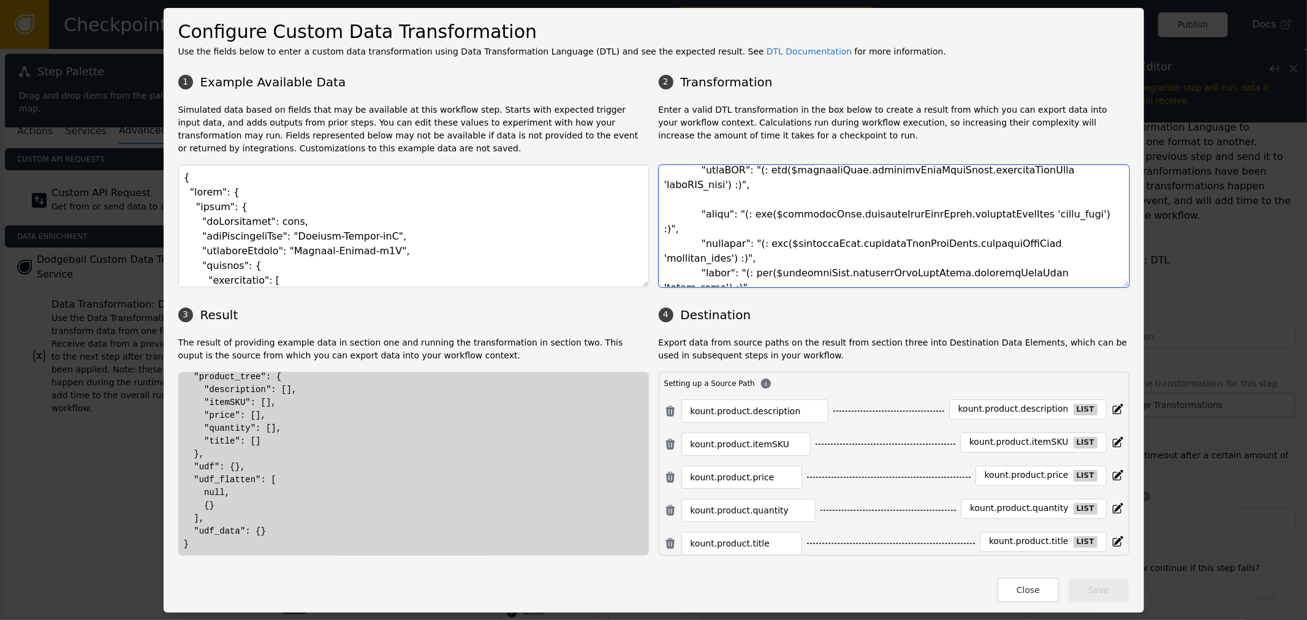
click at [815, 194] on textarea at bounding box center [894, 226] width 471 height 123
click at [846, 179] on textarea at bounding box center [894, 226] width 471 height 123
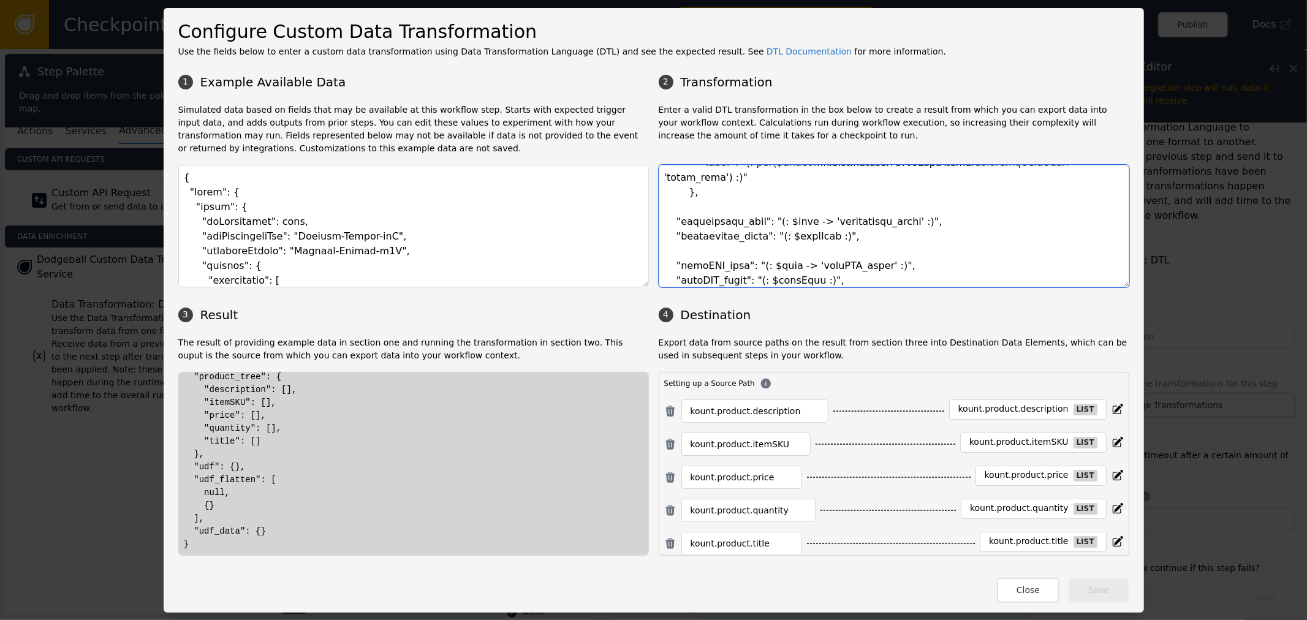
scroll to position [629, 0]
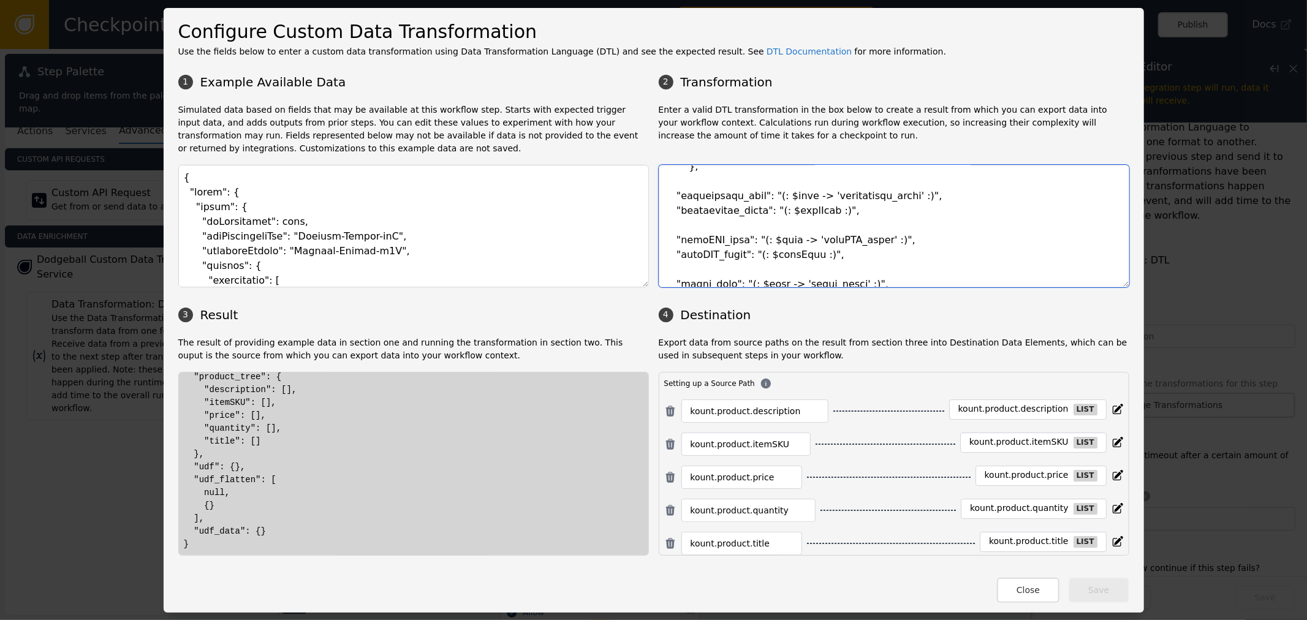
click at [795, 231] on textarea at bounding box center [894, 226] width 471 height 123
drag, startPoint x: 835, startPoint y: 230, endPoint x: 737, endPoint y: 236, distance: 97.6
click at [782, 231] on textarea at bounding box center [894, 226] width 471 height 123
click at [760, 228] on textarea at bounding box center [894, 226] width 471 height 123
drag, startPoint x: 760, startPoint y: 228, endPoint x: 879, endPoint y: 227, distance: 119.5
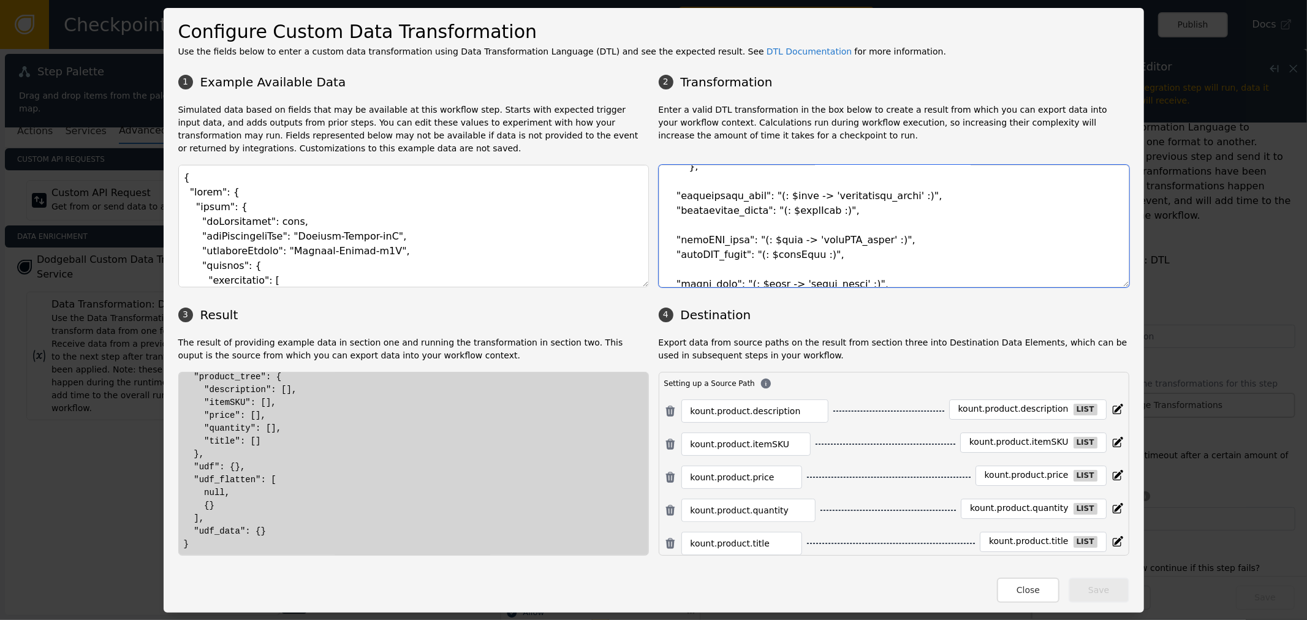
click at [859, 233] on textarea at bounding box center [894, 226] width 471 height 123
click at [879, 227] on textarea at bounding box center [894, 226] width 471 height 123
drag, startPoint x: 688, startPoint y: 181, endPoint x: 932, endPoint y: 344, distance: 293.9
click at [875, 334] on div "1 Example Available Data 2 Transformation Simulated data based on fields that m…" at bounding box center [653, 312] width 951 height 488
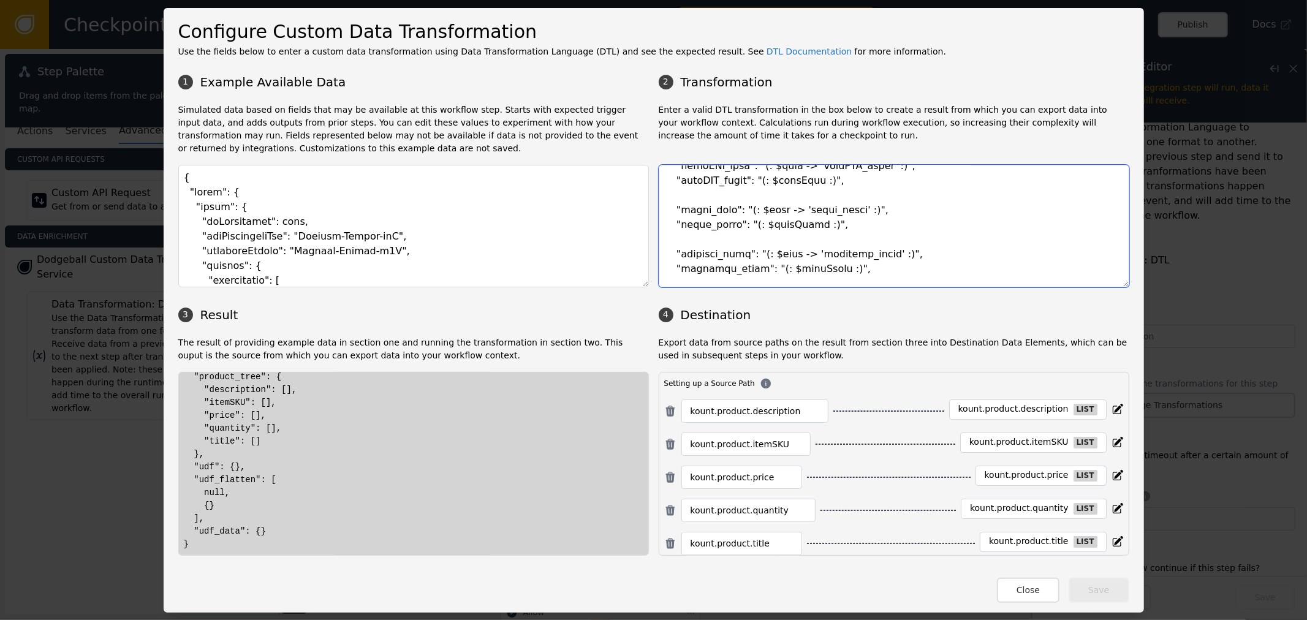
click at [885, 225] on textarea at bounding box center [894, 226] width 471 height 123
drag, startPoint x: 743, startPoint y: 207, endPoint x: 825, endPoint y: 207, distance: 82.1
click at [825, 207] on textarea at bounding box center [894, 226] width 471 height 123
click at [859, 218] on textarea at bounding box center [894, 226] width 471 height 123
click at [849, 235] on textarea at bounding box center [894, 226] width 471 height 123
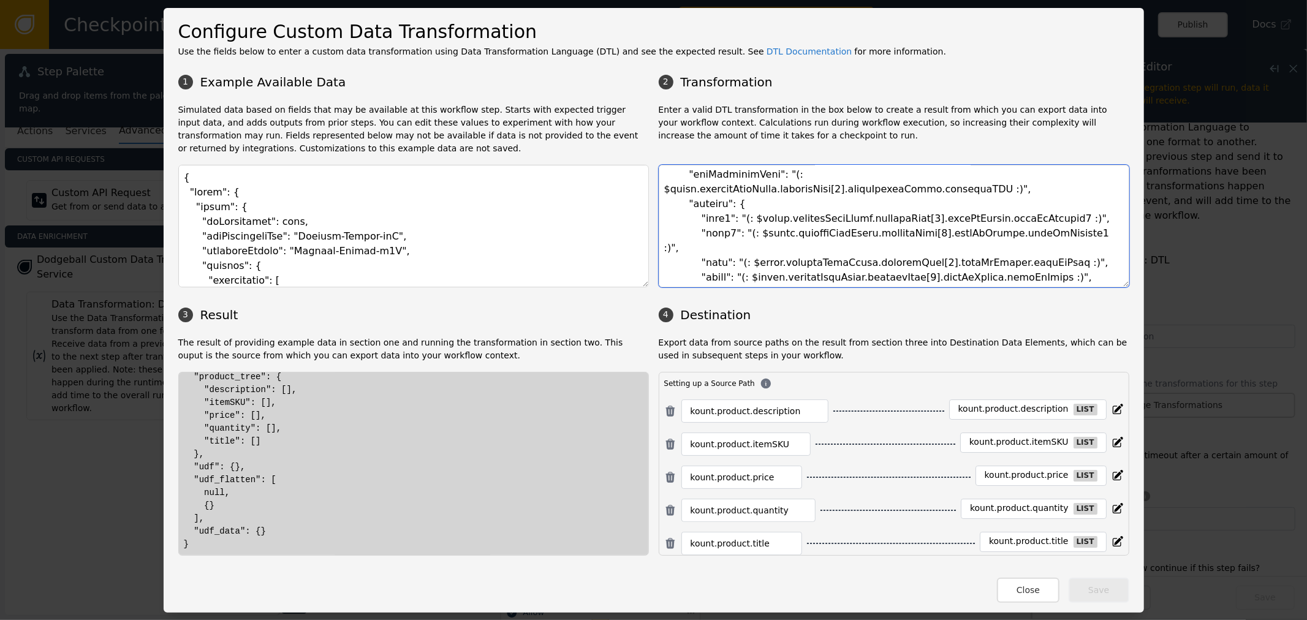
scroll to position [0, 0]
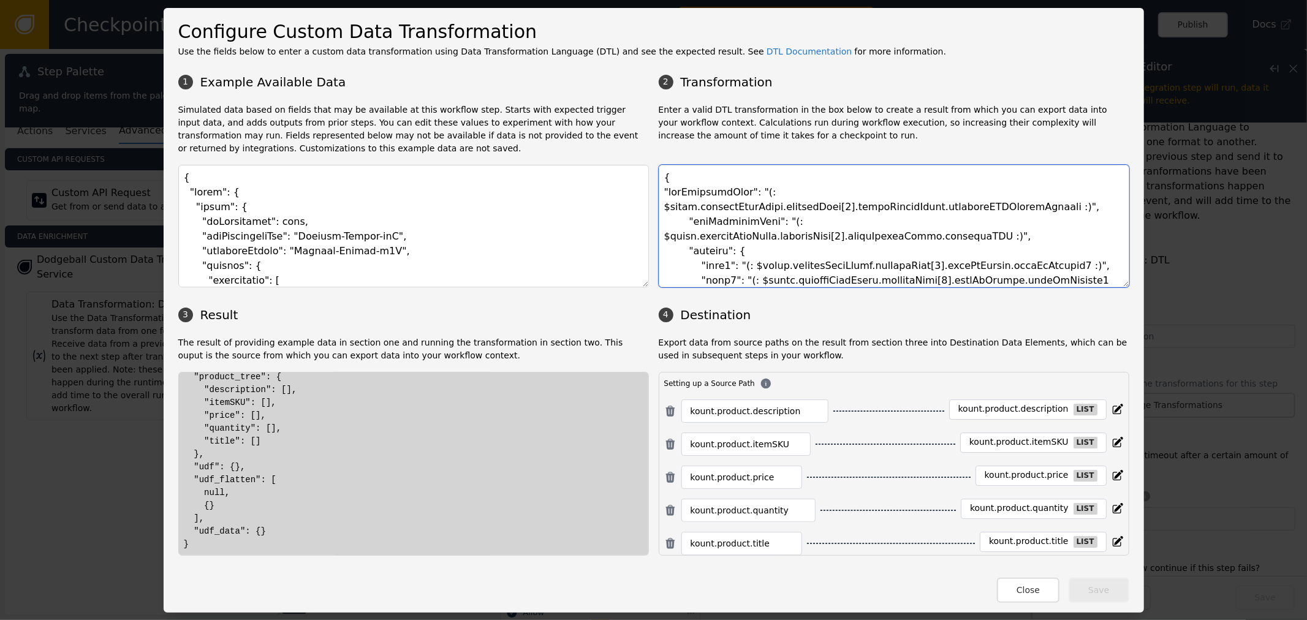
drag, startPoint x: 789, startPoint y: 196, endPoint x: 826, endPoint y: 200, distance: 37.6
click at [826, 200] on textarea at bounding box center [894, 226] width 471 height 123
click at [887, 204] on textarea at bounding box center [894, 226] width 471 height 123
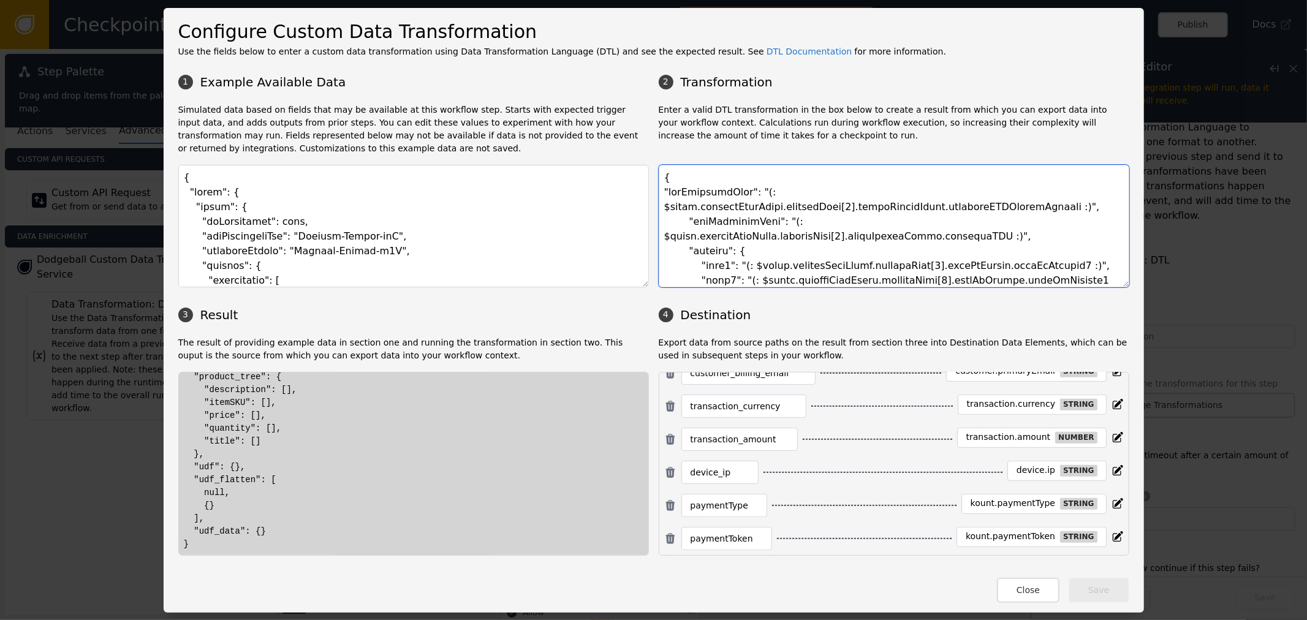
scroll to position [568, 0]
click at [1027, 590] on button "Close" at bounding box center [1028, 590] width 63 height 25
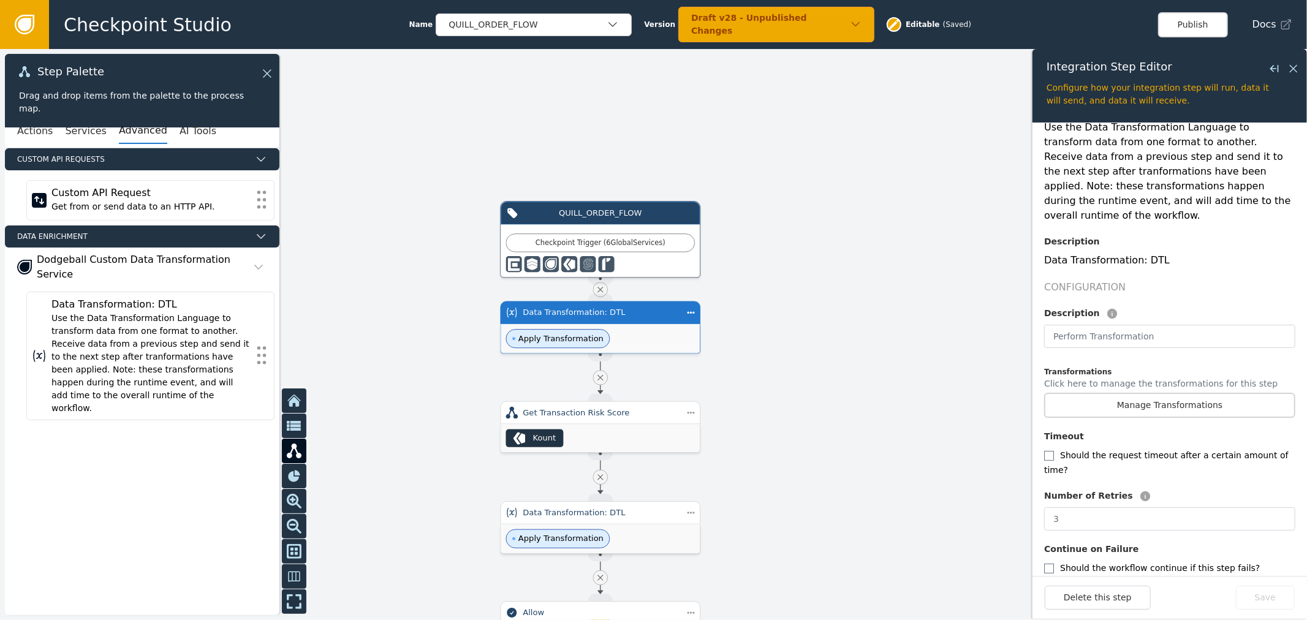
drag, startPoint x: 23, startPoint y: 25, endPoint x: 29, endPoint y: 32, distance: 10.1
click at [23, 25] on icon at bounding box center [24, 24] width 13 height 13
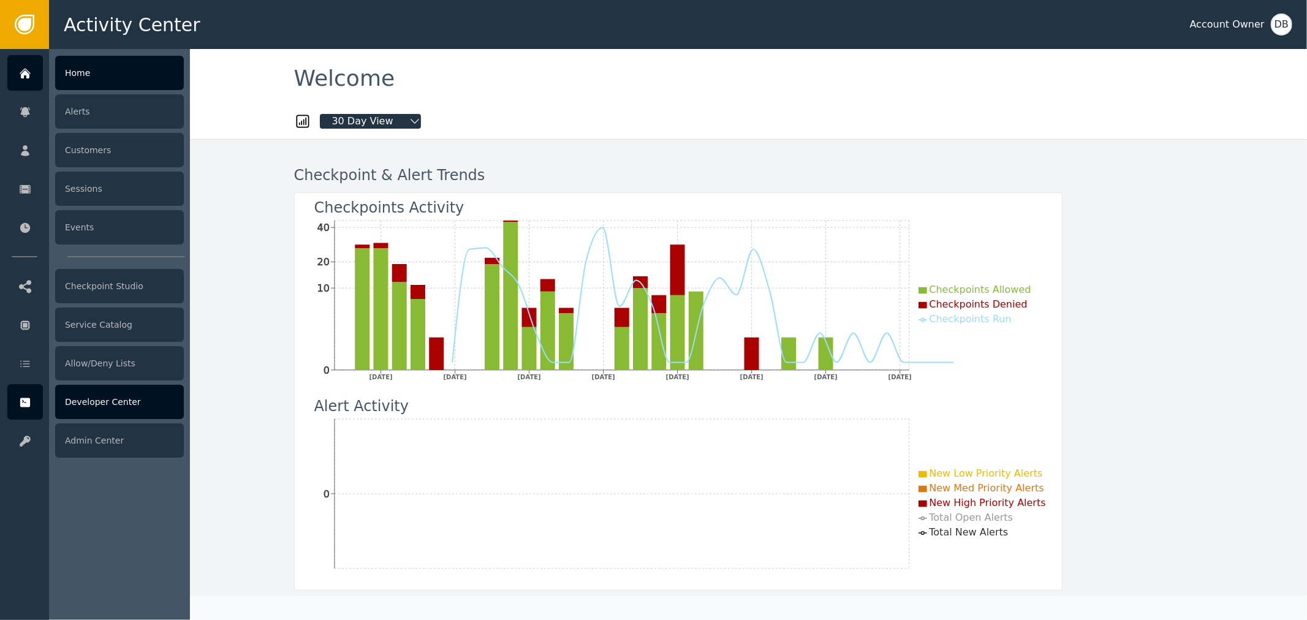
click at [25, 400] on icon at bounding box center [25, 402] width 10 height 9
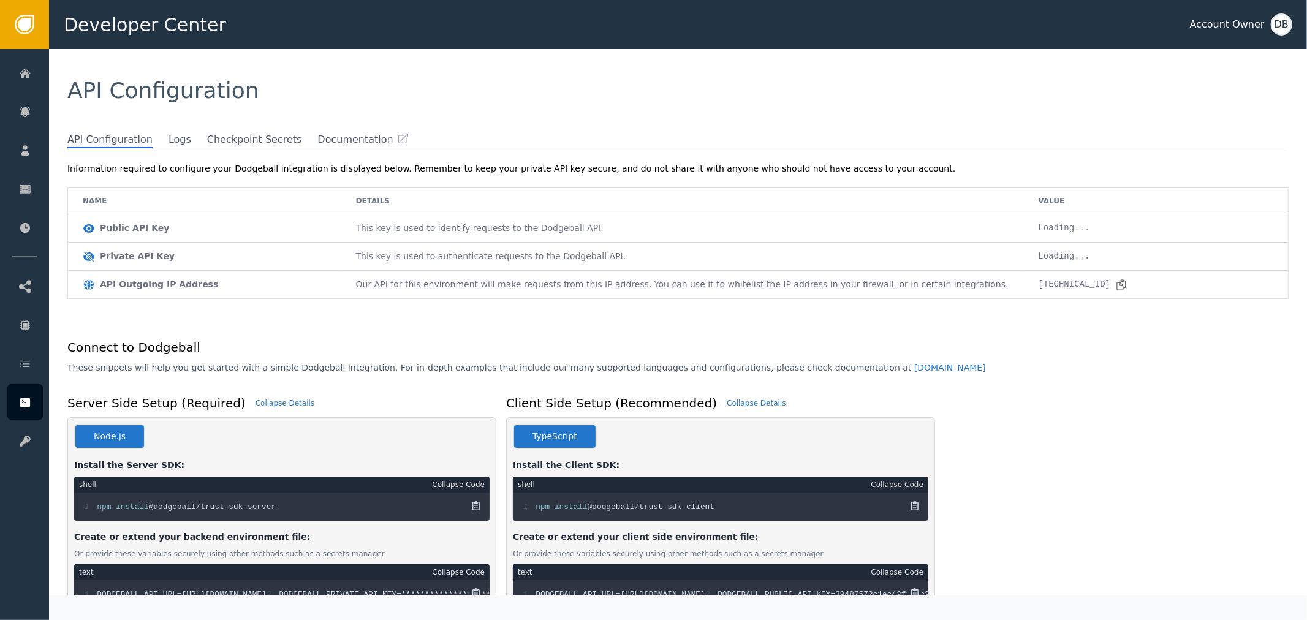
click at [172, 149] on div "API Configuration Logs Checkpoint Secrets Documentation" at bounding box center [677, 141] width 1221 height 19
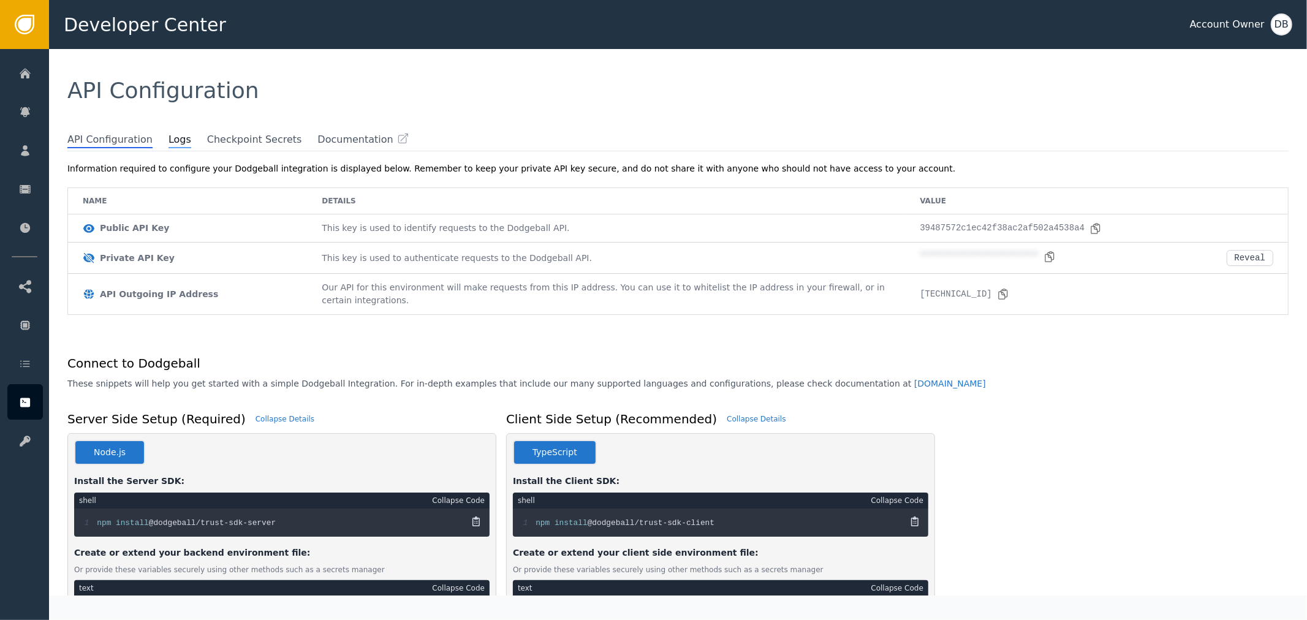
click at [169, 139] on span "Logs" at bounding box center [180, 140] width 23 height 16
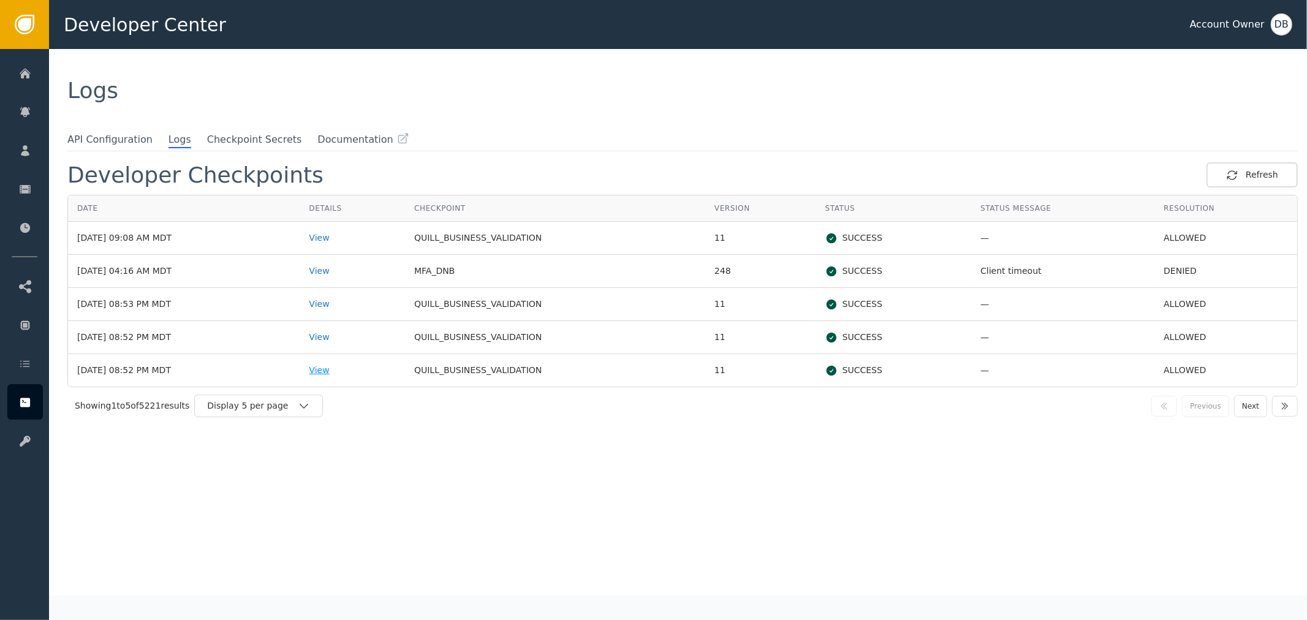
click at [352, 371] on td "View" at bounding box center [352, 370] width 105 height 32
click at [352, 370] on div "View" at bounding box center [352, 370] width 87 height 13
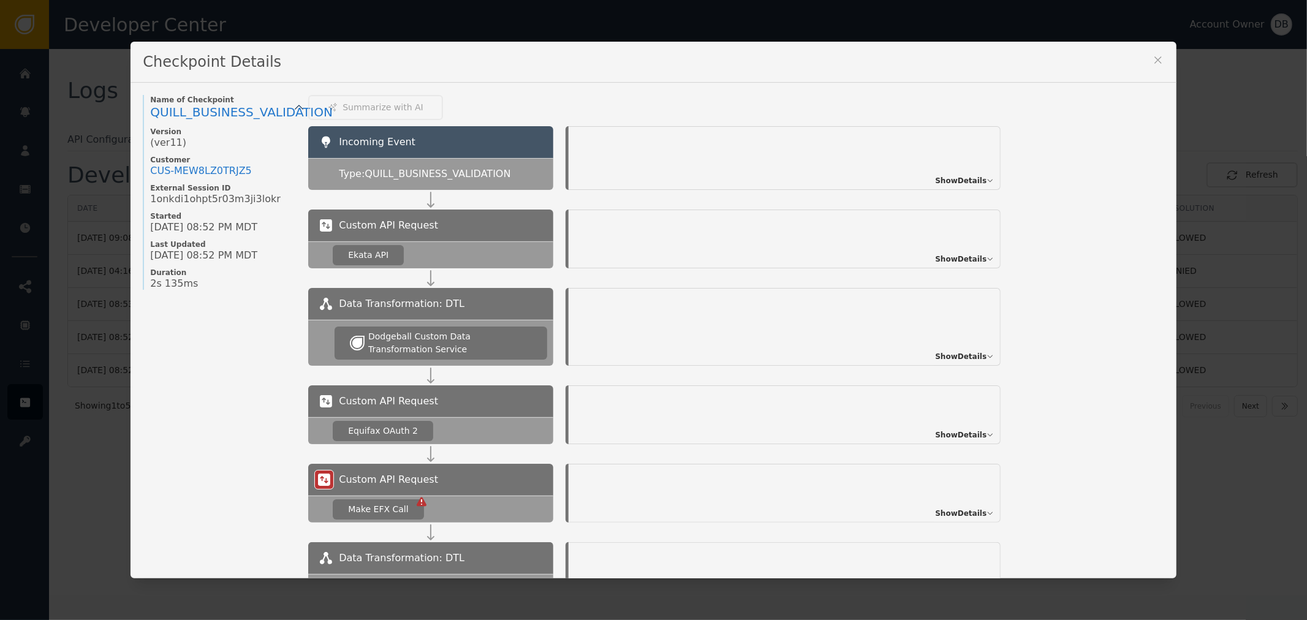
click at [958, 180] on span "Show Details" at bounding box center [960, 180] width 51 height 11
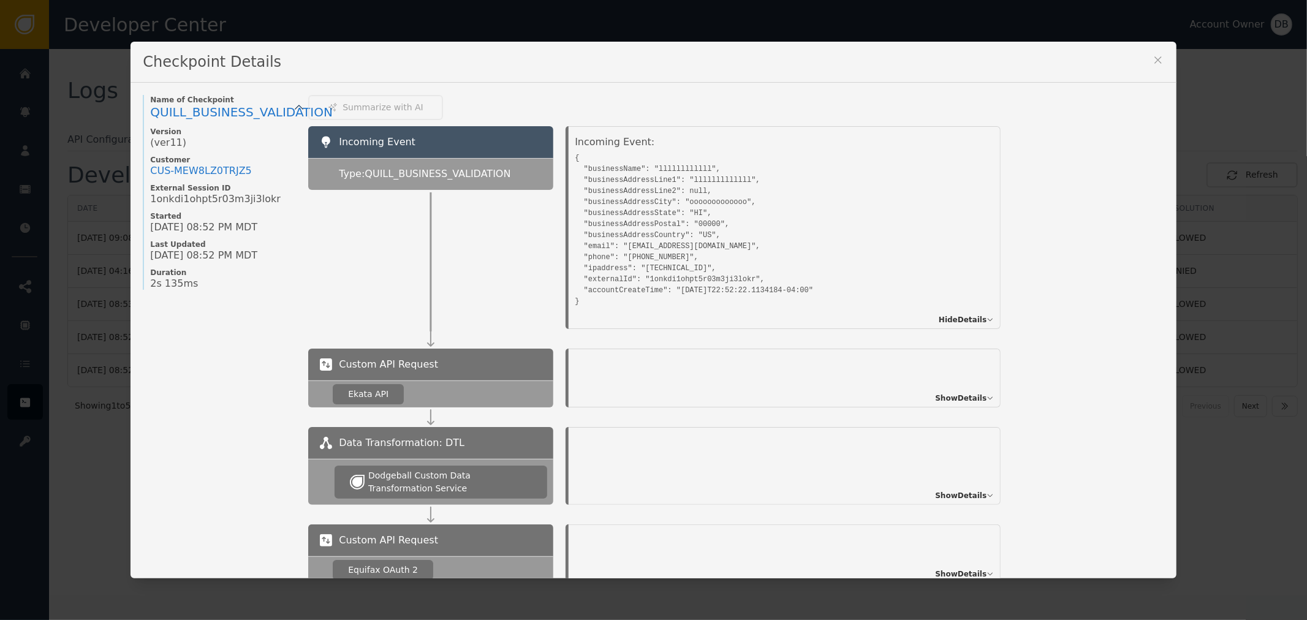
drag, startPoint x: 664, startPoint y: 178, endPoint x: 656, endPoint y: 139, distance: 40.7
click at [664, 178] on pre "{ "businessName": "llllllllllll", "businessAddressLine1": "lllllllllllll", "bus…" at bounding box center [771, 229] width 392 height 158
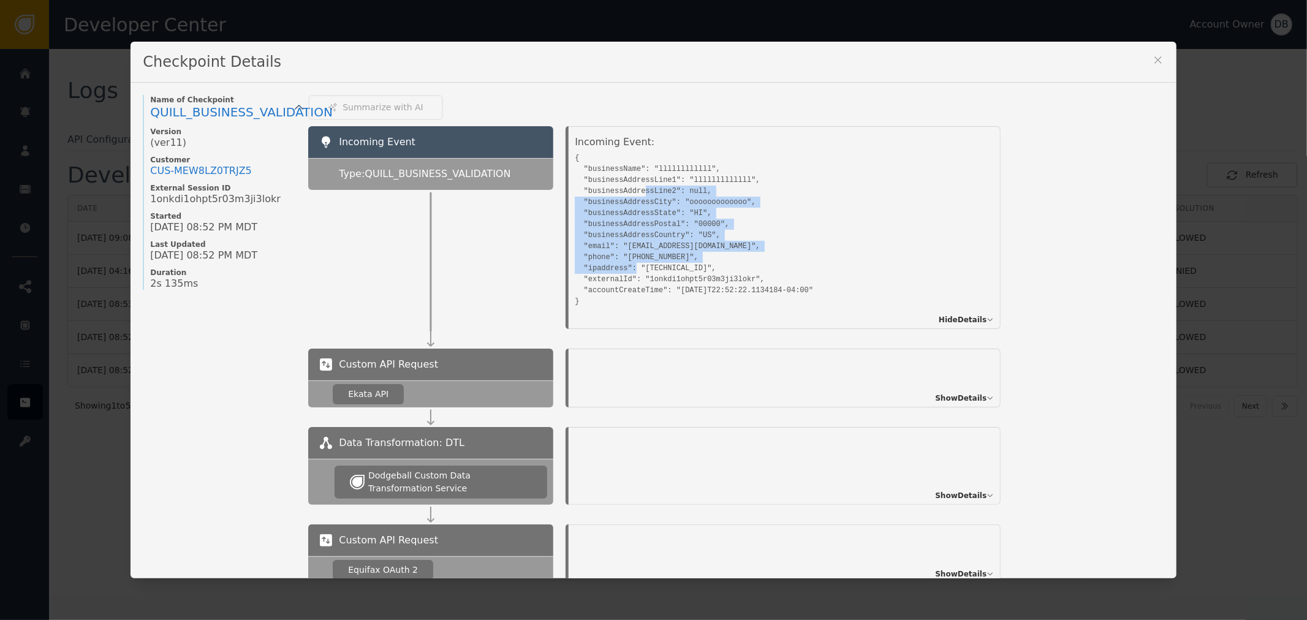
drag, startPoint x: 653, startPoint y: 201, endPoint x: 814, endPoint y: 272, distance: 175.6
click at [814, 272] on pre "{ "businessName": "llllllllllll", "businessAddressLine1": "lllllllllllll", "bus…" at bounding box center [771, 229] width 392 height 158
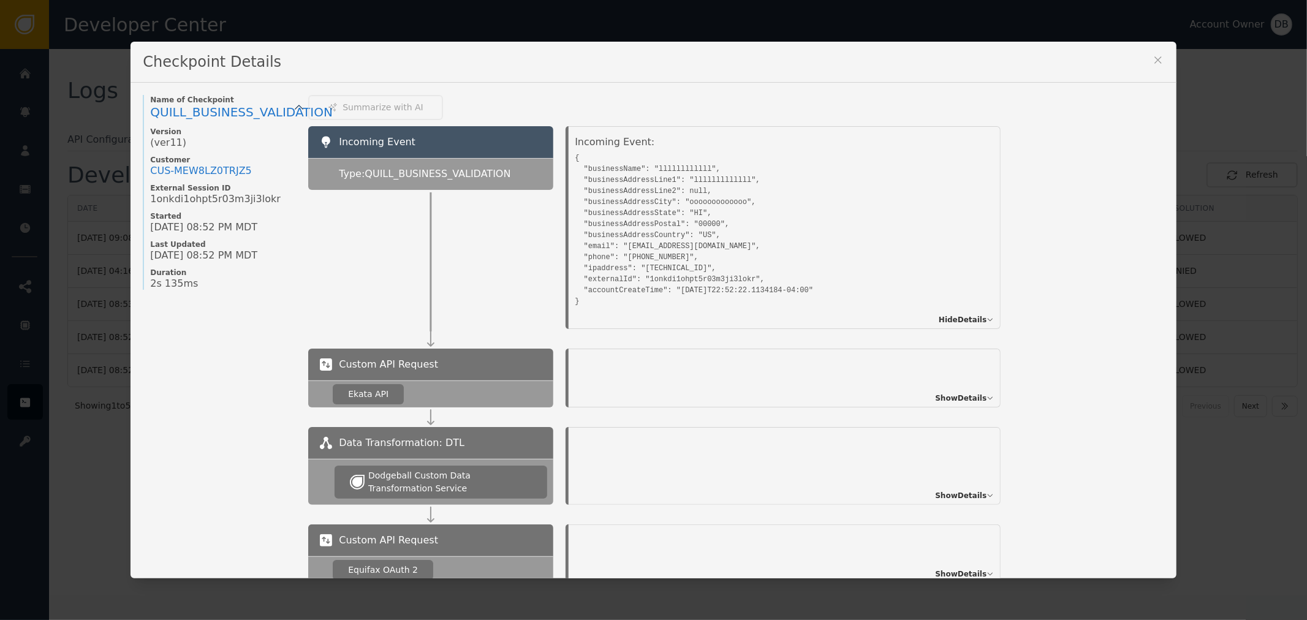
drag, startPoint x: 1150, startPoint y: 44, endPoint x: 1155, endPoint y: 53, distance: 9.6
click at [1150, 45] on div "Checkpoint Details" at bounding box center [654, 62] width 1046 height 41
drag, startPoint x: 1155, startPoint y: 55, endPoint x: 688, endPoint y: 245, distance: 503.6
click at [688, 245] on div "Checkpoint Details Name of Checkpoint QUILL_BUSINESS_VALIDATION Version (ver 11…" at bounding box center [654, 310] width 1046 height 537
click at [769, 170] on pre "{ "businessName": "llllllllllll", "businessAddressLine1": "lllllllllllll", "bus…" at bounding box center [771, 229] width 392 height 158
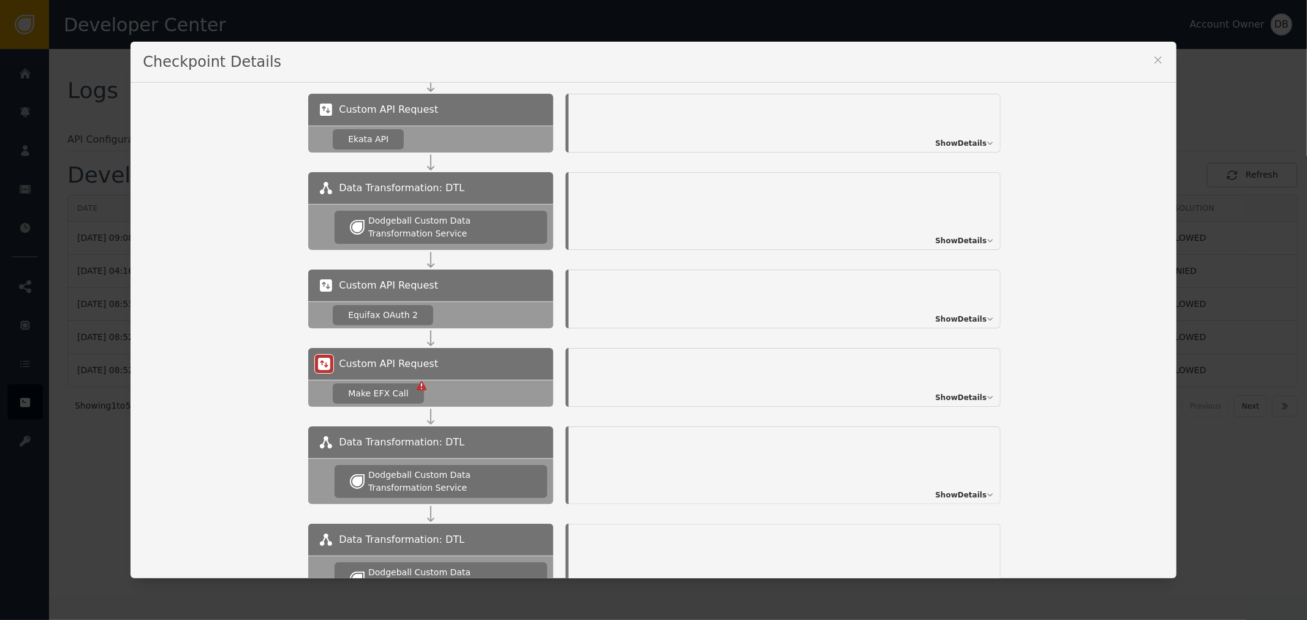
scroll to position [621, 0]
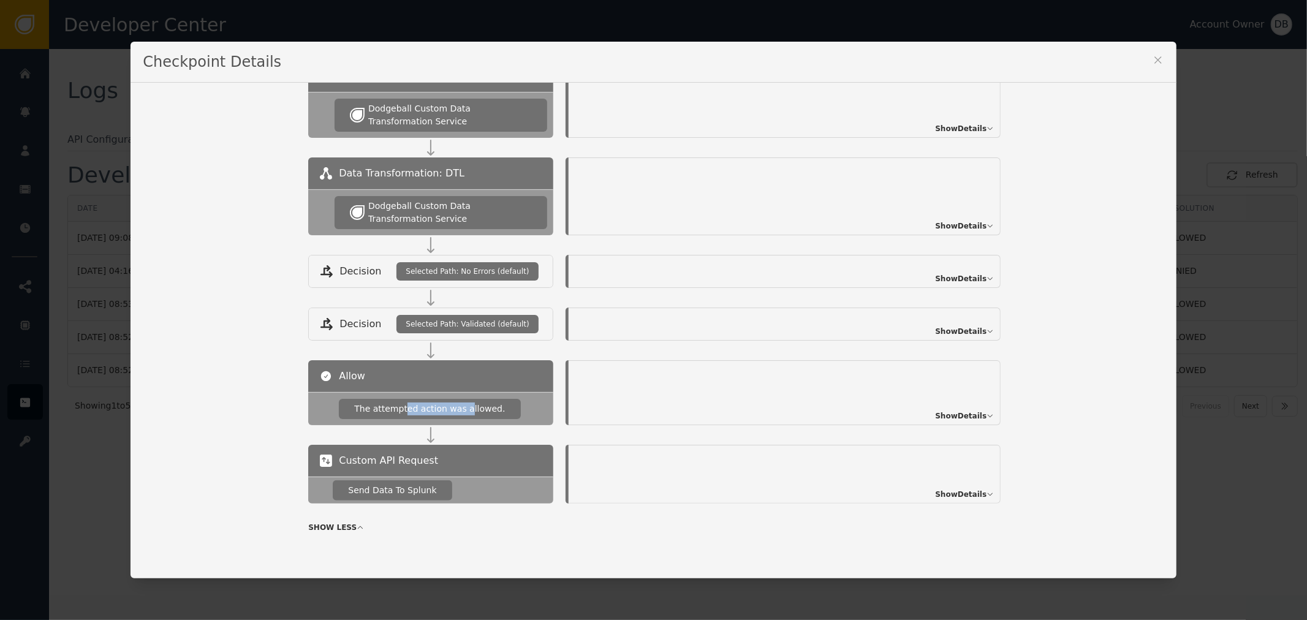
drag, startPoint x: 455, startPoint y: 411, endPoint x: 505, endPoint y: 419, distance: 51.0
click at [503, 419] on div "The attempted action was allowed." at bounding box center [430, 408] width 245 height 33
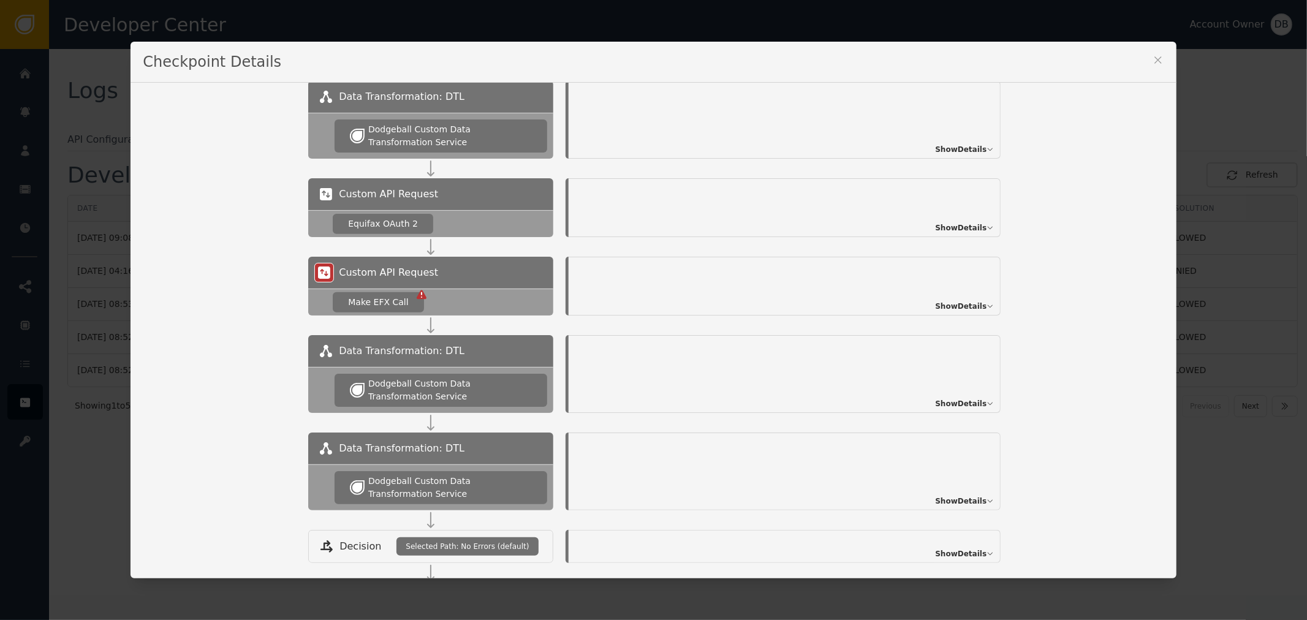
scroll to position [0, 0]
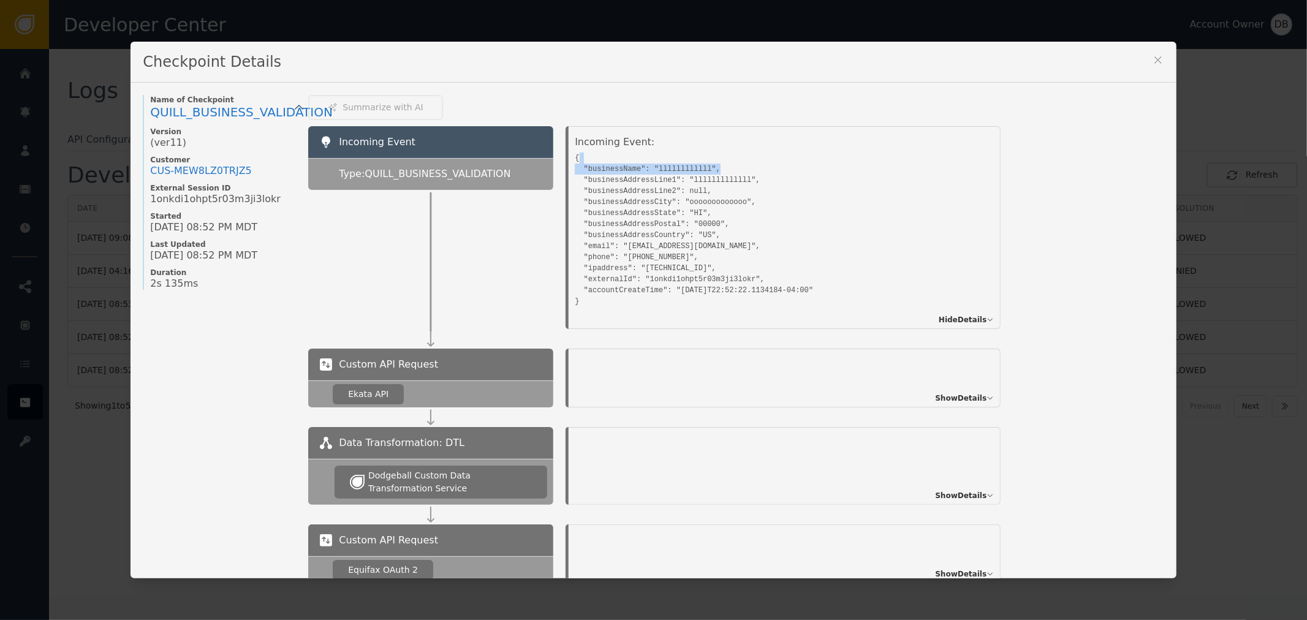
drag, startPoint x: 602, startPoint y: 160, endPoint x: 807, endPoint y: 177, distance: 205.4
click at [789, 175] on pre "{ "businessName": "llllllllllll", "businessAddressLine1": "lllllllllllll", "bus…" at bounding box center [771, 229] width 392 height 158
click at [803, 211] on pre "{ "businessName": "llllllllllll", "businessAddressLine1": "lllllllllllll", "bus…" at bounding box center [771, 229] width 392 height 158
click at [659, 164] on pre "{ "businessName": "llllllllllll", "businessAddressLine1": "lllllllllllll", "bus…" at bounding box center [771, 229] width 392 height 158
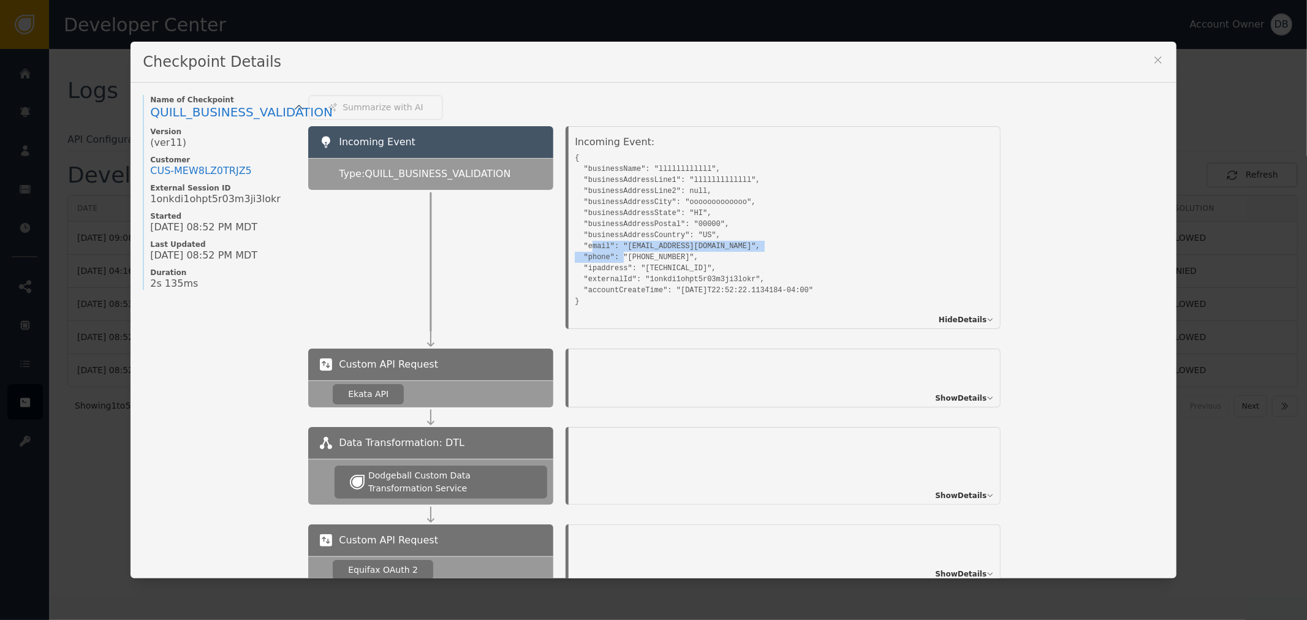
drag, startPoint x: 587, startPoint y: 240, endPoint x: 727, endPoint y: 253, distance: 140.3
click at [712, 253] on pre "{ "businessName": "llllllllllll", "businessAddressLine1": "lllllllllllll", "bus…" at bounding box center [771, 229] width 392 height 158
click at [726, 253] on pre "{ "businessName": "llllllllllll", "businessAddressLine1": "lllllllllllll", "bus…" at bounding box center [771, 229] width 392 height 158
click at [626, 240] on pre "{ "businessName": "llllllllllll", "businessAddressLine1": "lllllllllllll", "bus…" at bounding box center [771, 229] width 392 height 158
drag, startPoint x: 626, startPoint y: 240, endPoint x: 762, endPoint y: 248, distance: 136.3
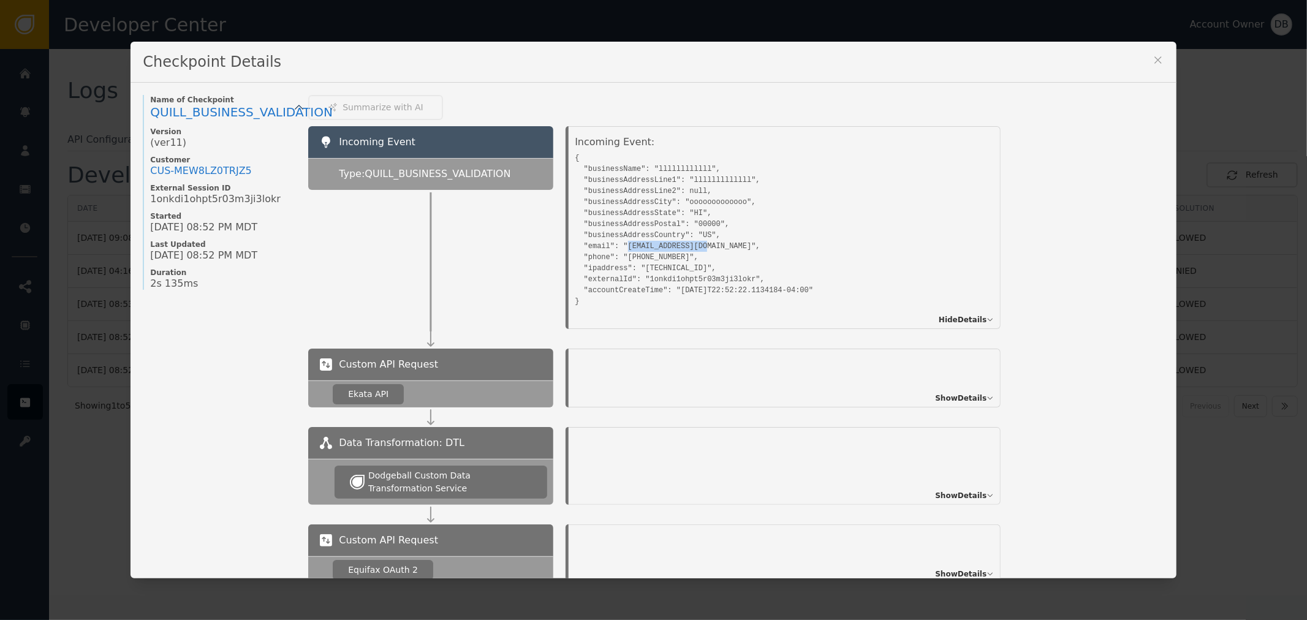
click at [760, 248] on pre "{ "businessName": "llllllllllll", "businessAddressLine1": "lllllllllllll", "bus…" at bounding box center [771, 229] width 392 height 158
drag, startPoint x: 658, startPoint y: 159, endPoint x: 770, endPoint y: 172, distance: 113.5
click at [770, 172] on pre "{ "businessName": "llllllllllll", "businessAddressLine1": "lllllllllllll", "bus…" at bounding box center [771, 229] width 392 height 158
click at [803, 239] on pre "{ "businessName": "llllllllllll", "businessAddressLine1": "lllllllllllll", "bus…" at bounding box center [771, 229] width 392 height 158
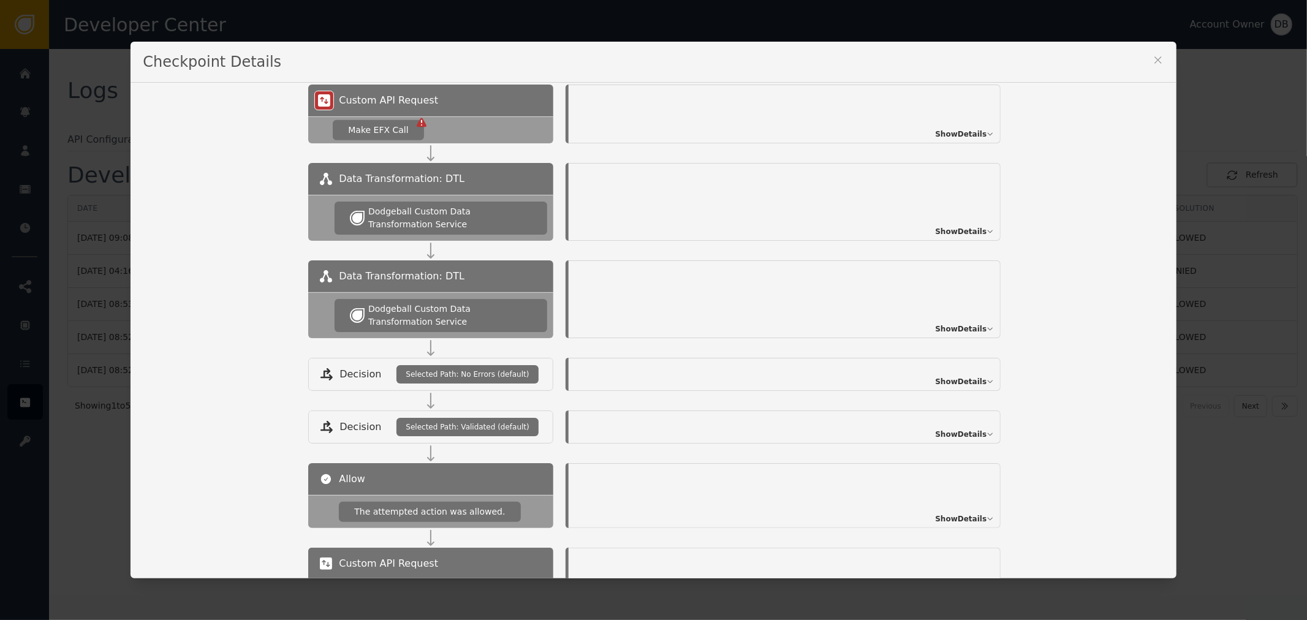
scroll to position [613, 0]
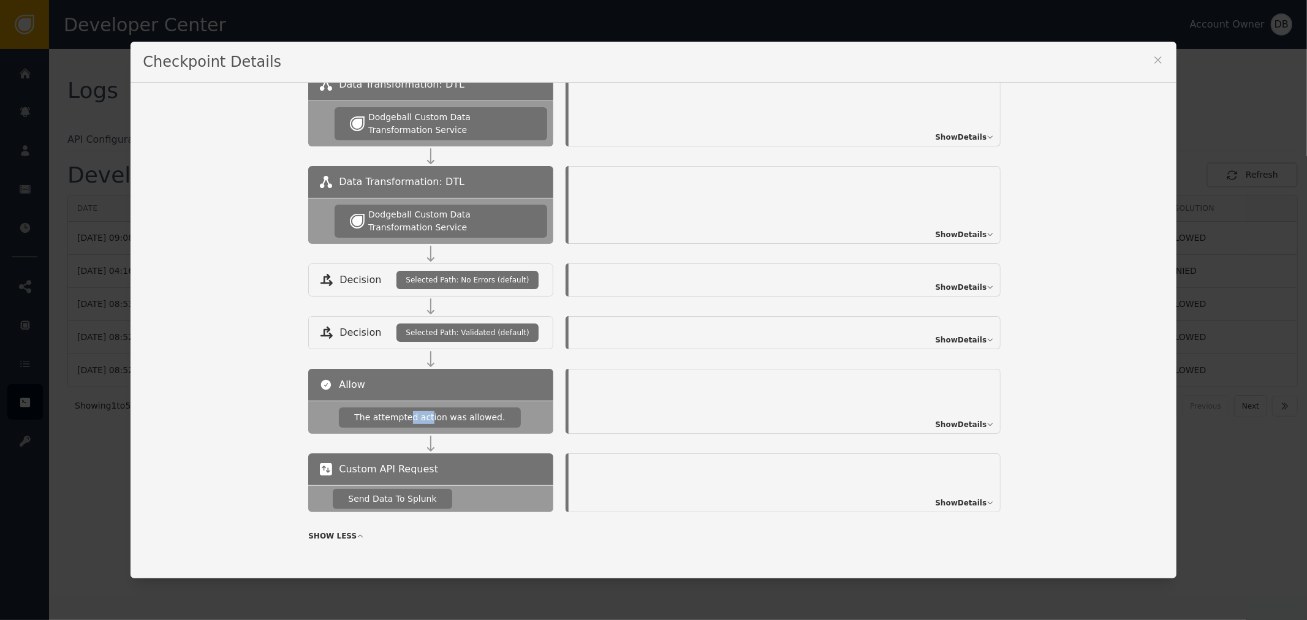
drag, startPoint x: 400, startPoint y: 411, endPoint x: 503, endPoint y: 415, distance: 103.6
click at [488, 414] on div "The attempted action was allowed." at bounding box center [429, 418] width 181 height 20
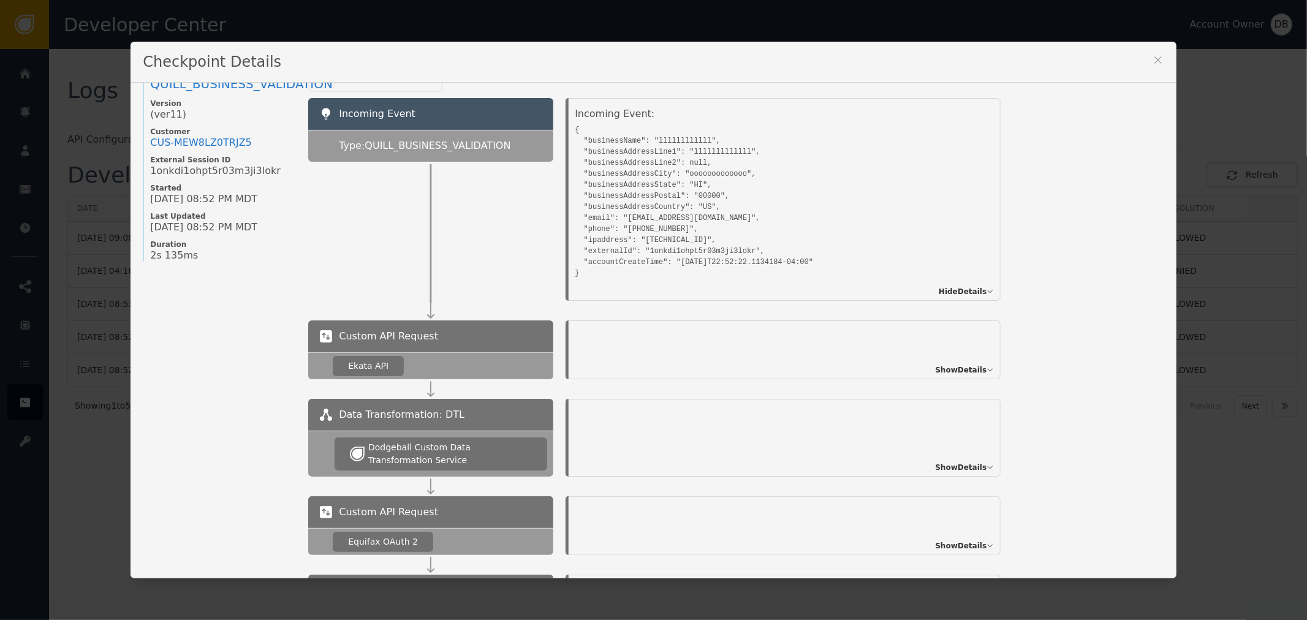
scroll to position [0, 0]
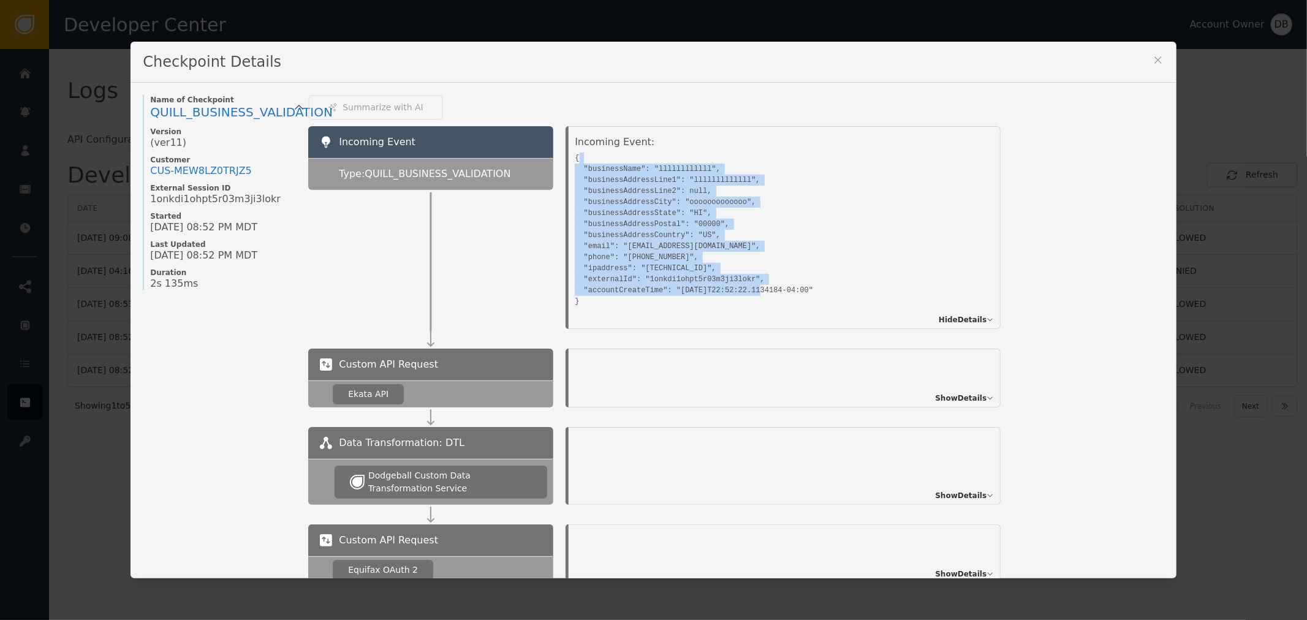
drag, startPoint x: 638, startPoint y: 157, endPoint x: 844, endPoint y: 308, distance: 255.2
click at [844, 308] on div "Incoming Event: { "businessName": "llllllllllll", "businessAddressLine1": "llll…" at bounding box center [774, 225] width 398 height 181
click at [957, 230] on pre "{ "businessName": "llllllllllll", "businessAddressLine1": "lllllllllllll", "bus…" at bounding box center [771, 229] width 392 height 158
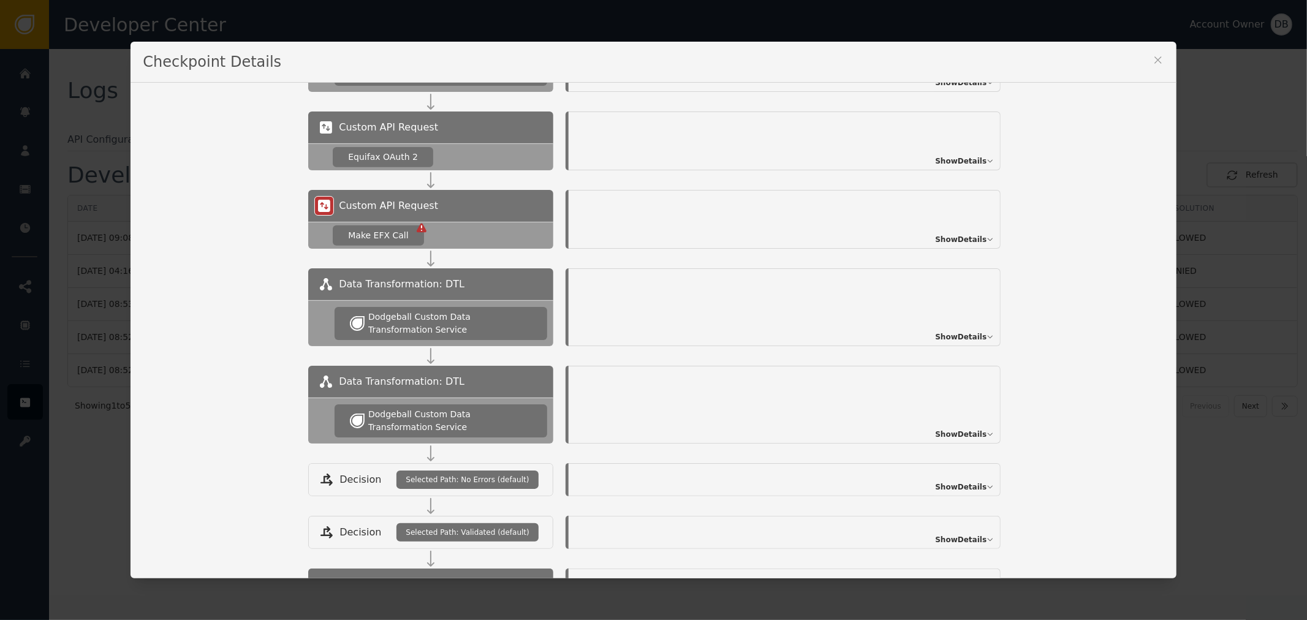
scroll to position [476, 0]
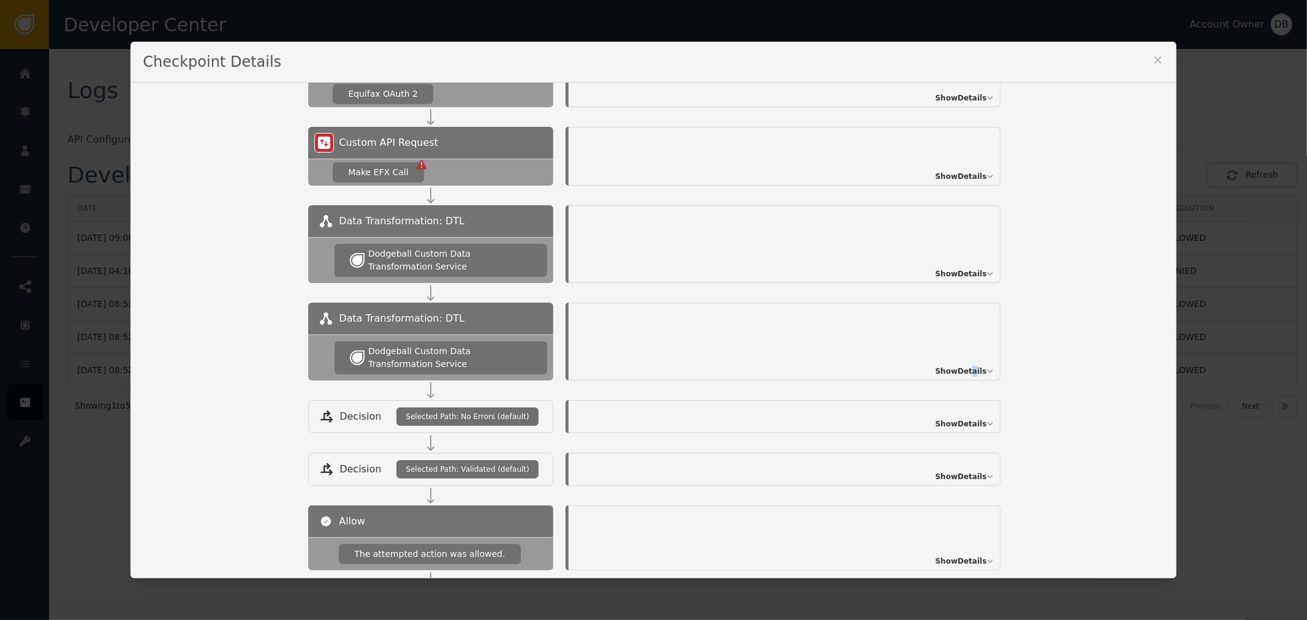
click at [968, 373] on span "Show Details" at bounding box center [960, 371] width 51 height 11
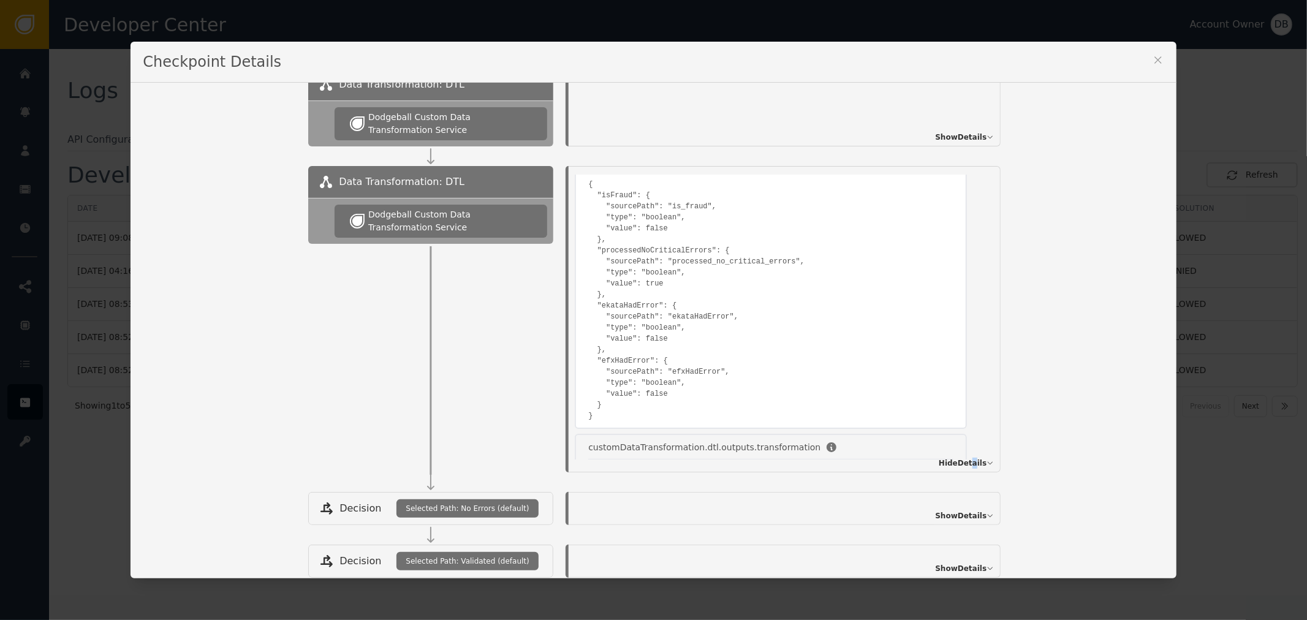
scroll to position [0, 0]
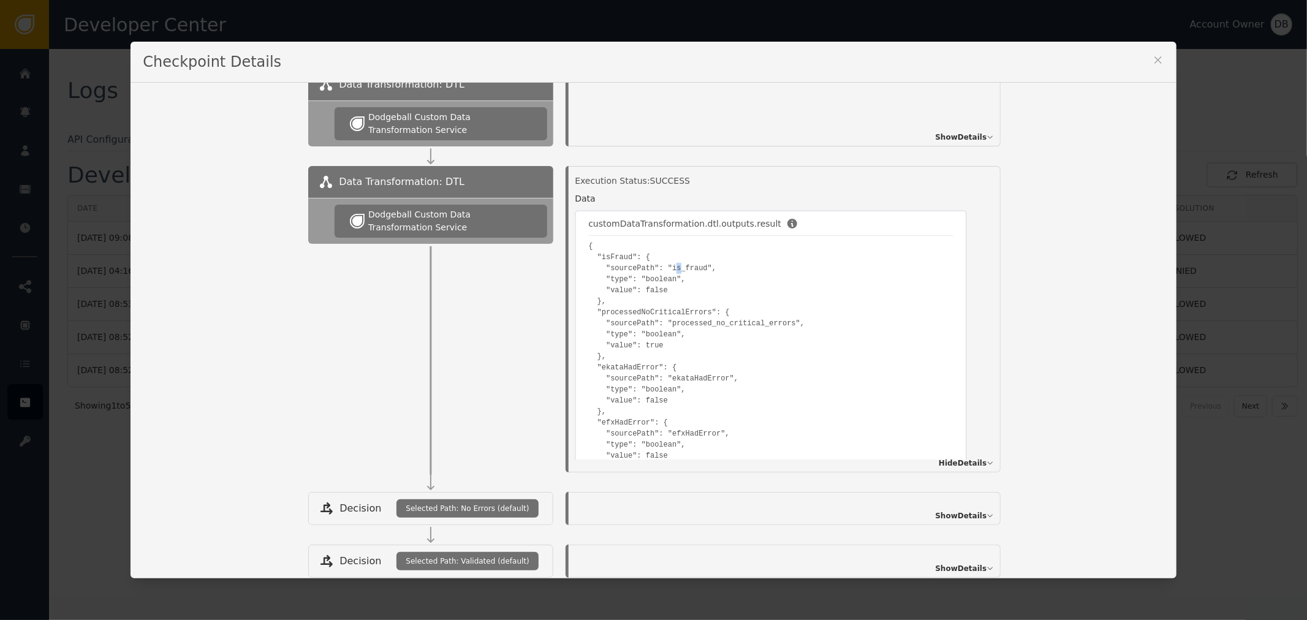
drag, startPoint x: 664, startPoint y: 270, endPoint x: 694, endPoint y: 281, distance: 31.8
click at [702, 261] on pre "{ "isFraud": { "sourcePath": "is_fraud", "type": "boolean", "value": false }, "…" at bounding box center [770, 362] width 365 height 243
drag, startPoint x: 620, startPoint y: 276, endPoint x: 678, endPoint y: 281, distance: 59.0
click at [668, 279] on pre "{ "isFraud": { "sourcePath": "is_fraud", "type": "boolean", "value": false }, "…" at bounding box center [770, 362] width 365 height 243
click at [712, 353] on pre "{ "isFraud": { "sourcePath": "is_fraud", "type": "boolean", "value": false }, "…" at bounding box center [770, 362] width 365 height 243
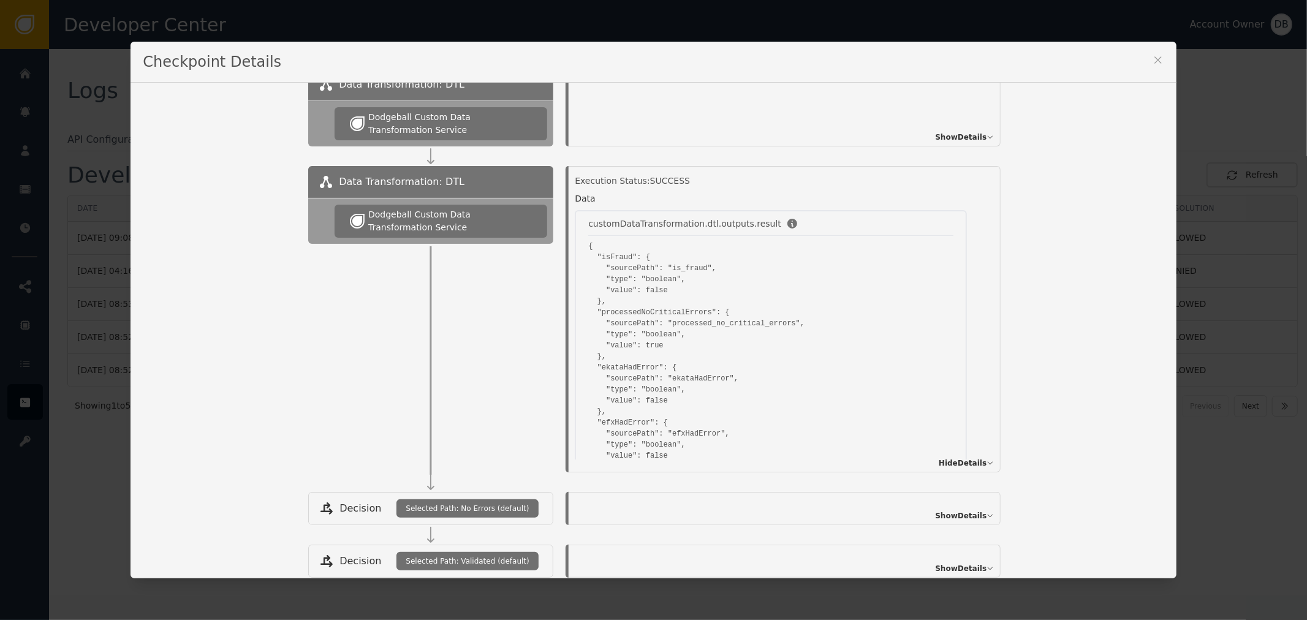
drag, startPoint x: 1166, startPoint y: 56, endPoint x: 1154, endPoint y: 61, distance: 12.9
click at [1163, 56] on div "Checkpoint Details" at bounding box center [654, 62] width 1046 height 41
click at [1143, 53] on div "Checkpoint Details" at bounding box center [654, 62] width 1046 height 41
click at [1152, 54] on icon at bounding box center [1158, 60] width 12 height 12
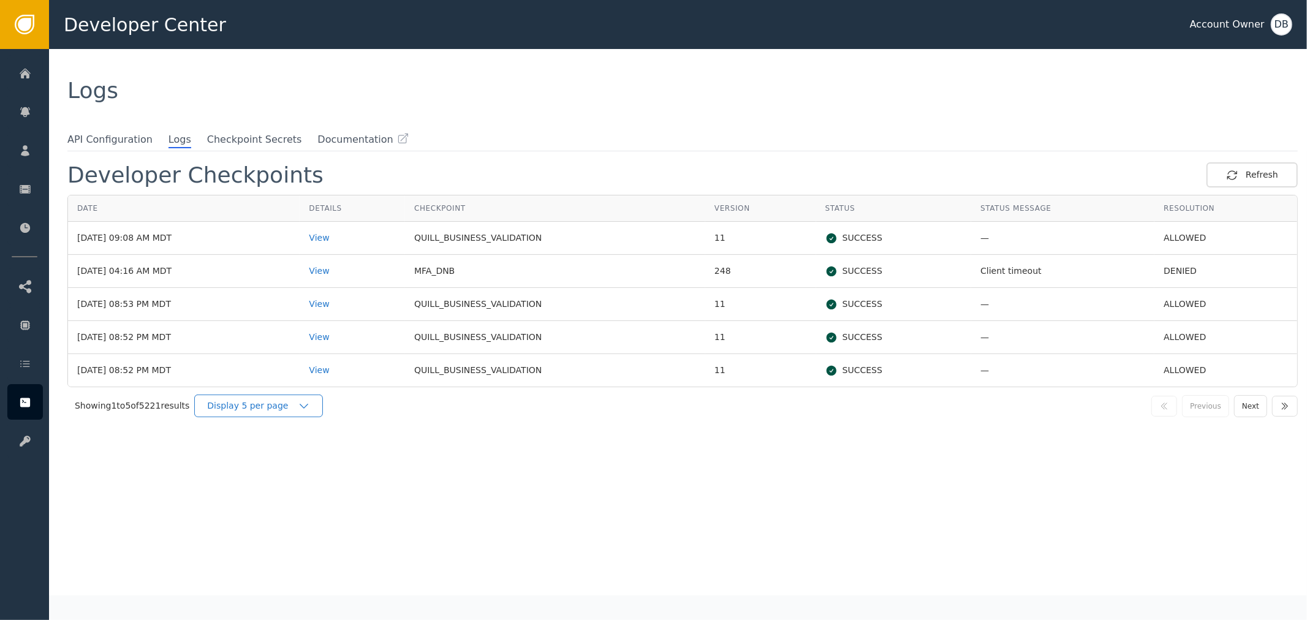
click at [280, 411] on div "Display 5 per page" at bounding box center [252, 406] width 91 height 13
click at [279, 460] on div "Display 25 per page" at bounding box center [262, 456] width 98 height 13
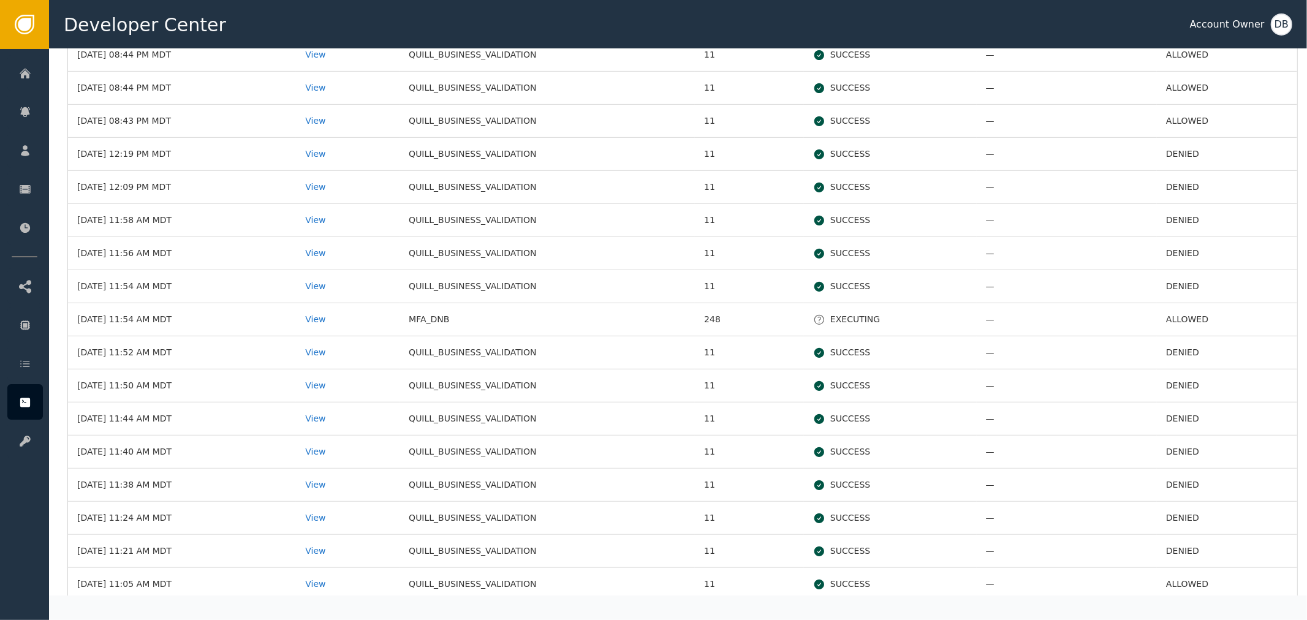
scroll to position [491, 0]
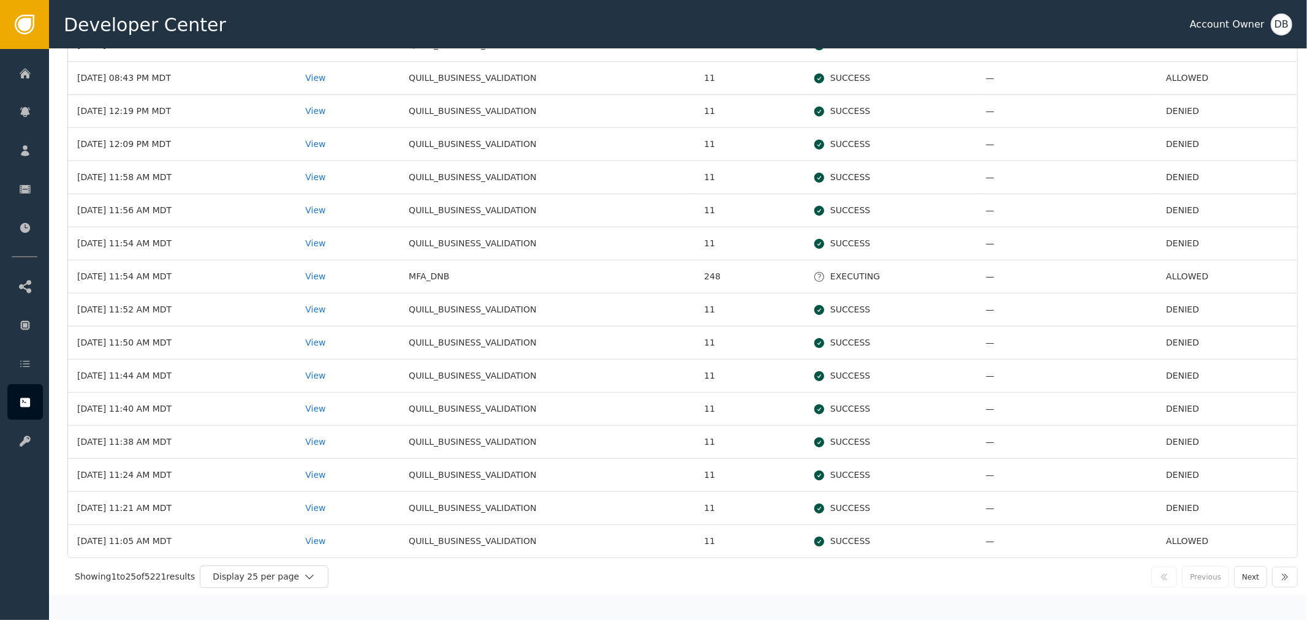
drag, startPoint x: 1246, startPoint y: 579, endPoint x: 1229, endPoint y: 575, distance: 17.7
click at [1240, 579] on button "Next" at bounding box center [1250, 577] width 33 height 22
click at [1234, 578] on button "Next" at bounding box center [1250, 577] width 33 height 22
click at [1255, 577] on button "Next" at bounding box center [1250, 577] width 33 height 22
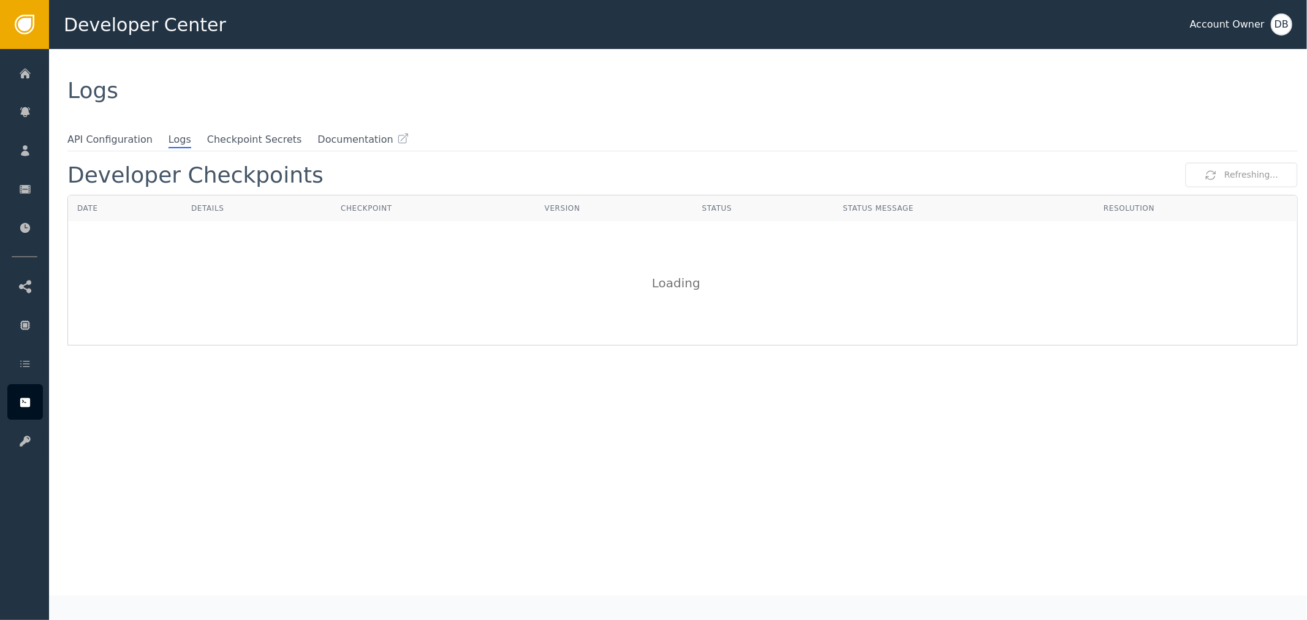
scroll to position [0, 0]
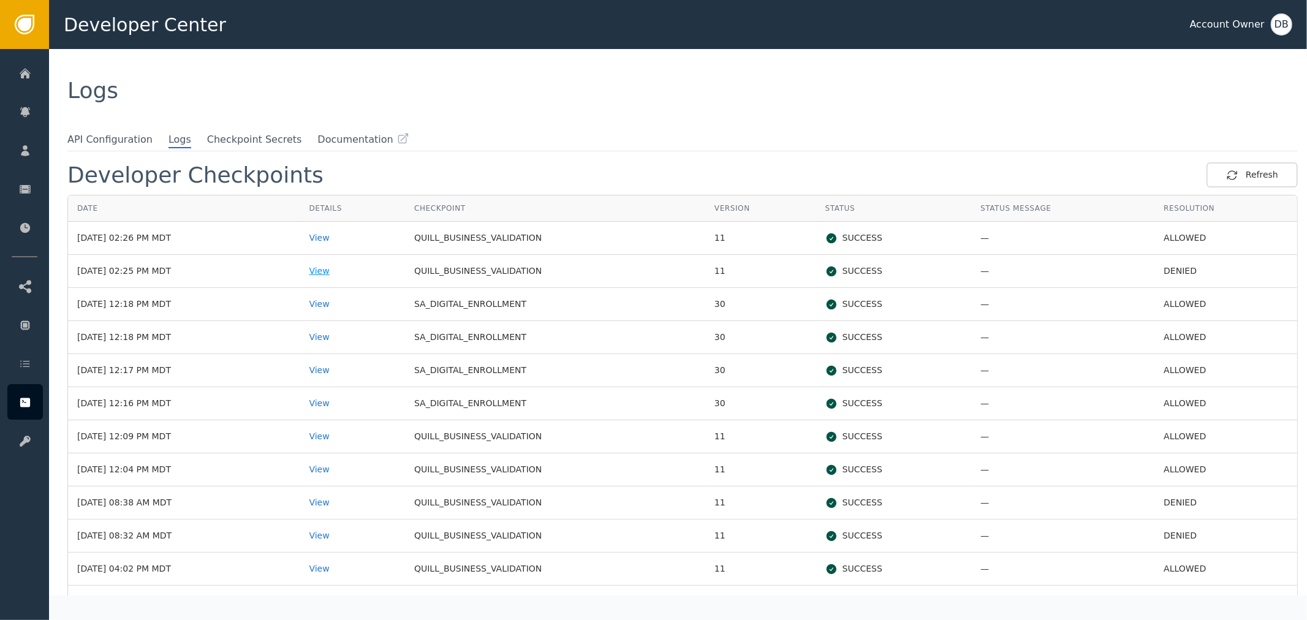
click at [365, 270] on div "View" at bounding box center [352, 271] width 87 height 13
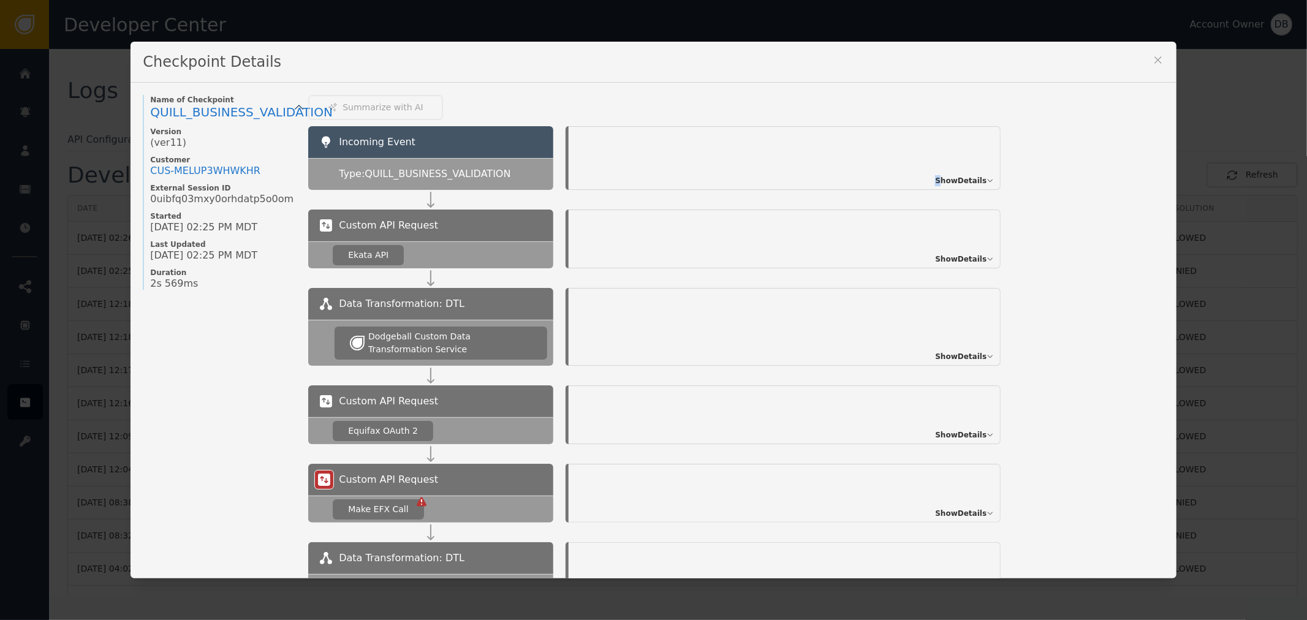
drag, startPoint x: 948, startPoint y: 172, endPoint x: 965, endPoint y: 181, distance: 18.9
click at [951, 172] on div "Show Details" at bounding box center [785, 158] width 432 height 64
click at [965, 181] on span "Show Details" at bounding box center [960, 180] width 51 height 11
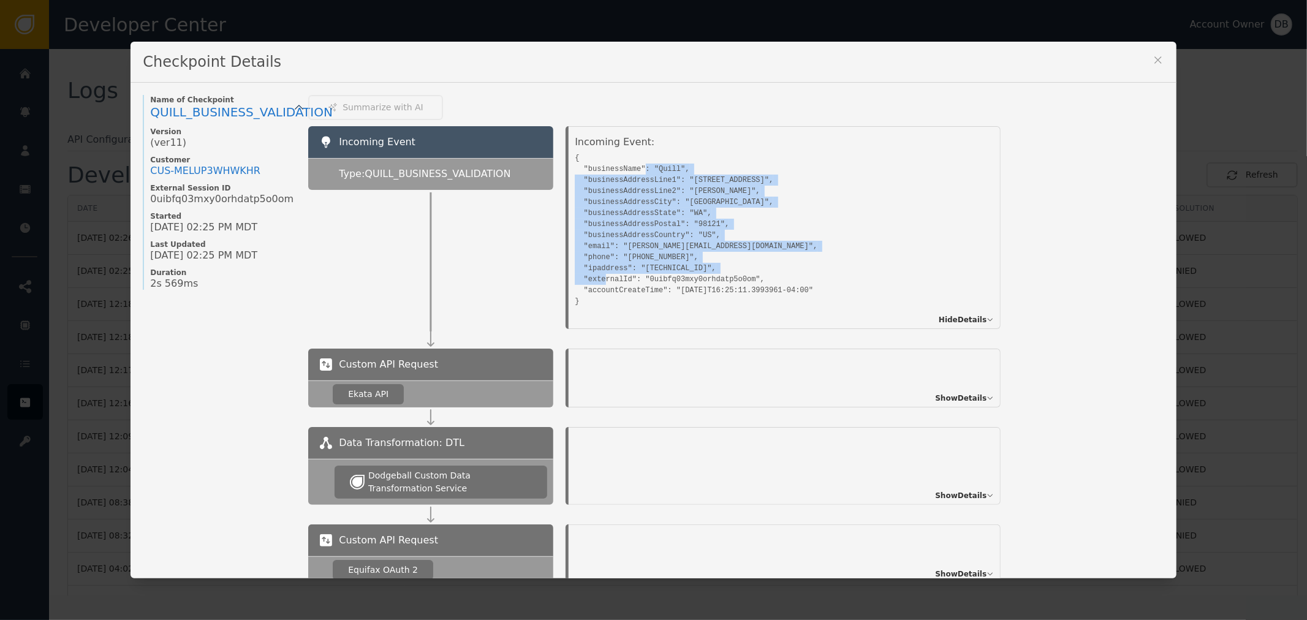
drag, startPoint x: 634, startPoint y: 163, endPoint x: 866, endPoint y: 295, distance: 267.3
click at [869, 288] on pre "{ "businessName": "Quill", "businessAddressLine1": "225 Cedar street", "busines…" at bounding box center [771, 229] width 392 height 158
click at [862, 248] on pre "{ "businessName": "Quill", "businessAddressLine1": "225 Cedar street", "busines…" at bounding box center [771, 229] width 392 height 158
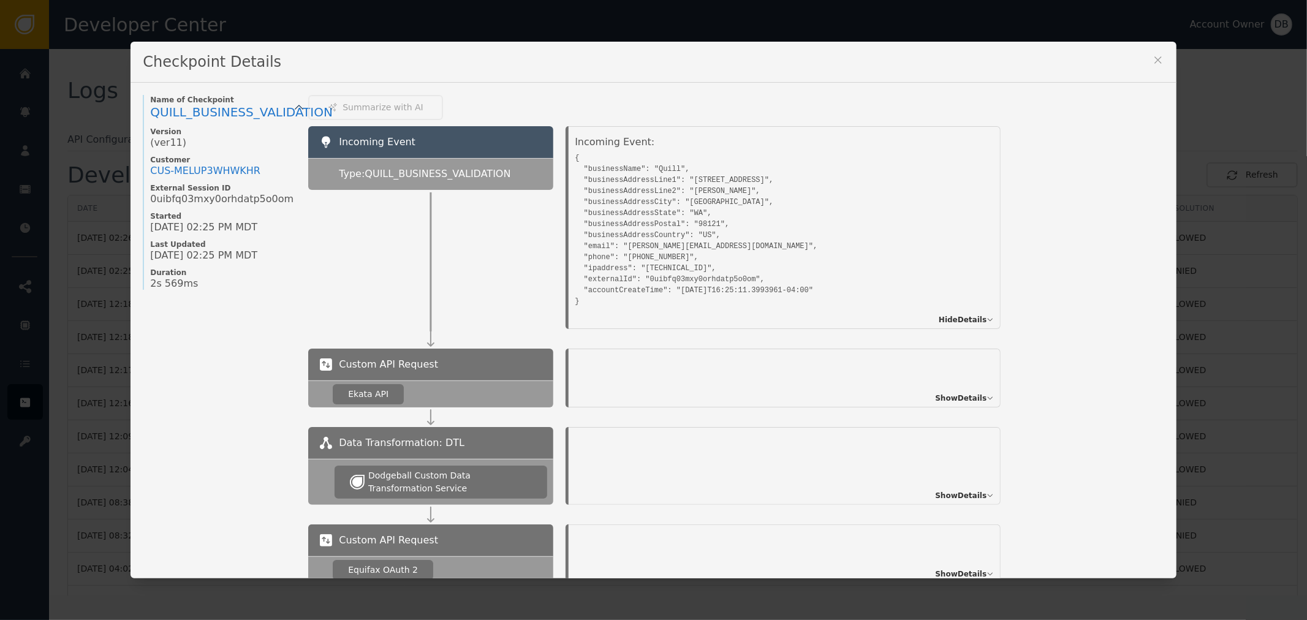
click at [1155, 51] on div "Checkpoint Details" at bounding box center [654, 62] width 1046 height 41
click at [1155, 54] on icon at bounding box center [1158, 60] width 12 height 12
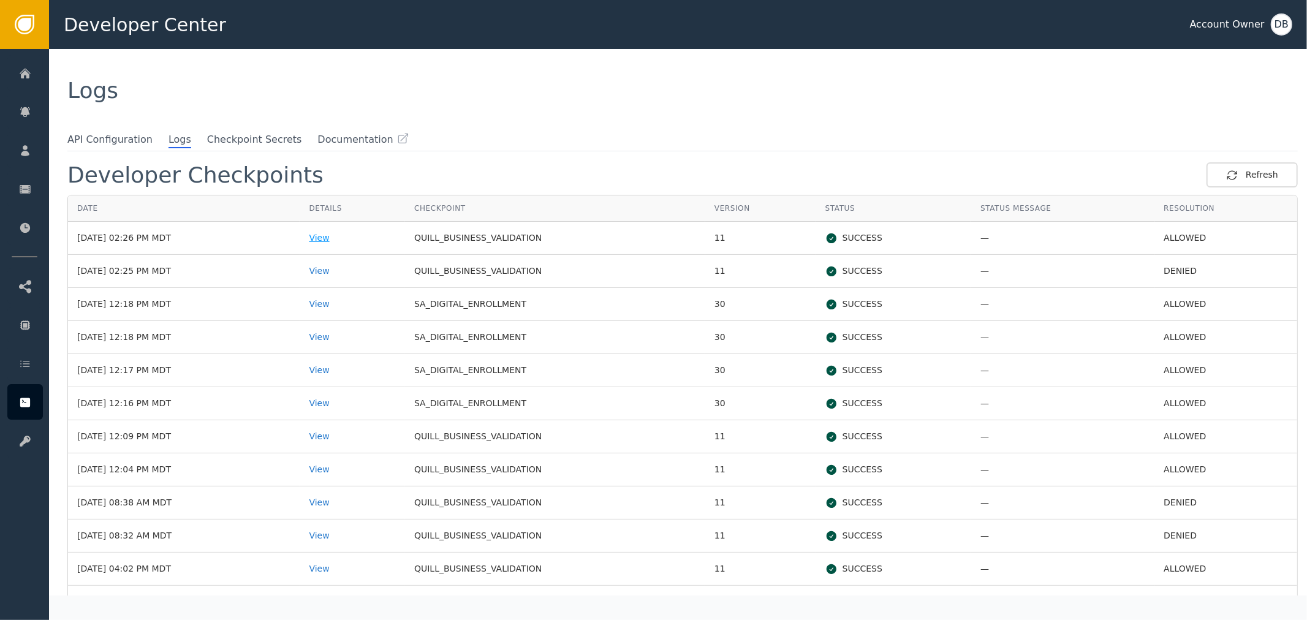
click at [346, 240] on div "View" at bounding box center [352, 238] width 87 height 13
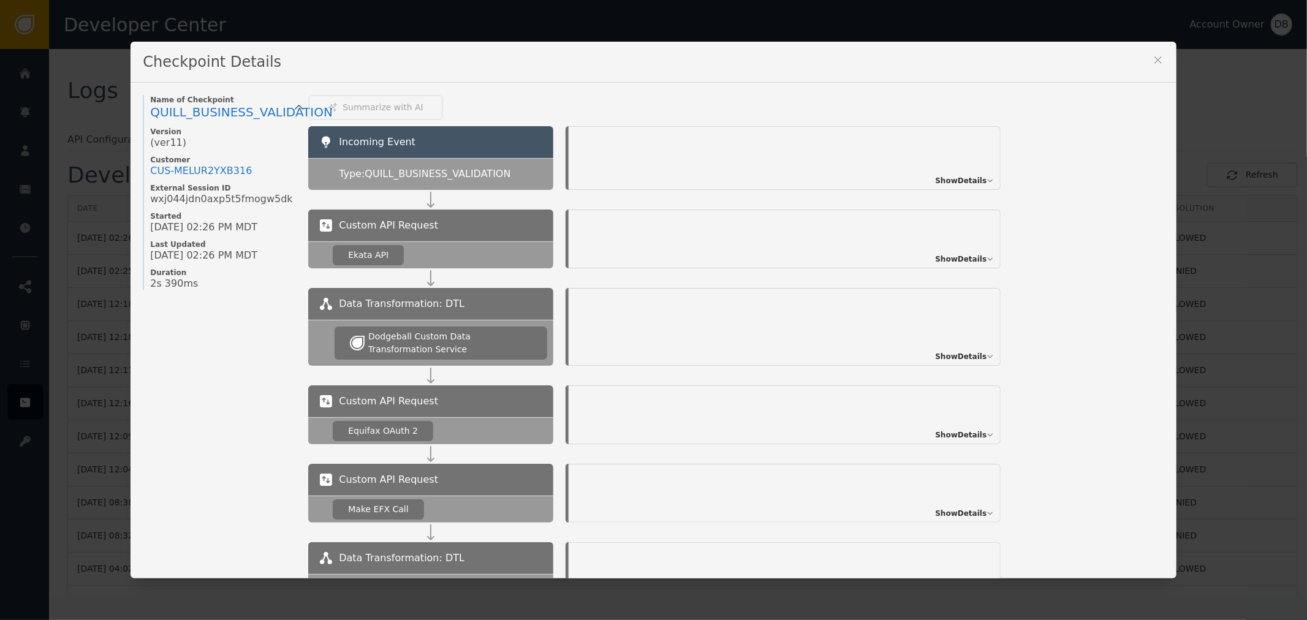
click at [974, 187] on div "Show Details" at bounding box center [785, 158] width 432 height 64
click at [974, 180] on span "Show Details" at bounding box center [960, 180] width 51 height 11
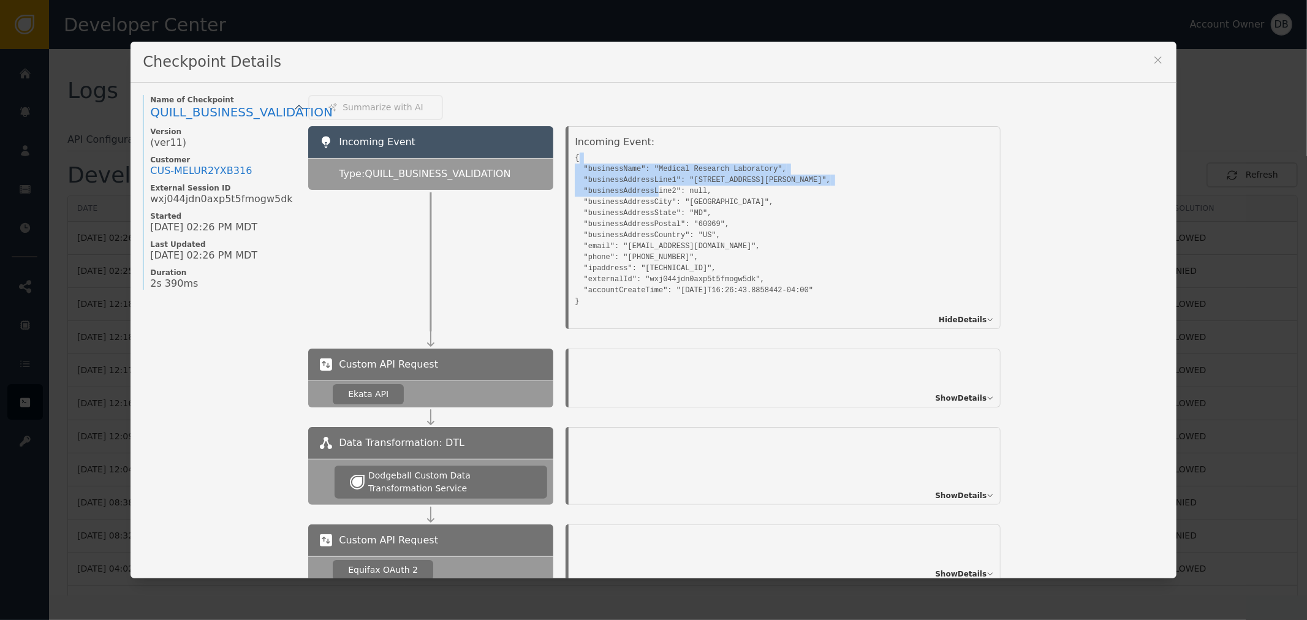
drag, startPoint x: 647, startPoint y: 166, endPoint x: 745, endPoint y: 216, distance: 110.2
click at [745, 216] on pre "{ "businessName": "Medical Research Laboratory", "businessAddressLine1": "100 S…" at bounding box center [771, 229] width 392 height 158
click at [781, 240] on pre "{ "businessName": "Medical Research Laboratory", "businessAddressLine1": "100 S…" at bounding box center [771, 229] width 392 height 158
drag, startPoint x: 647, startPoint y: 278, endPoint x: 715, endPoint y: 277, distance: 68.6
click at [715, 277] on pre "{ "businessName": "Medical Research Laboratory", "businessAddressLine1": "100 S…" at bounding box center [771, 229] width 392 height 158
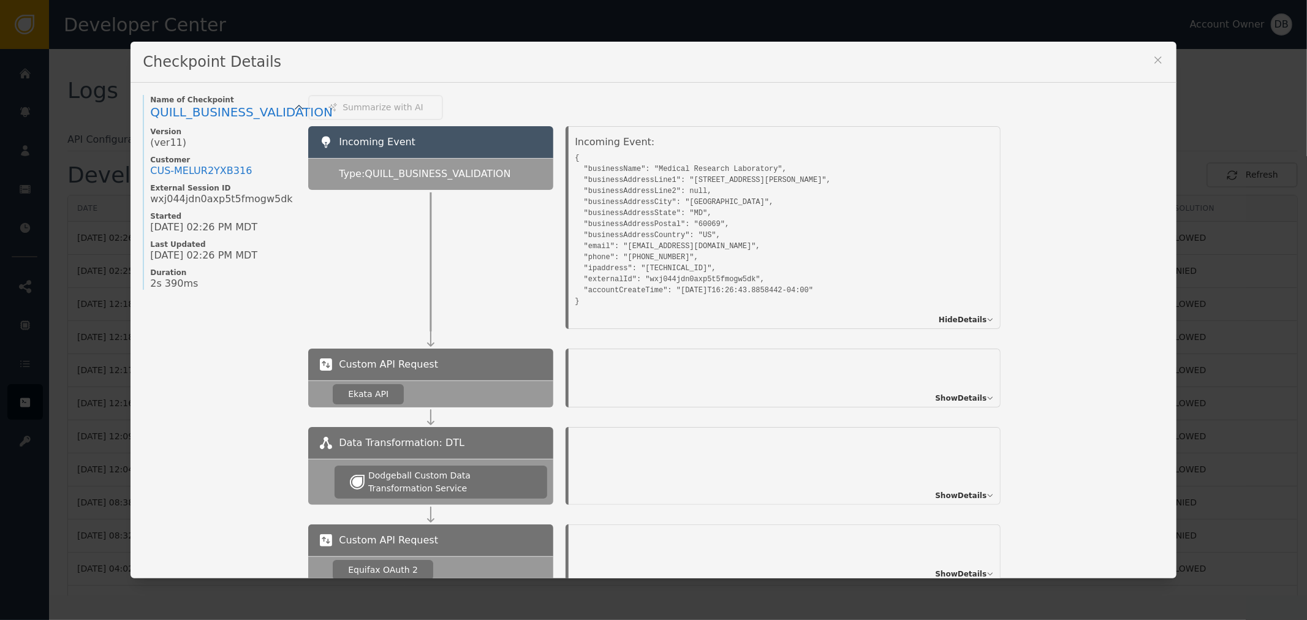
click at [558, 283] on div "Incoming Event: { "businessName": "Medical Research Laboratory", "businessAddre…" at bounding box center [783, 227] width 460 height 203
drag, startPoint x: 623, startPoint y: 237, endPoint x: 707, endPoint y: 240, distance: 84.6
click at [707, 240] on pre "{ "businessName": "Medical Research Laboratory", "businessAddressLine1": "100 S…" at bounding box center [771, 229] width 392 height 158
click at [676, 243] on pre "{ "businessName": "Medical Research Laboratory", "businessAddressLine1": "100 S…" at bounding box center [771, 229] width 392 height 158
click at [626, 246] on pre "{ "businessName": "Medical Research Laboratory", "businessAddressLine1": "100 S…" at bounding box center [771, 229] width 392 height 158
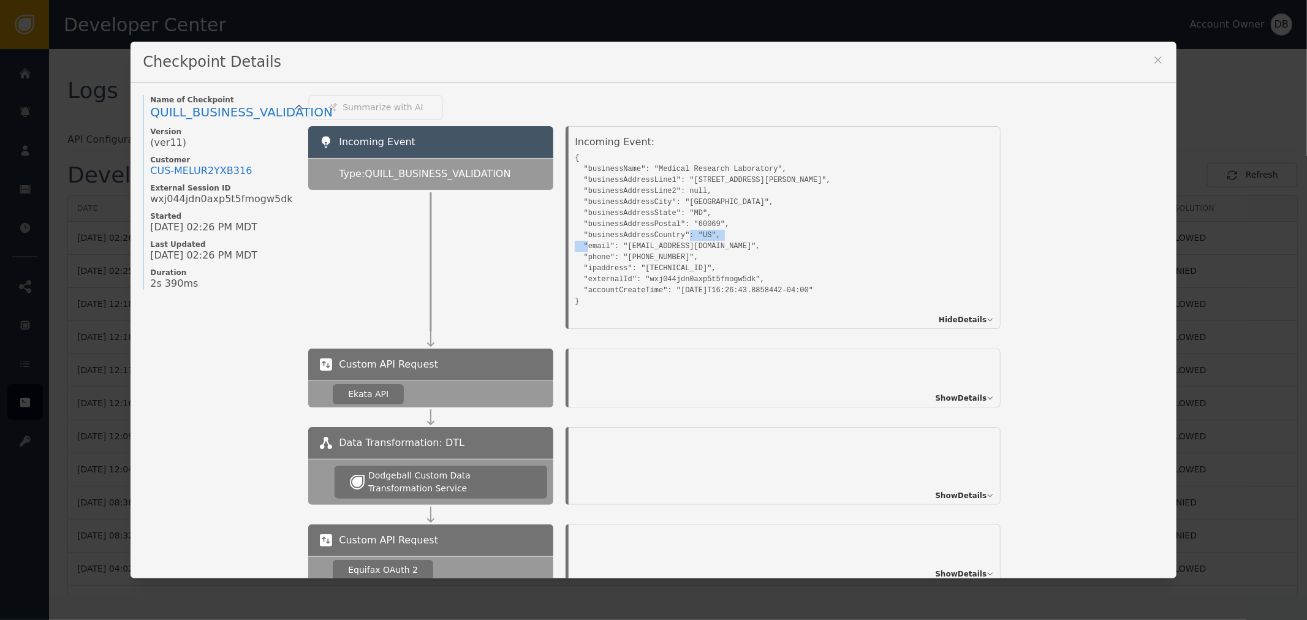
drag, startPoint x: 626, startPoint y: 246, endPoint x: 648, endPoint y: 246, distance: 22.1
click at [648, 246] on pre "{ "businessName": "Medical Research Laboratory", "businessAddressLine1": "100 S…" at bounding box center [771, 229] width 392 height 158
click at [670, 237] on pre "{ "businessName": "Medical Research Laboratory", "businessAddressLine1": "100 S…" at bounding box center [771, 229] width 392 height 158
click at [674, 242] on pre "{ "businessName": "Medical Research Laboratory", "businessAddressLine1": "100 S…" at bounding box center [771, 229] width 392 height 158
drag, startPoint x: 674, startPoint y: 242, endPoint x: 626, endPoint y: 240, distance: 48.5
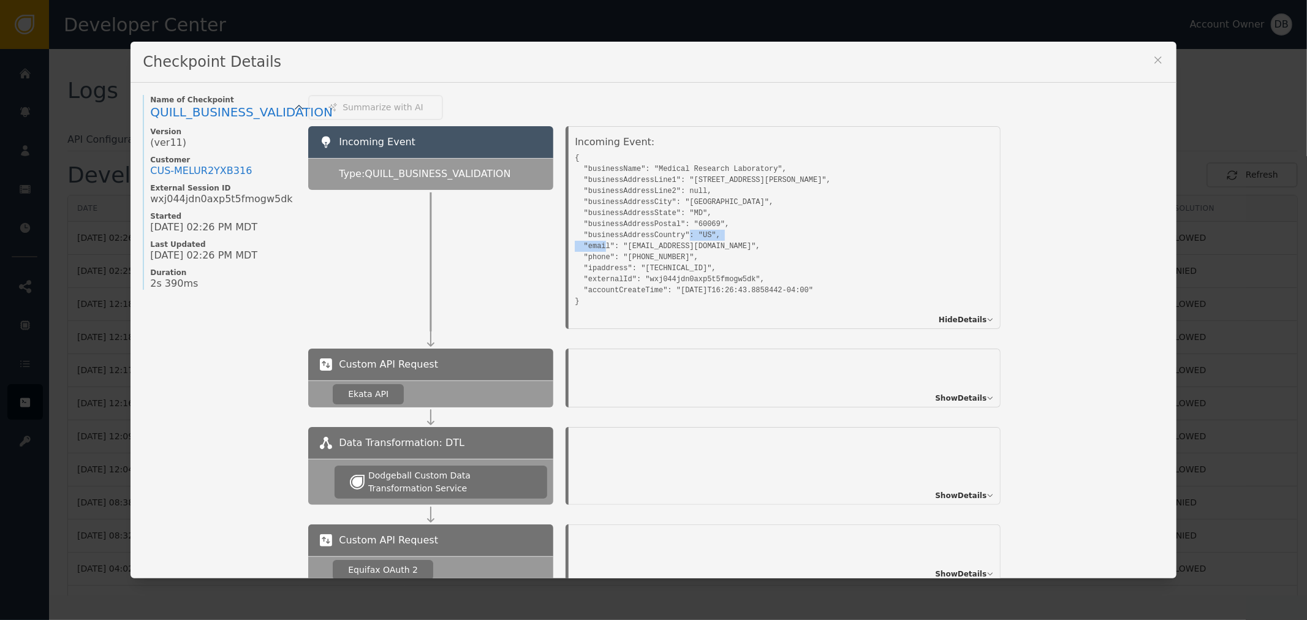
click at [626, 240] on pre "{ "businessName": "Medical Research Laboratory", "businessAddressLine1": "100 S…" at bounding box center [771, 229] width 392 height 158
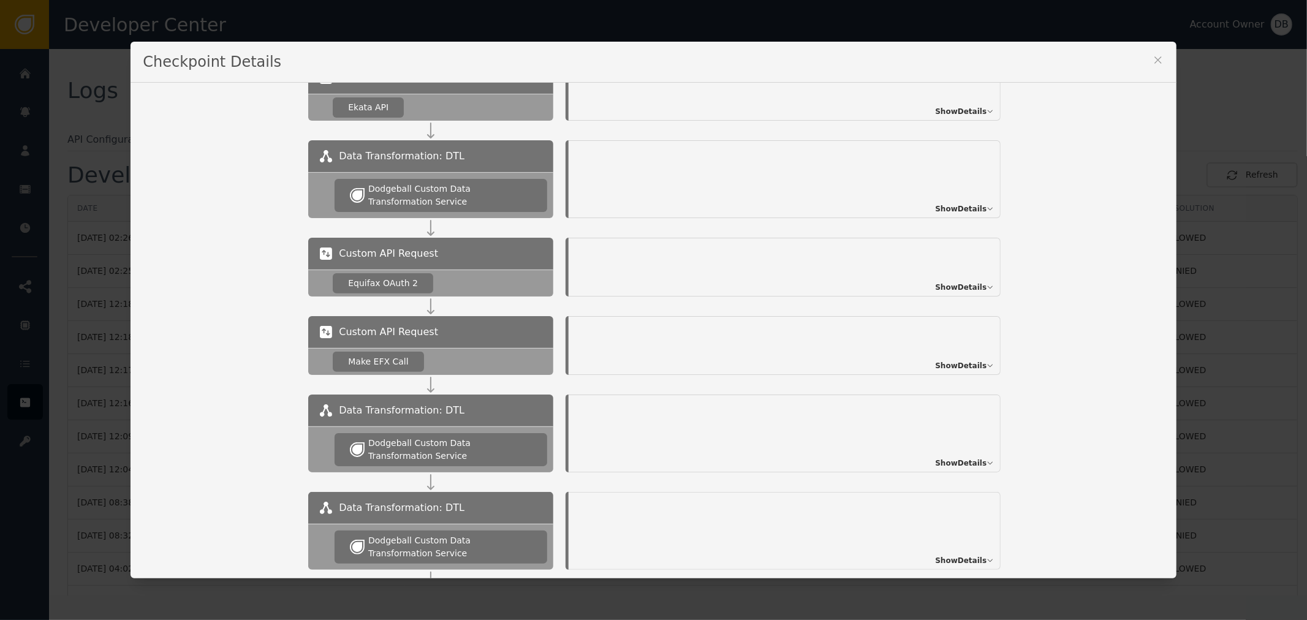
scroll to position [340, 0]
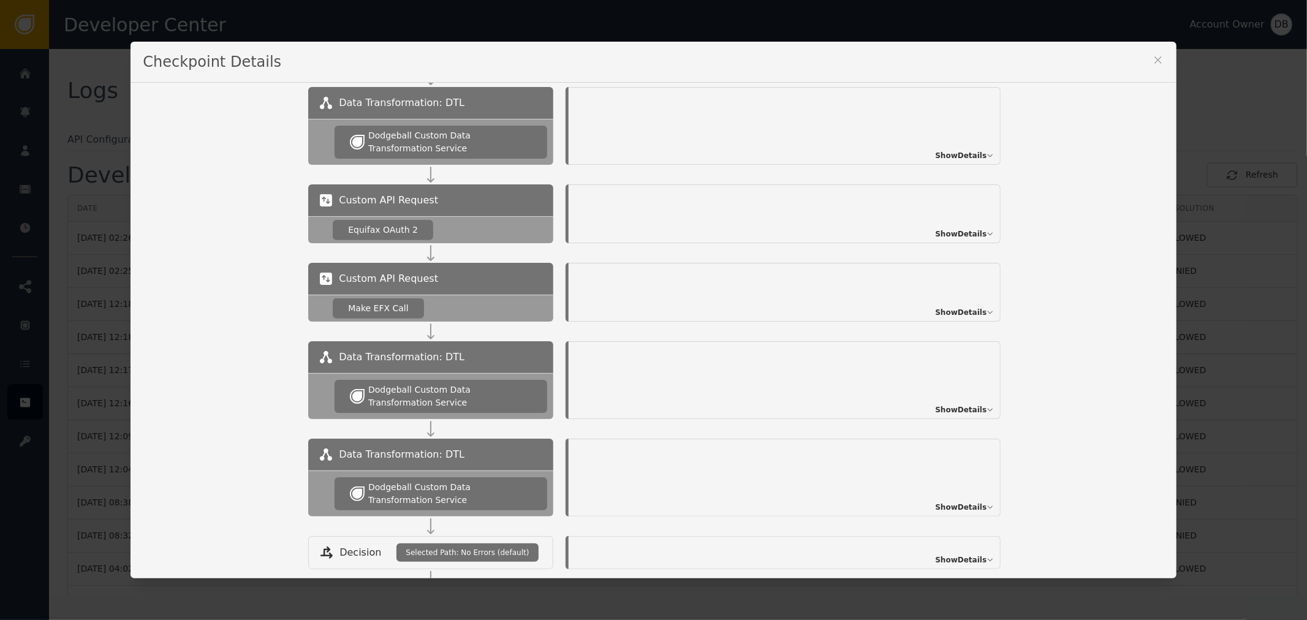
click at [1155, 58] on icon at bounding box center [1158, 59] width 7 height 7
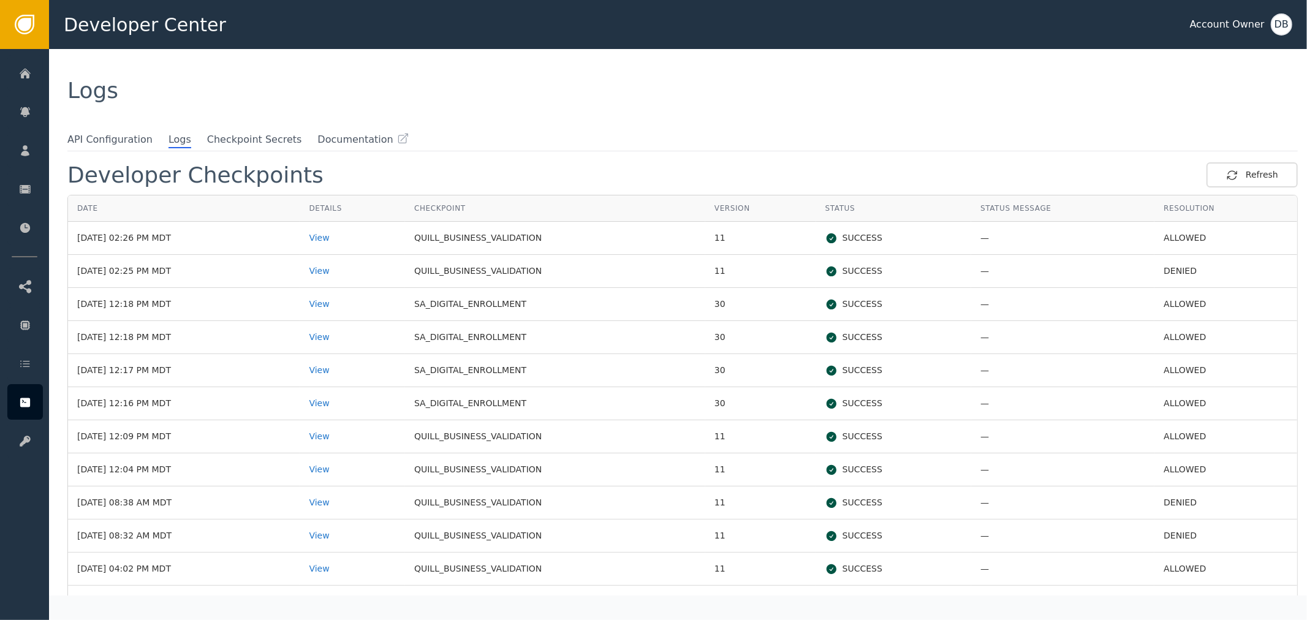
click at [346, 296] on td "View" at bounding box center [352, 304] width 105 height 33
click at [346, 298] on div "View" at bounding box center [352, 304] width 87 height 13
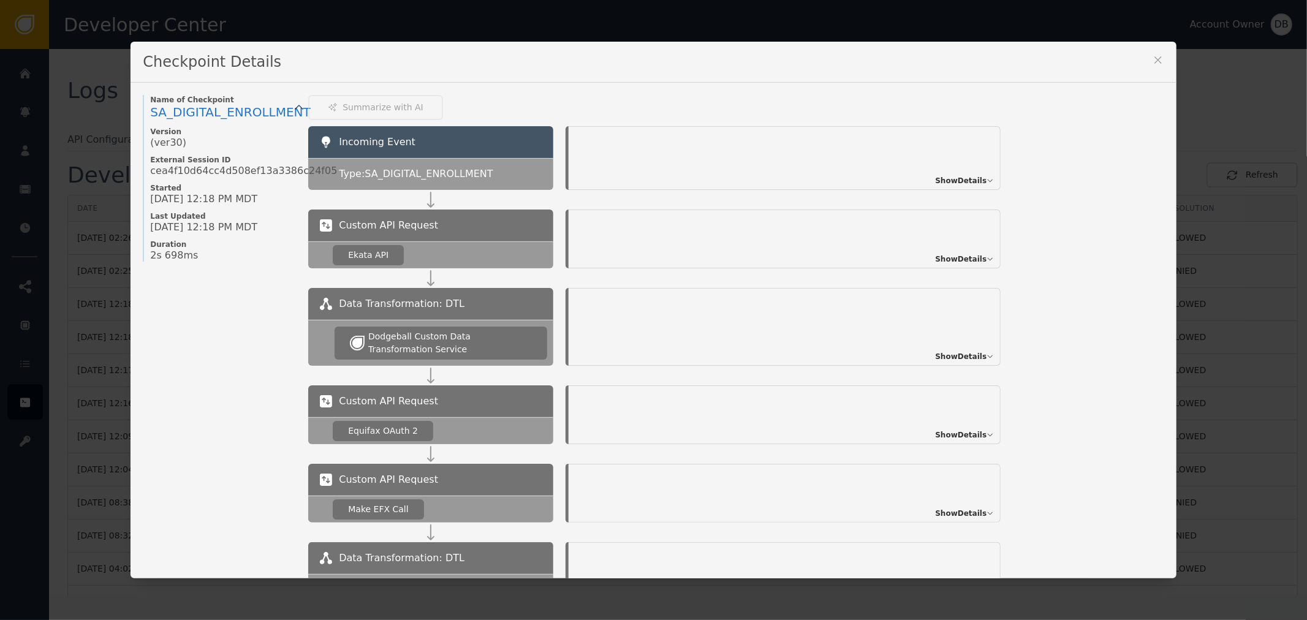
click at [957, 178] on span "Show Details" at bounding box center [960, 180] width 51 height 11
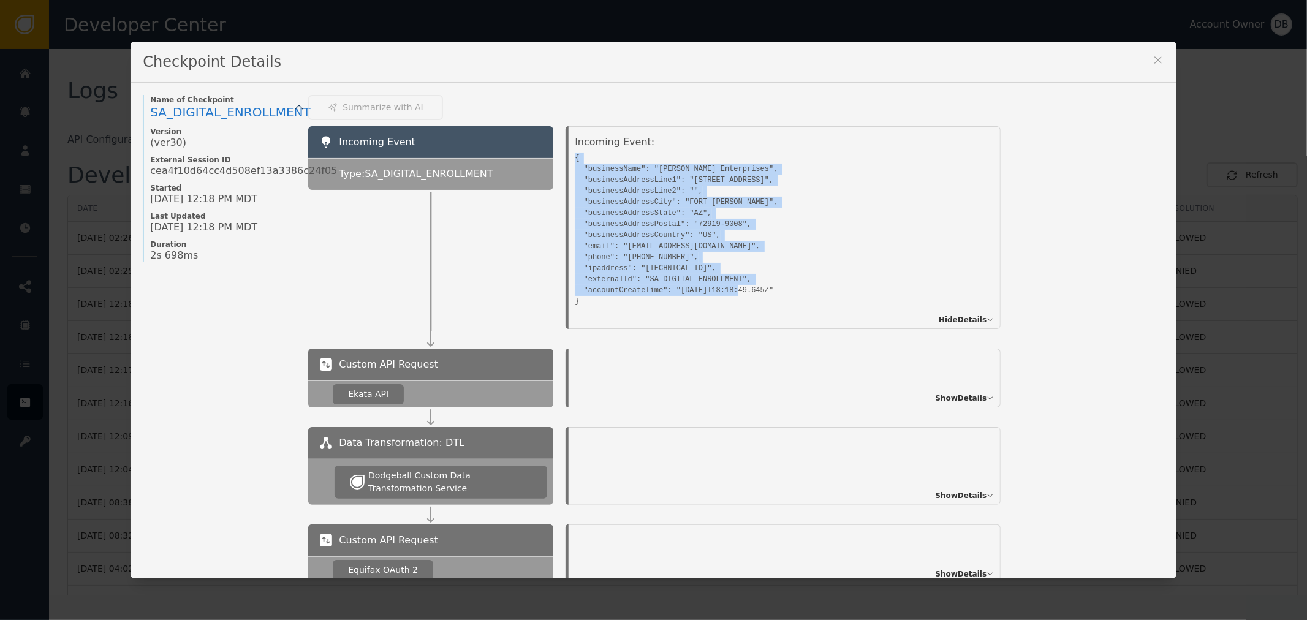
drag, startPoint x: 621, startPoint y: 306, endPoint x: 564, endPoint y: 156, distance: 160.4
click at [569, 156] on div "Incoming Event: { "businessName": "Beverly Enterprises", "businessAddressLine1"…" at bounding box center [785, 227] width 432 height 203
copy pre "{ "businessName": "Beverly Enterprises", "businessAddressLine1": "1000 FIANNA W…"
click at [670, 268] on pre "{ "businessName": "Beverly Enterprises", "businessAddressLine1": "1000 FIANNA W…" at bounding box center [771, 229] width 392 height 158
click at [627, 315] on div "Incoming Event: { "businessName": "Beverly Enterprises", "businessAddressLine1"…" at bounding box center [785, 227] width 432 height 203
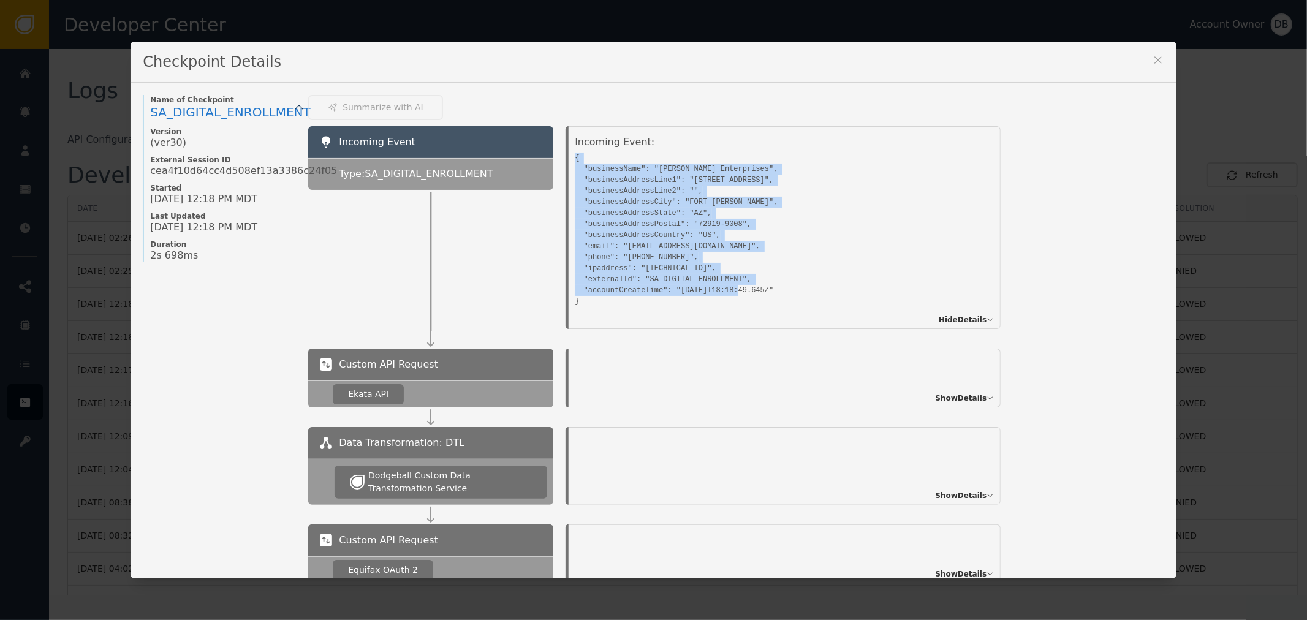
drag, startPoint x: 601, startPoint y: 287, endPoint x: 571, endPoint y: 154, distance: 136.3
click at [575, 154] on div "Incoming Event: { "businessName": "Beverly Enterprises", "businessAddressLine1"…" at bounding box center [774, 225] width 398 height 181
copy pre "{ "businessName": "Beverly Enterprises", "businessAddressLine1": "1000 FIANNA W…"
click at [1152, 58] on icon at bounding box center [1158, 60] width 12 height 12
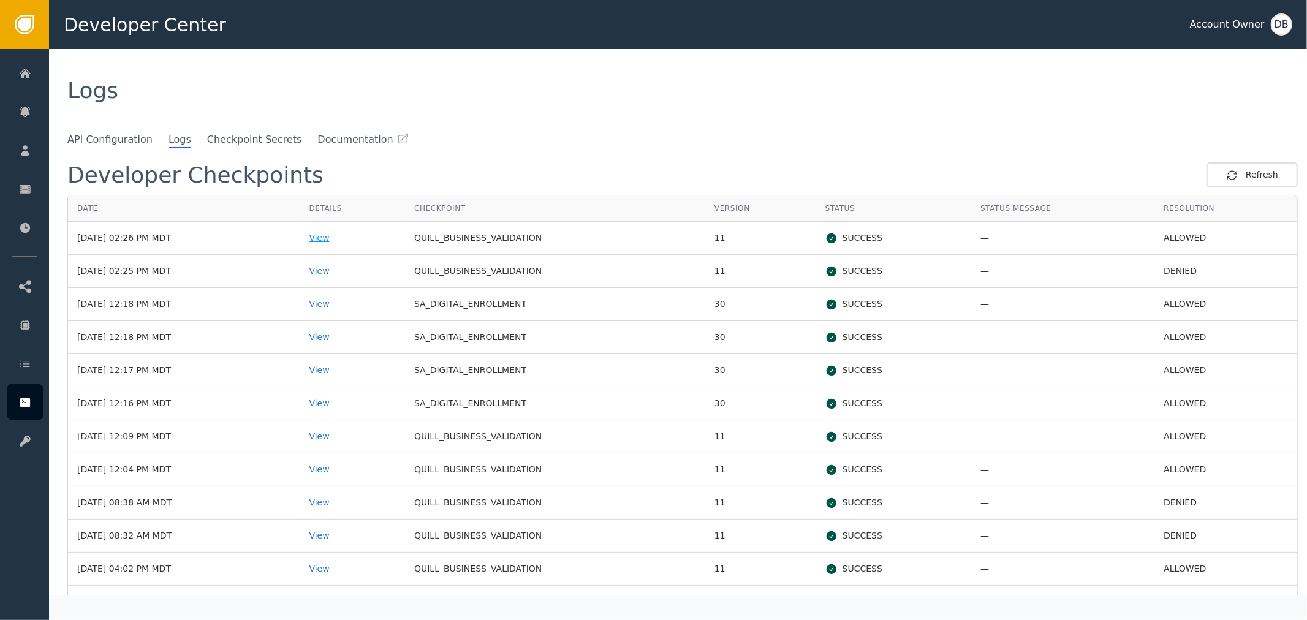
click at [343, 232] on div "View" at bounding box center [352, 238] width 87 height 13
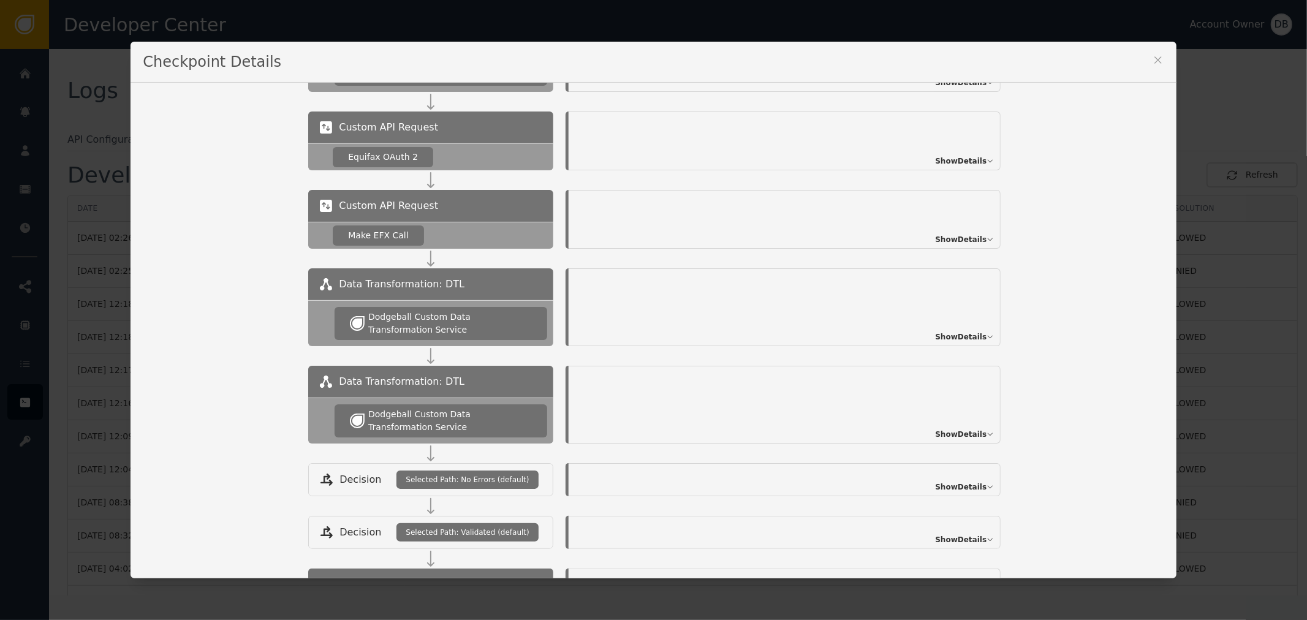
scroll to position [272, 0]
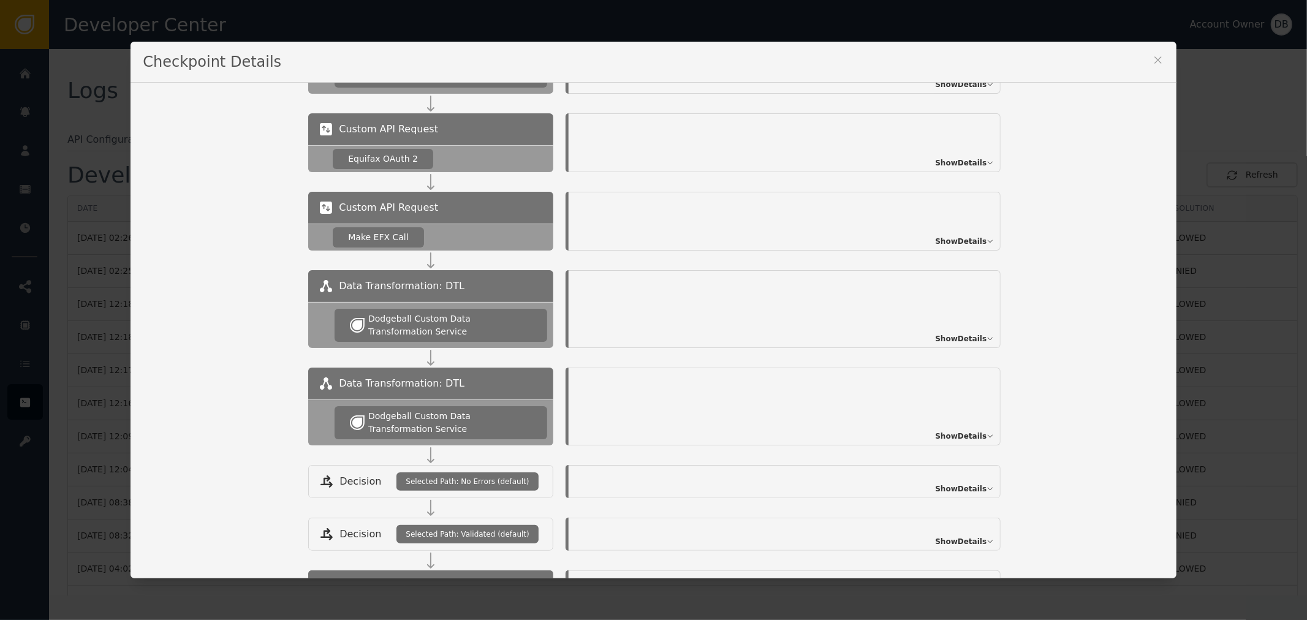
click at [973, 249] on div "Custom API Request Make EFX Call Show Details" at bounding box center [736, 231] width 856 height 78
click at [978, 243] on span "Show Details" at bounding box center [960, 241] width 51 height 11
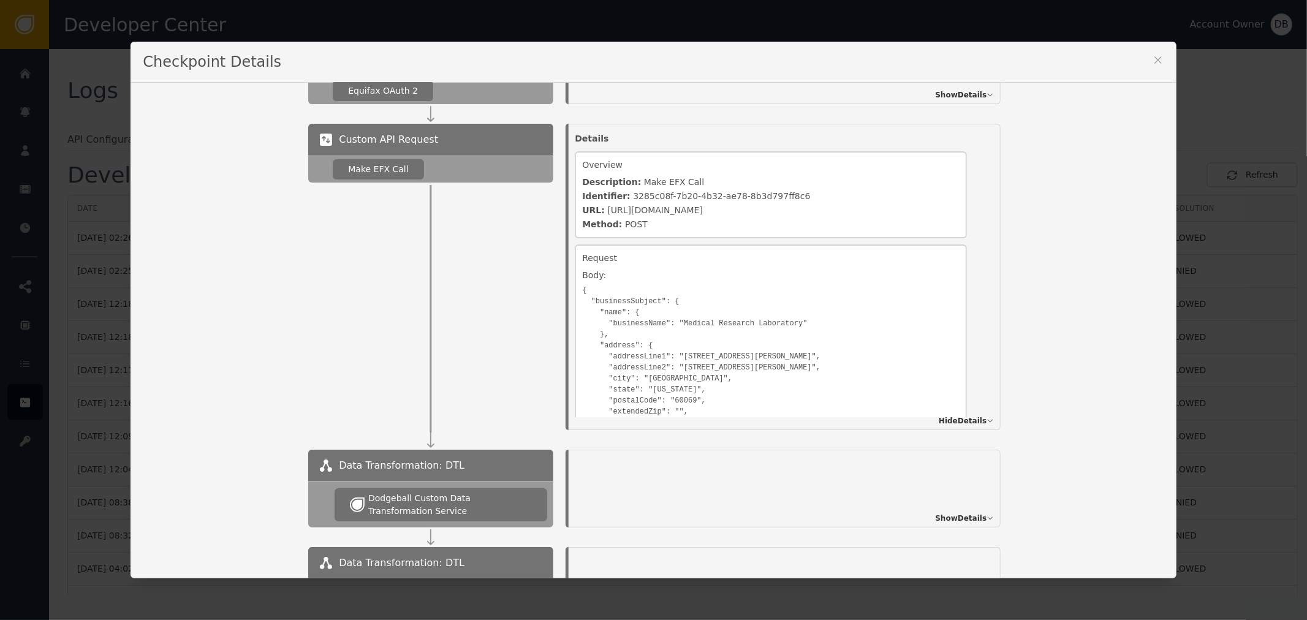
scroll to position [408, 0]
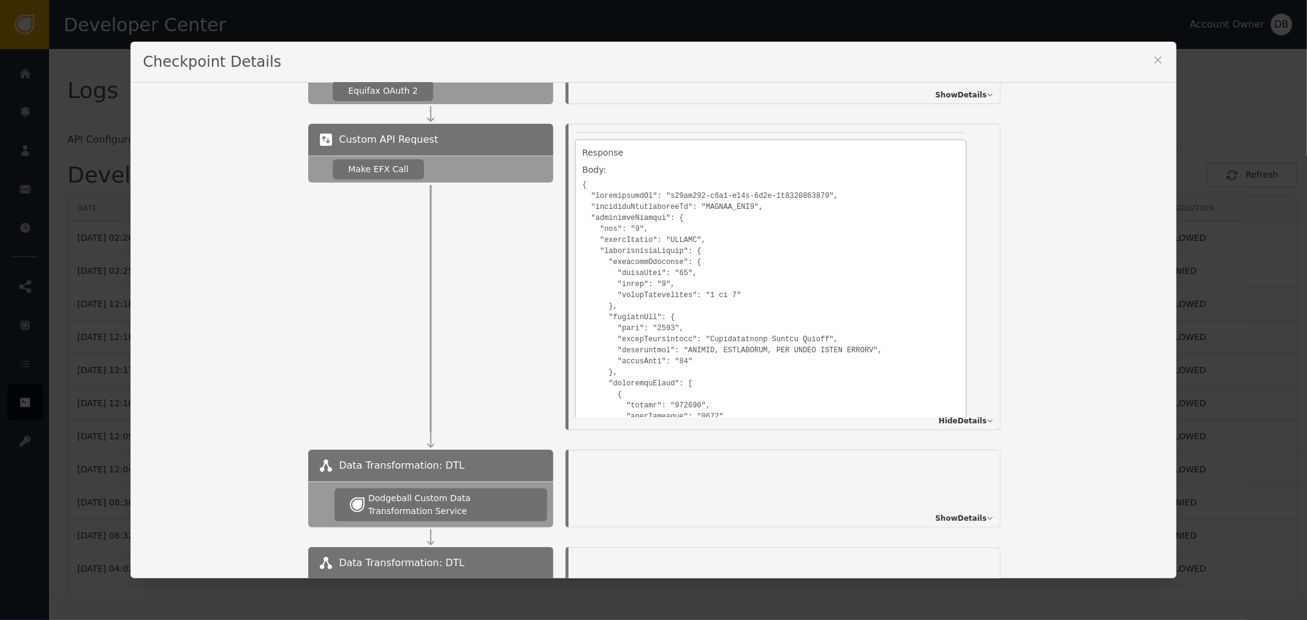
click at [1155, 58] on icon at bounding box center [1158, 60] width 12 height 12
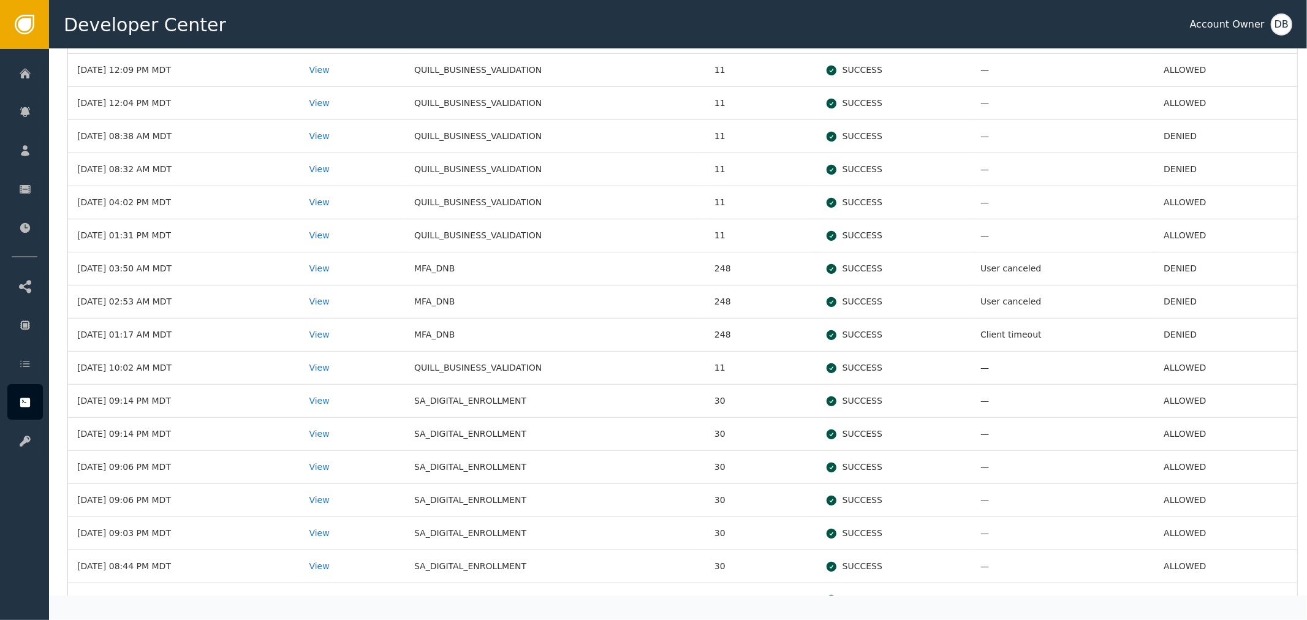
scroll to position [491, 0]
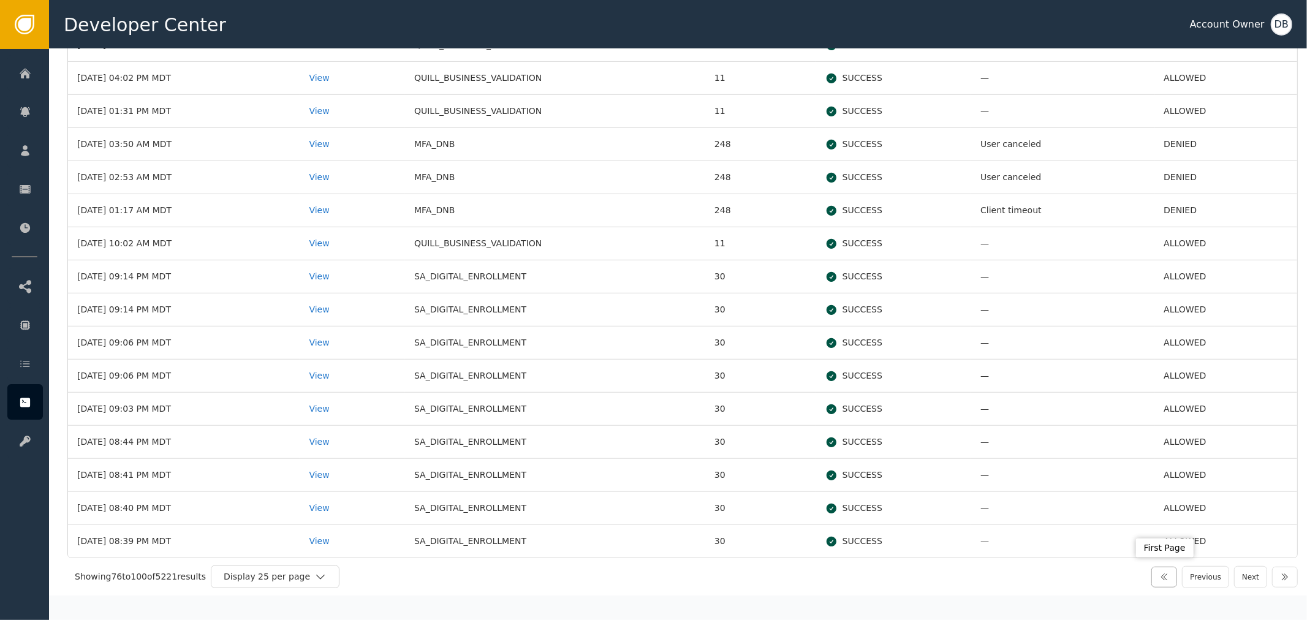
click at [1162, 577] on icon "button" at bounding box center [1165, 577] width 6 height 6
click at [1165, 577] on icon "button" at bounding box center [1165, 577] width 10 height 10
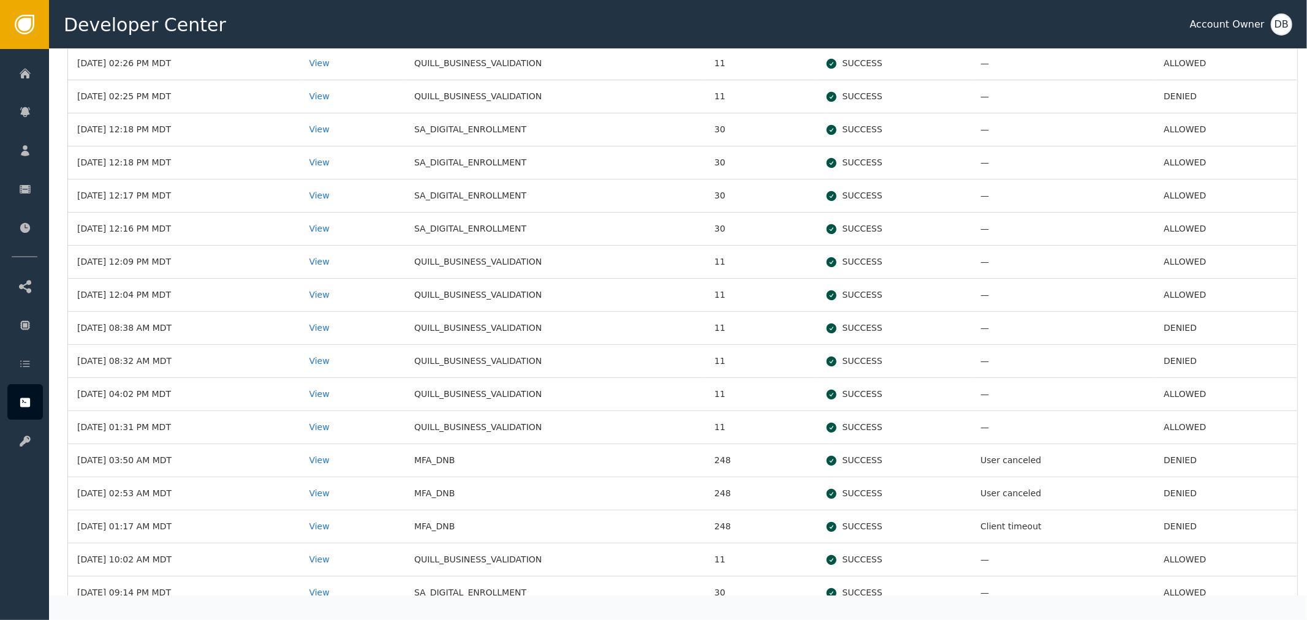
scroll to position [150, 0]
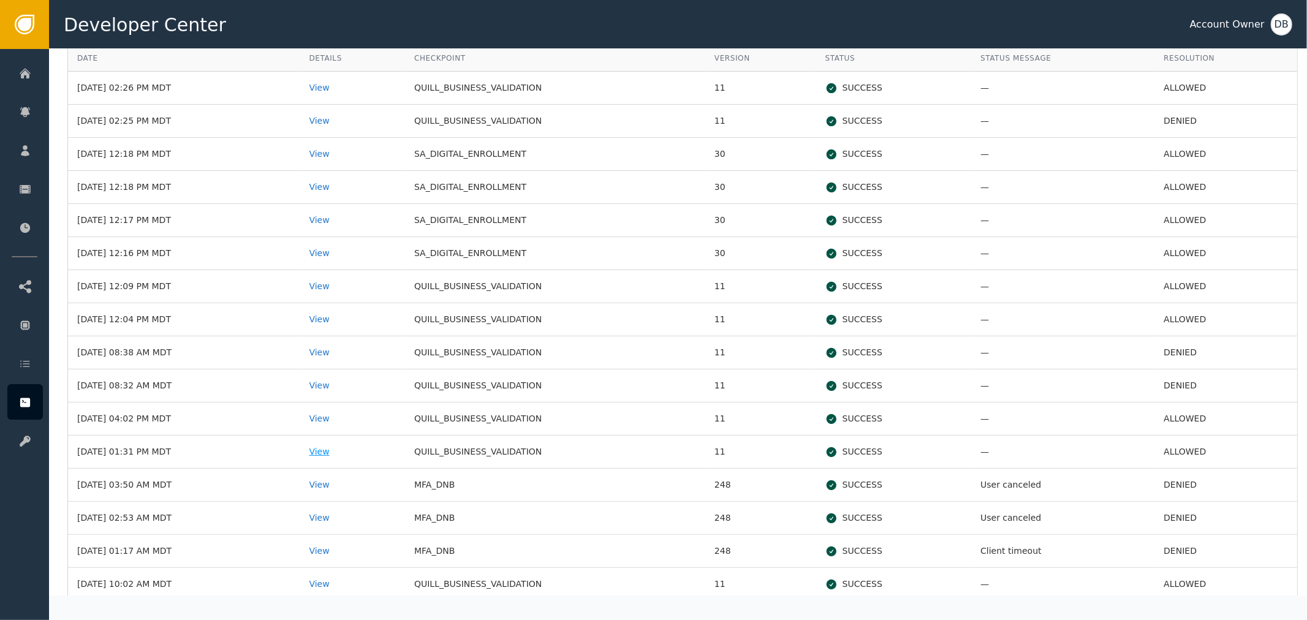
click at [376, 449] on div "View" at bounding box center [352, 452] width 87 height 13
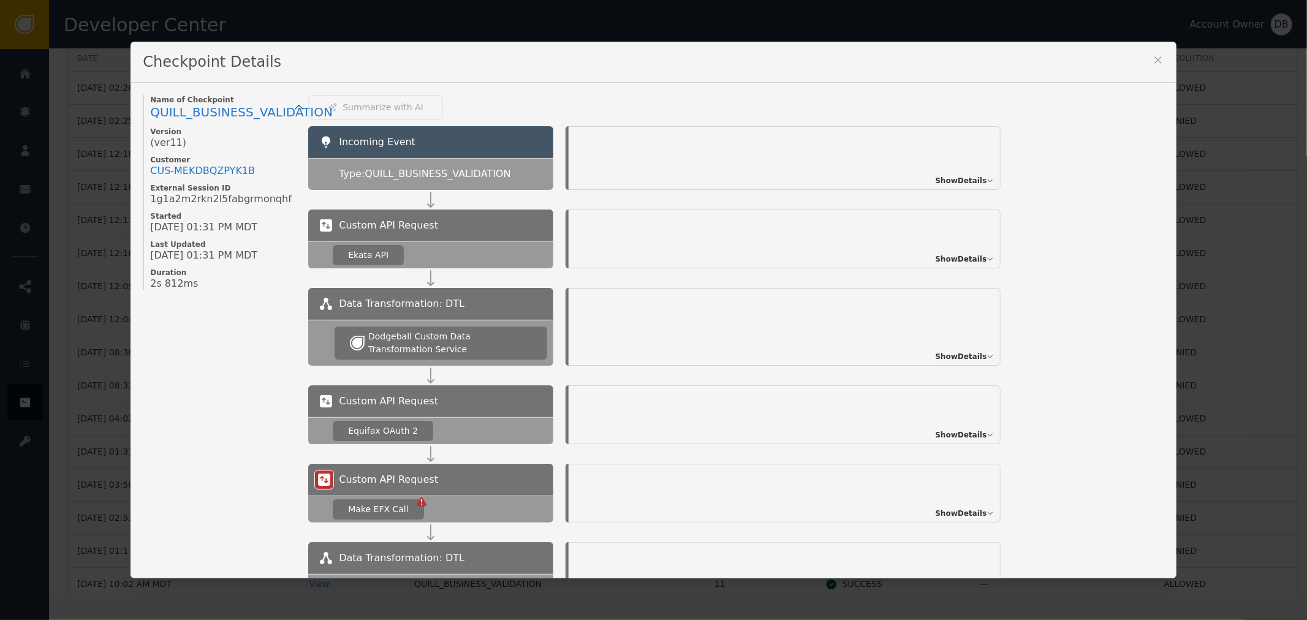
click at [953, 442] on div "Show Details" at bounding box center [785, 414] width 432 height 59
click at [954, 360] on span "Show Details" at bounding box center [960, 356] width 51 height 11
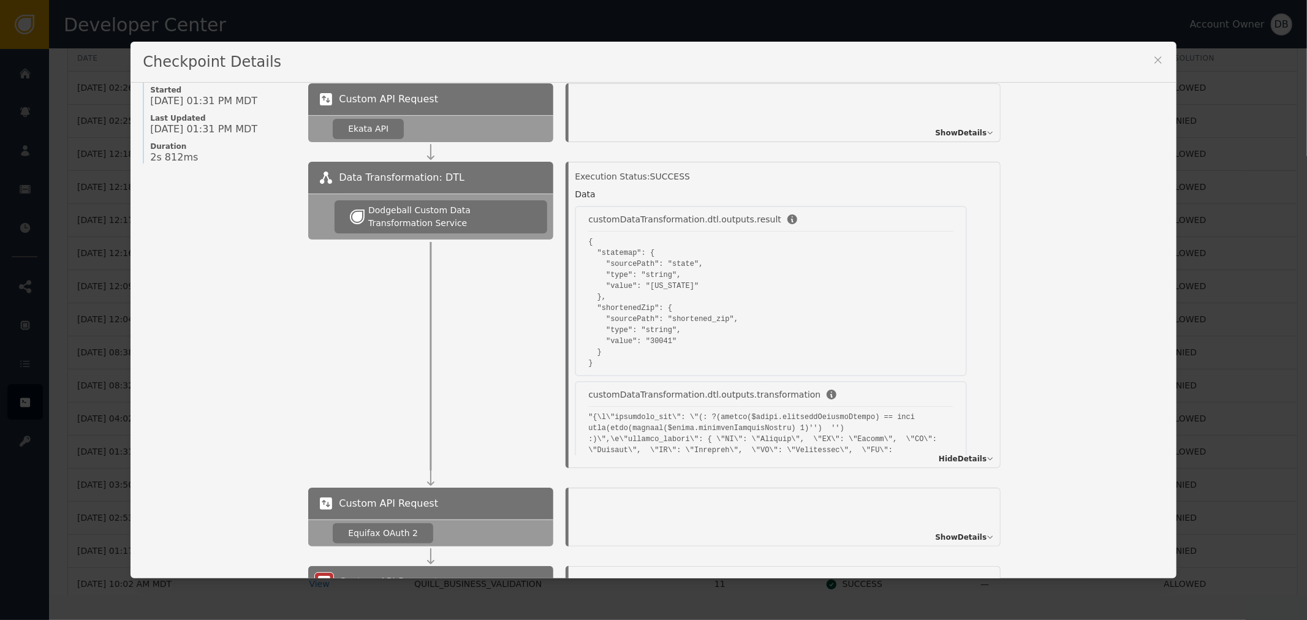
scroll to position [136, 0]
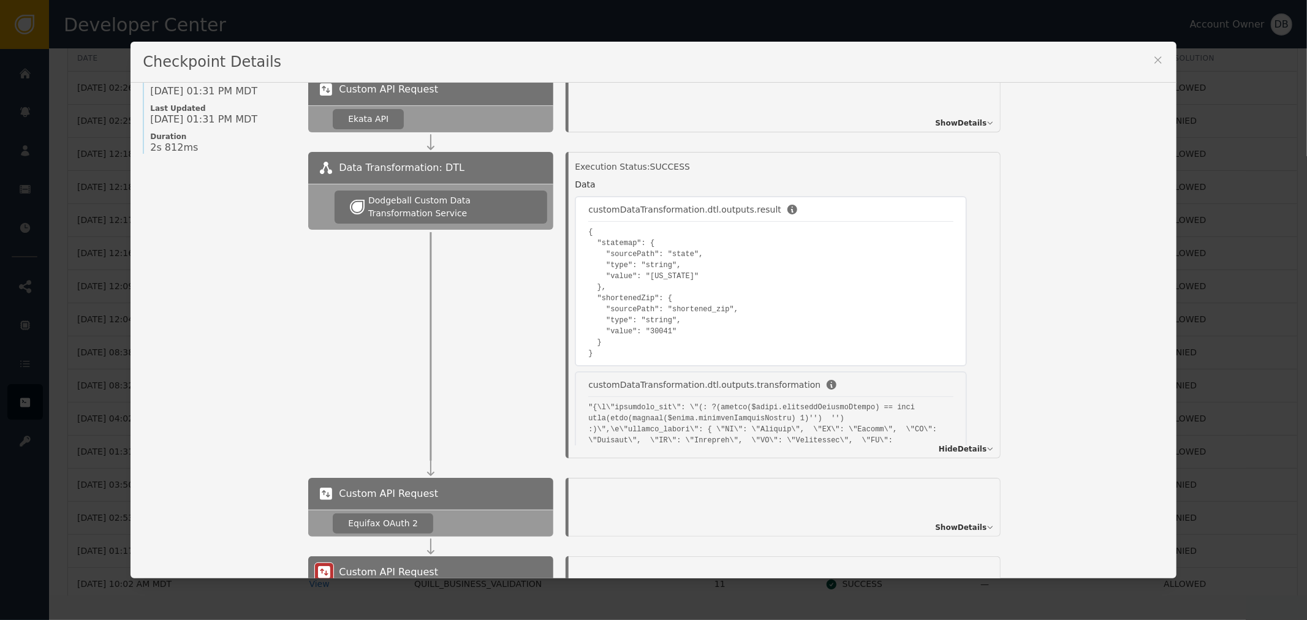
click at [664, 278] on pre "{ "statemap": { "sourcePath": "state", "type": "string", "value": "Georgia" }, …" at bounding box center [770, 293] width 365 height 132
click at [658, 271] on pre "{ "statemap": { "sourcePath": "state", "type": "string", "value": "Georgia" }, …" at bounding box center [770, 293] width 365 height 132
click at [651, 272] on pre "{ "statemap": { "sourcePath": "state", "type": "string", "value": "Georgia" }, …" at bounding box center [770, 293] width 365 height 132
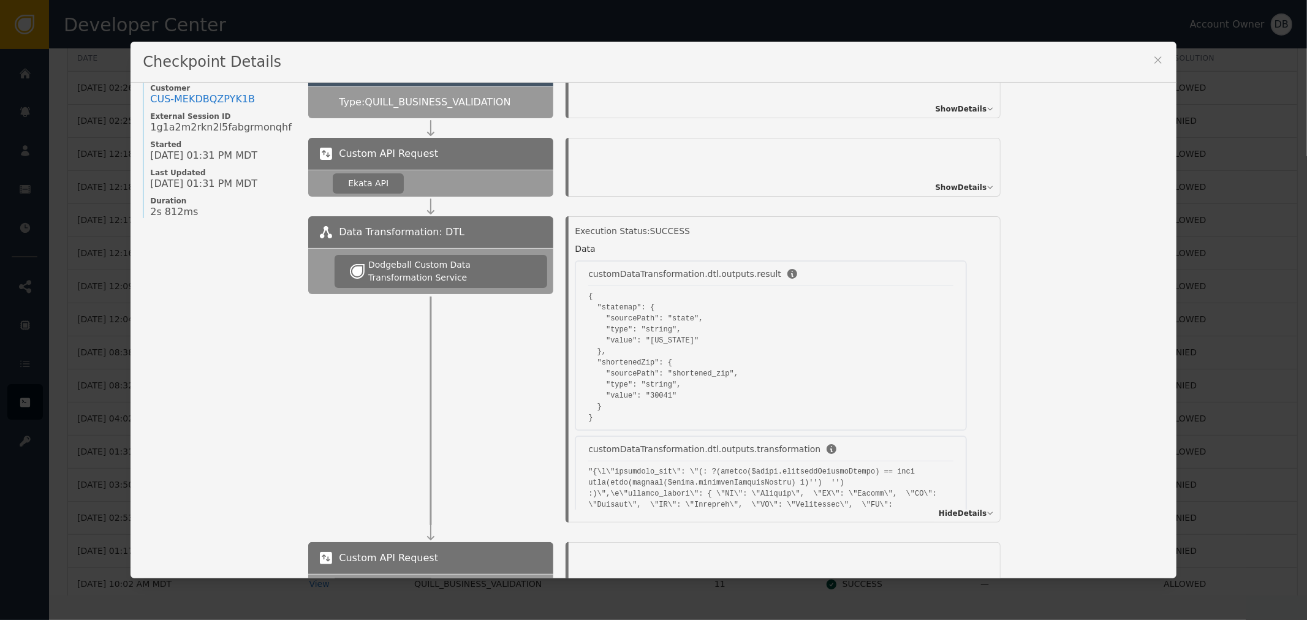
scroll to position [0, 0]
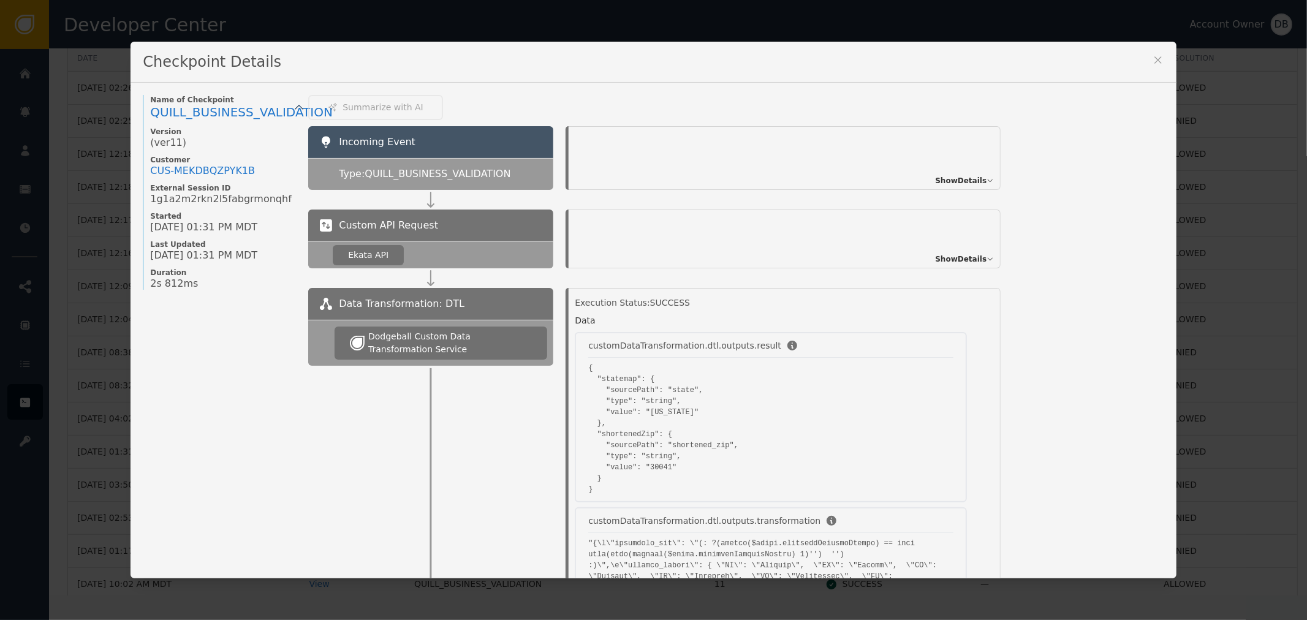
click at [973, 179] on span "Show Details" at bounding box center [960, 180] width 51 height 11
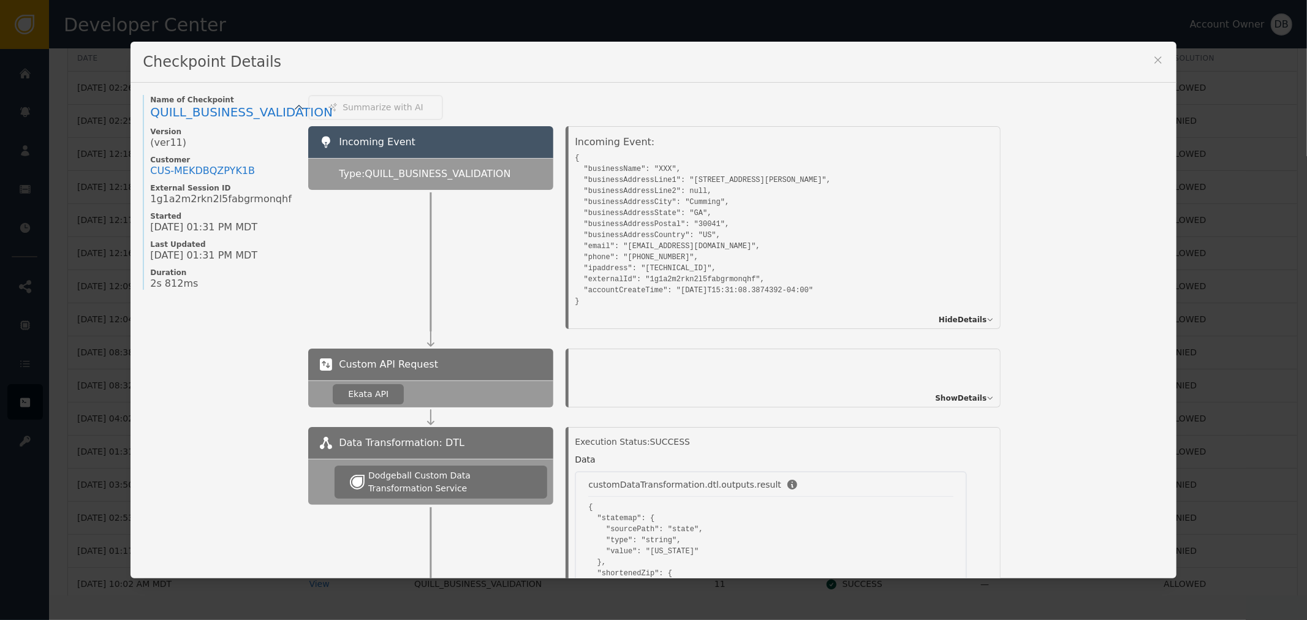
click at [1146, 57] on div "Checkpoint Details" at bounding box center [654, 62] width 1046 height 41
click at [1152, 58] on icon at bounding box center [1158, 60] width 12 height 12
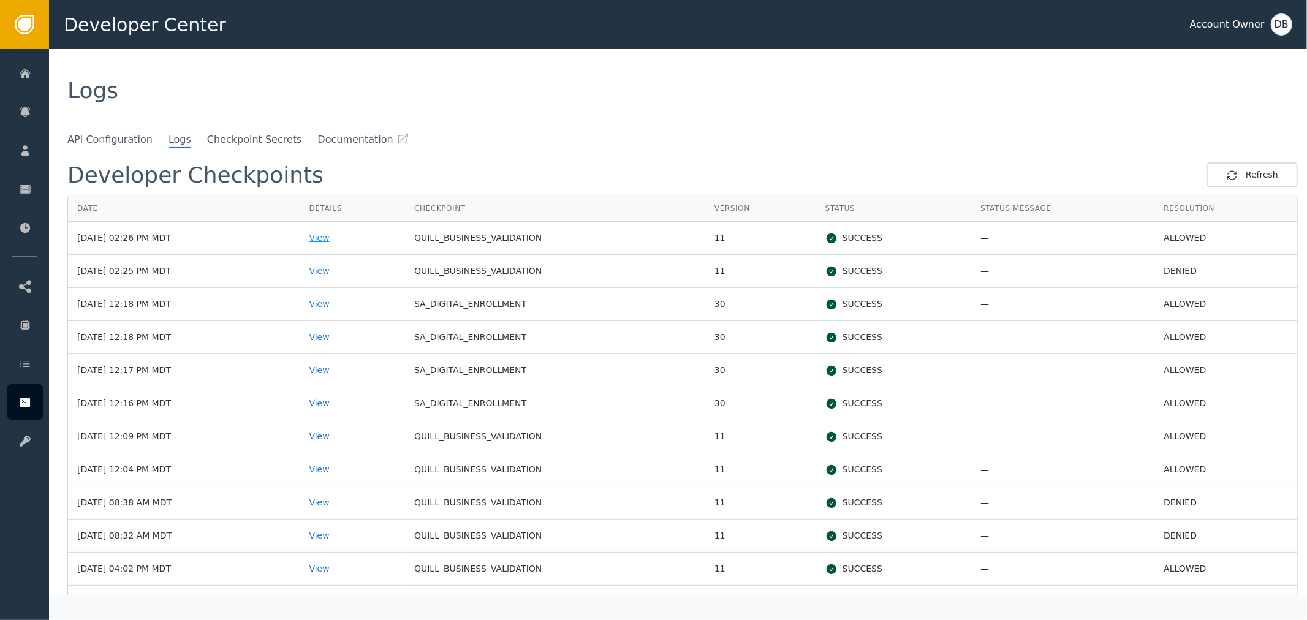
click at [351, 237] on div "View" at bounding box center [352, 238] width 87 height 13
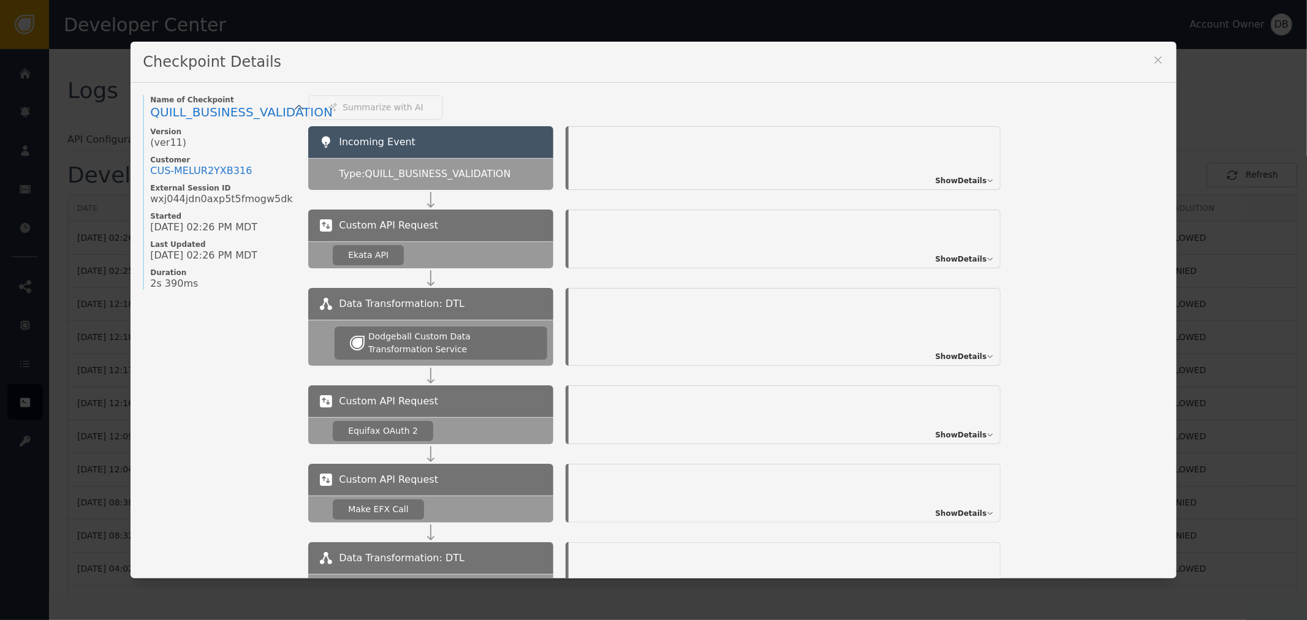
click at [958, 184] on span "Show Details" at bounding box center [960, 180] width 51 height 11
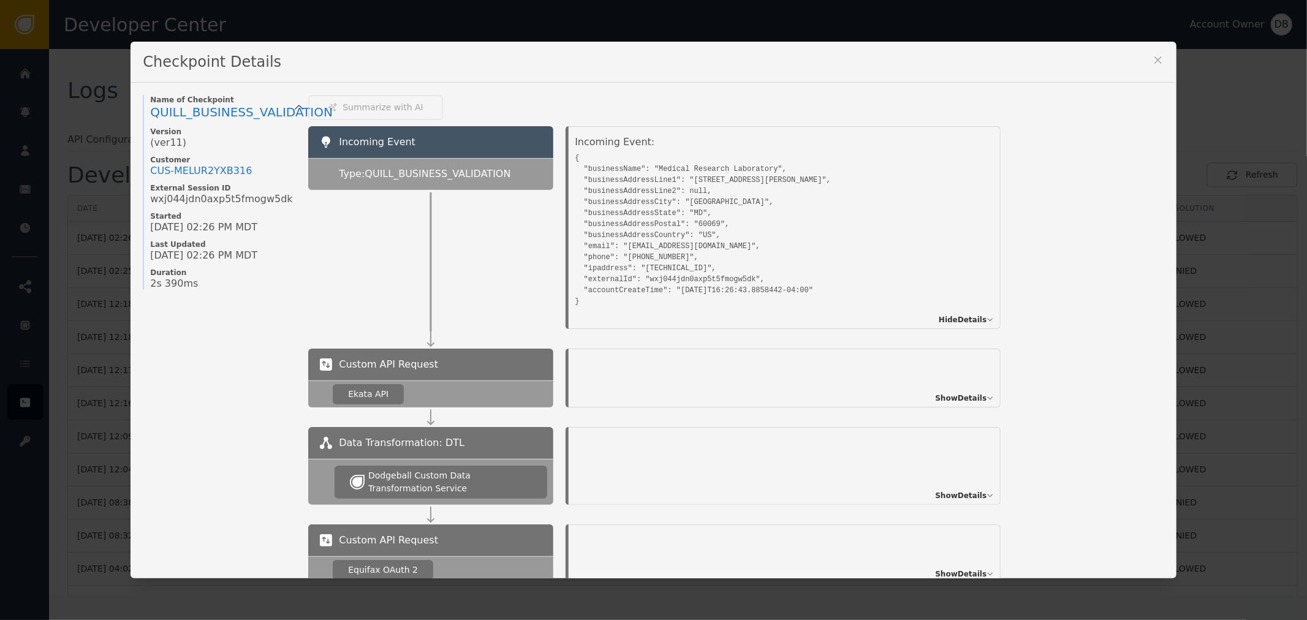
click at [594, 167] on pre "{ "businessName": "Medical Research Laboratory", "businessAddressLine1": "100 S…" at bounding box center [771, 229] width 392 height 158
drag, startPoint x: 594, startPoint y: 167, endPoint x: 788, endPoint y: 175, distance: 193.9
click at [788, 175] on pre "{ "businessName": "Medical Research Laboratory", "businessAddressLine1": "100 S…" at bounding box center [771, 229] width 392 height 158
click at [731, 200] on pre "{ "businessName": "Medical Research Laboratory", "businessAddressLine1": "100 S…" at bounding box center [771, 229] width 392 height 158
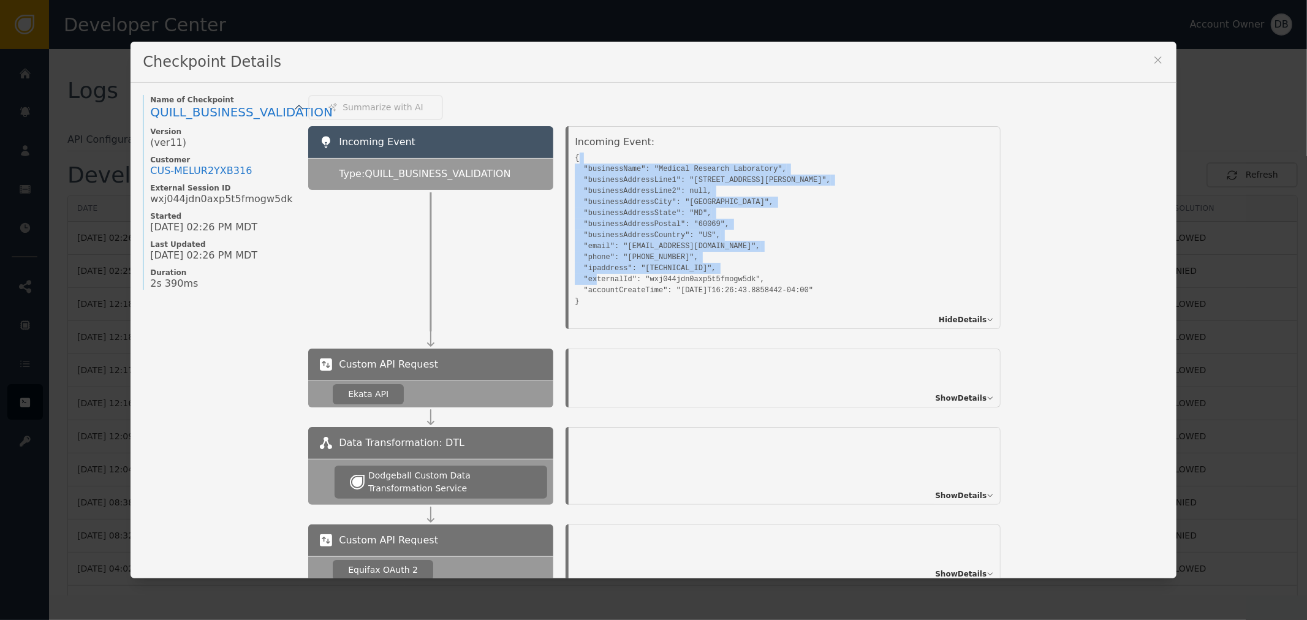
drag, startPoint x: 577, startPoint y: 161, endPoint x: 810, endPoint y: 278, distance: 260.6
click at [810, 278] on pre "{ "businessName": "Medical Research Laboratory", "businessAddressLine1": "100 S…" at bounding box center [771, 229] width 392 height 158
click at [745, 230] on pre "{ "businessName": "Medical Research Laboratory", "businessAddressLine1": "100 S…" at bounding box center [771, 229] width 392 height 158
drag, startPoint x: 736, startPoint y: 231, endPoint x: 576, endPoint y: 170, distance: 171.1
click at [576, 170] on pre "{ "businessName": "Medical Research Laboratory", "businessAddressLine1": "100 S…" at bounding box center [771, 229] width 392 height 158
